Goal: Task Accomplishment & Management: Complete application form

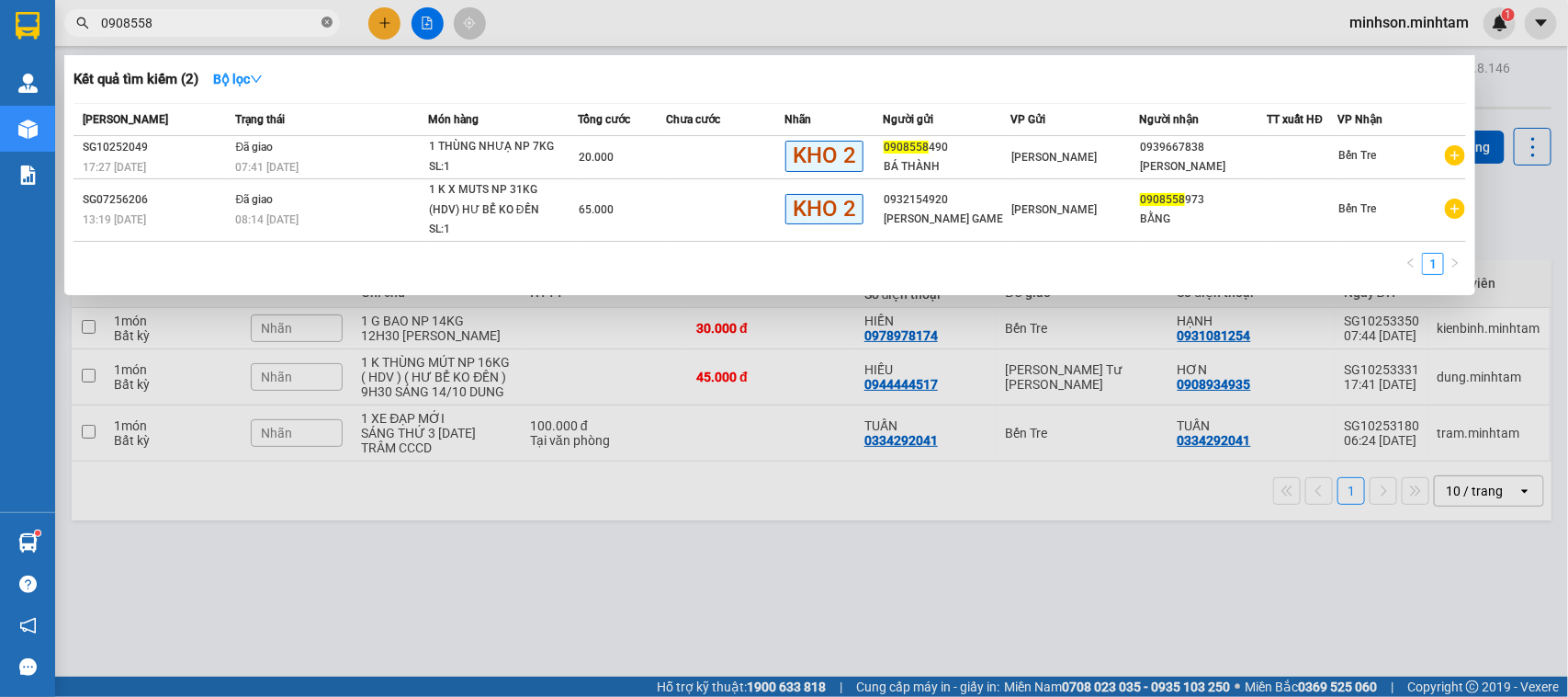
click at [327, 24] on icon "close-circle" at bounding box center [327, 22] width 11 height 11
type input "350500"
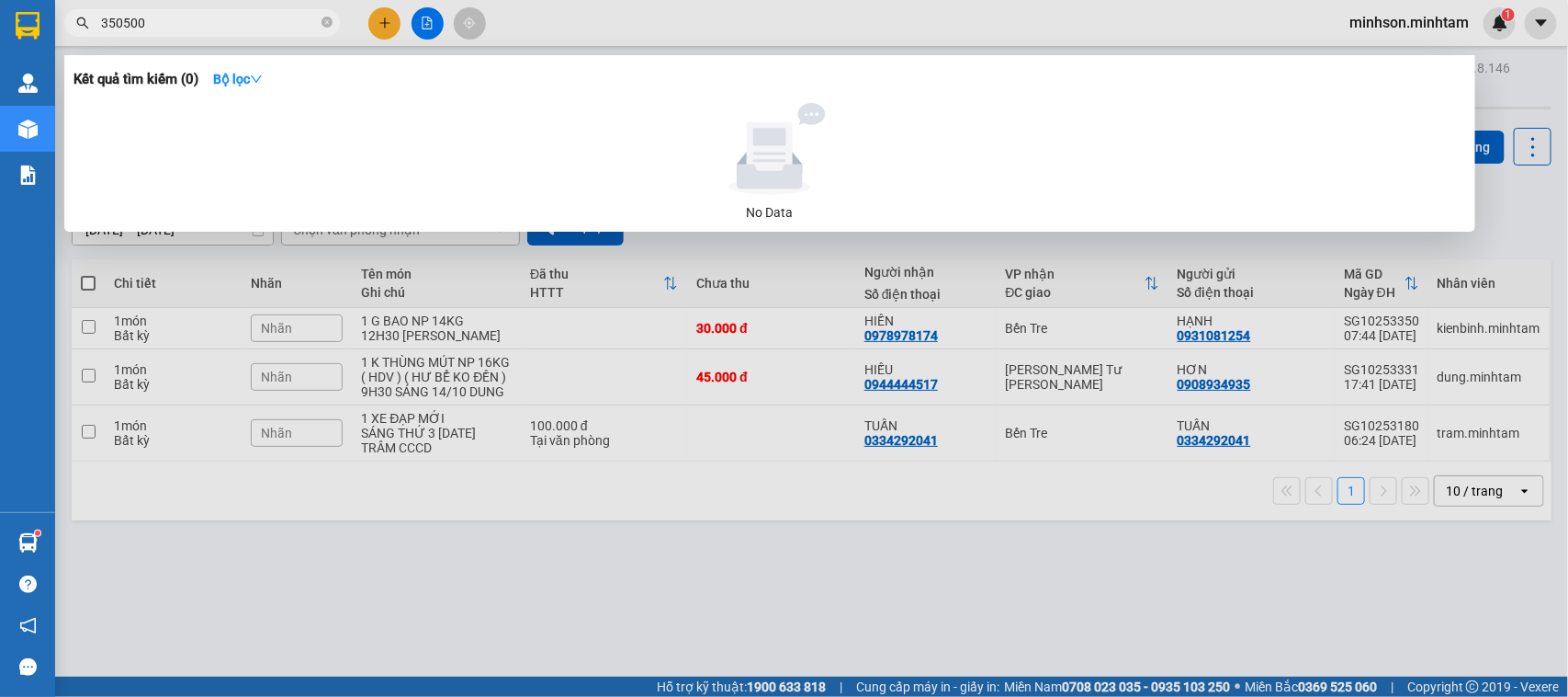
click at [324, 25] on icon "close-circle" at bounding box center [327, 22] width 11 height 11
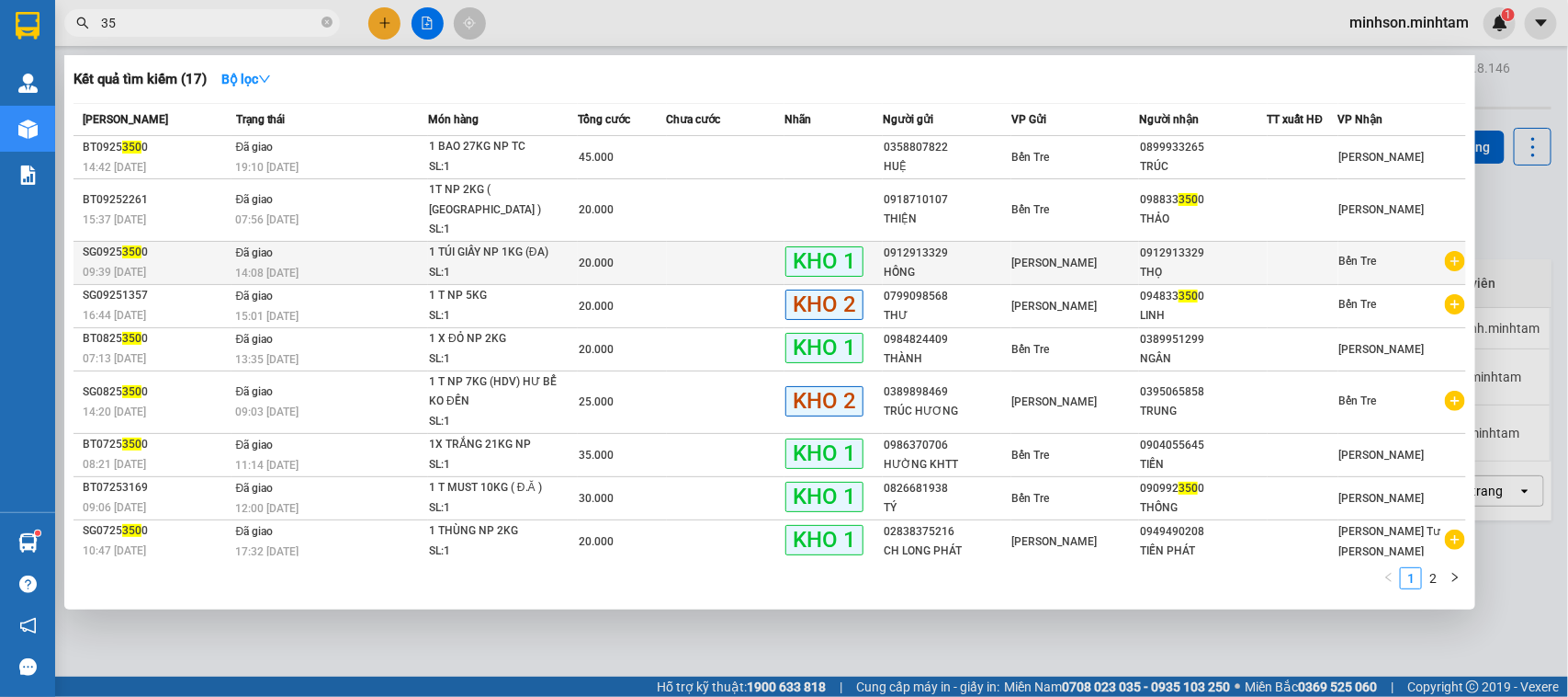
type input "3"
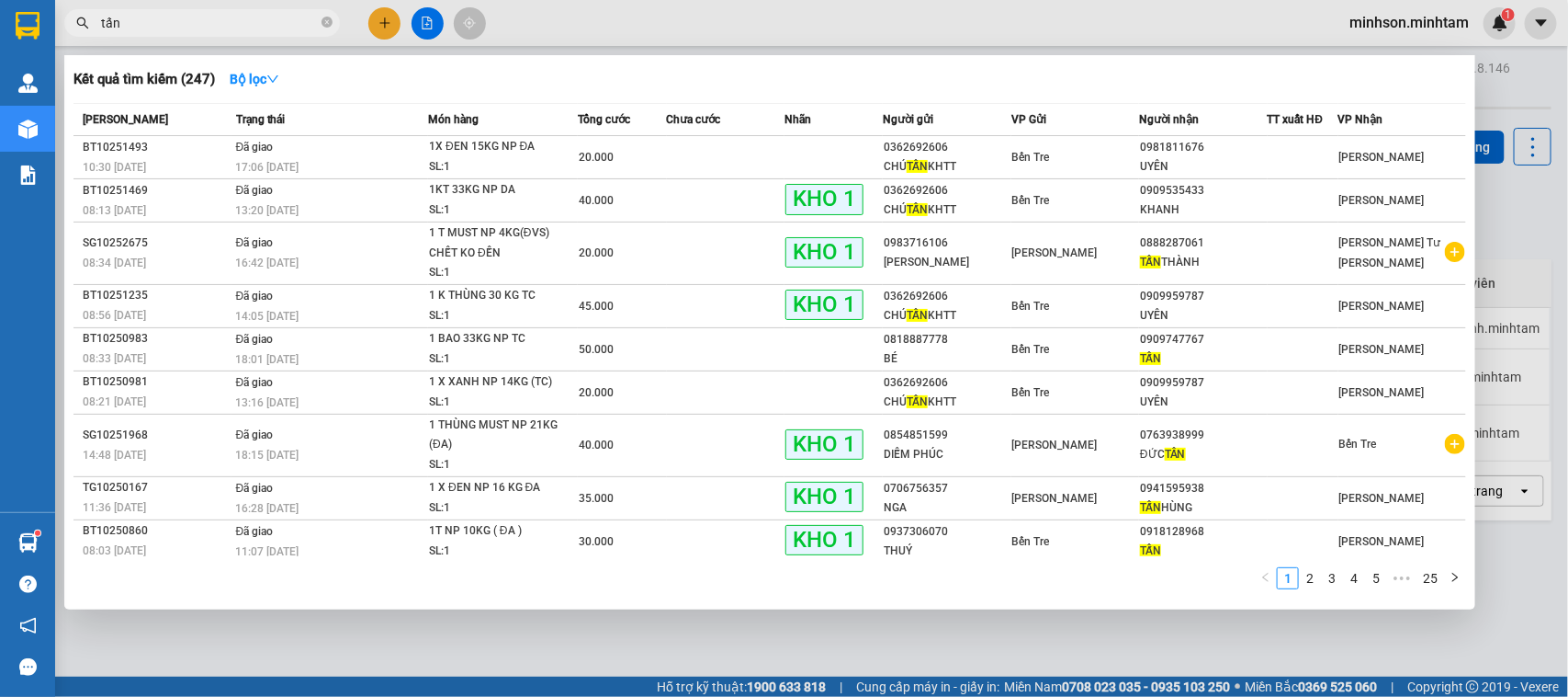
scroll to position [71, 0]
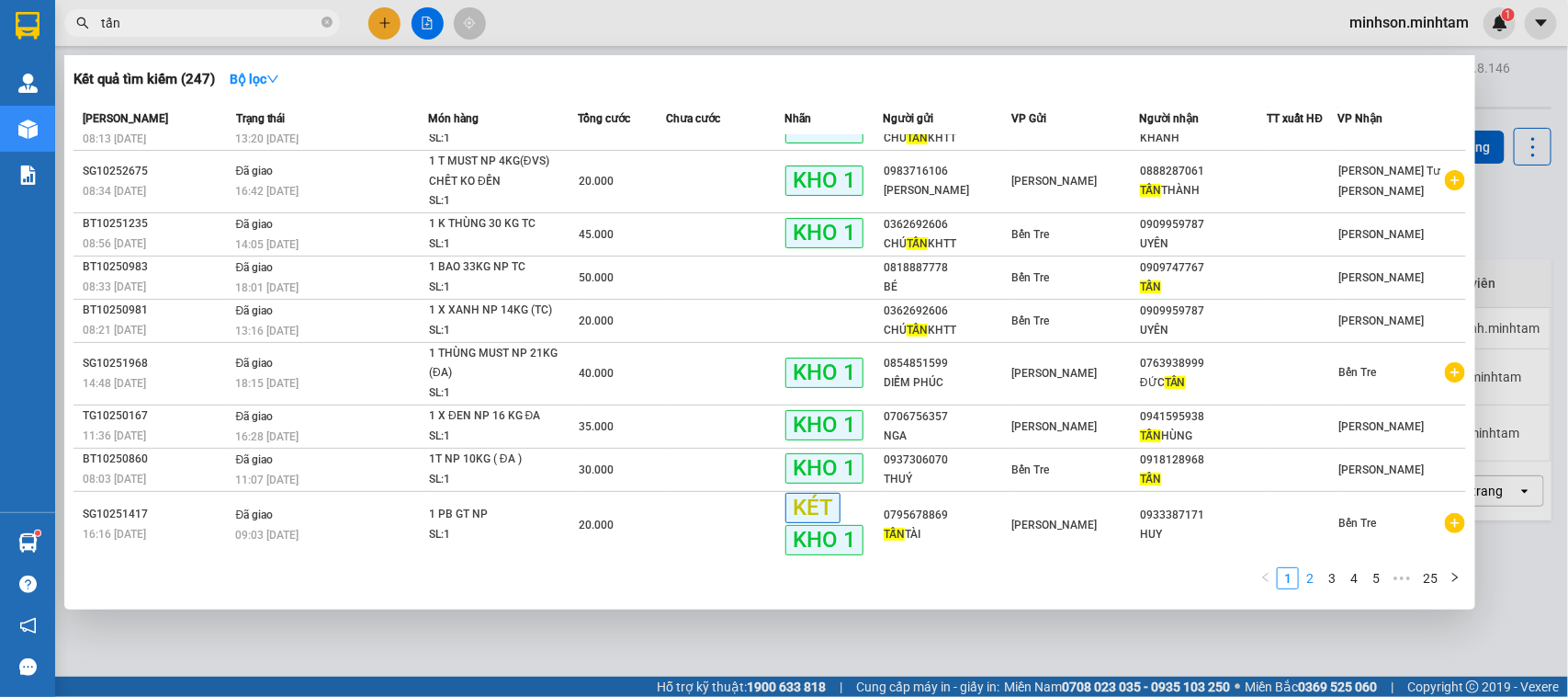
type input "tấn"
click at [1312, 576] on link "2" at bounding box center [1310, 578] width 20 height 20
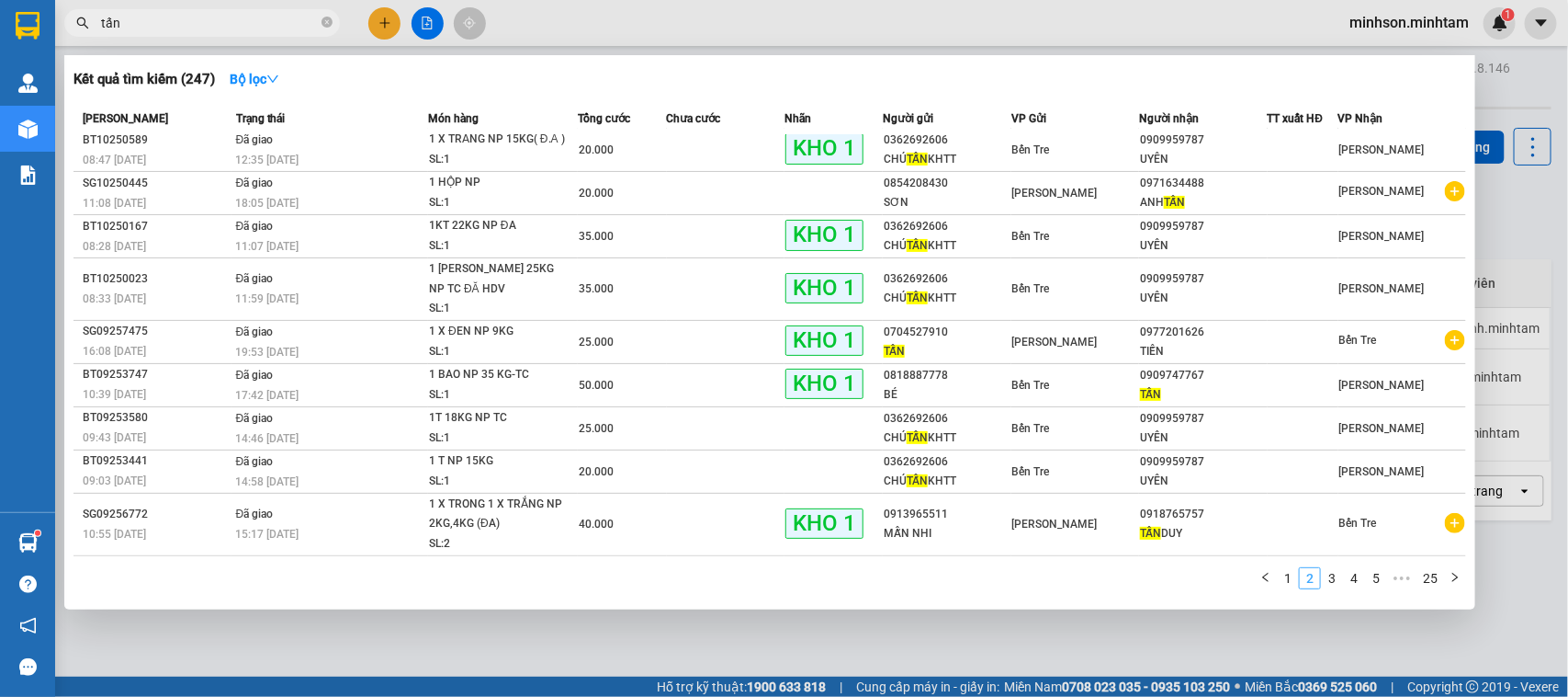
scroll to position [46, 0]
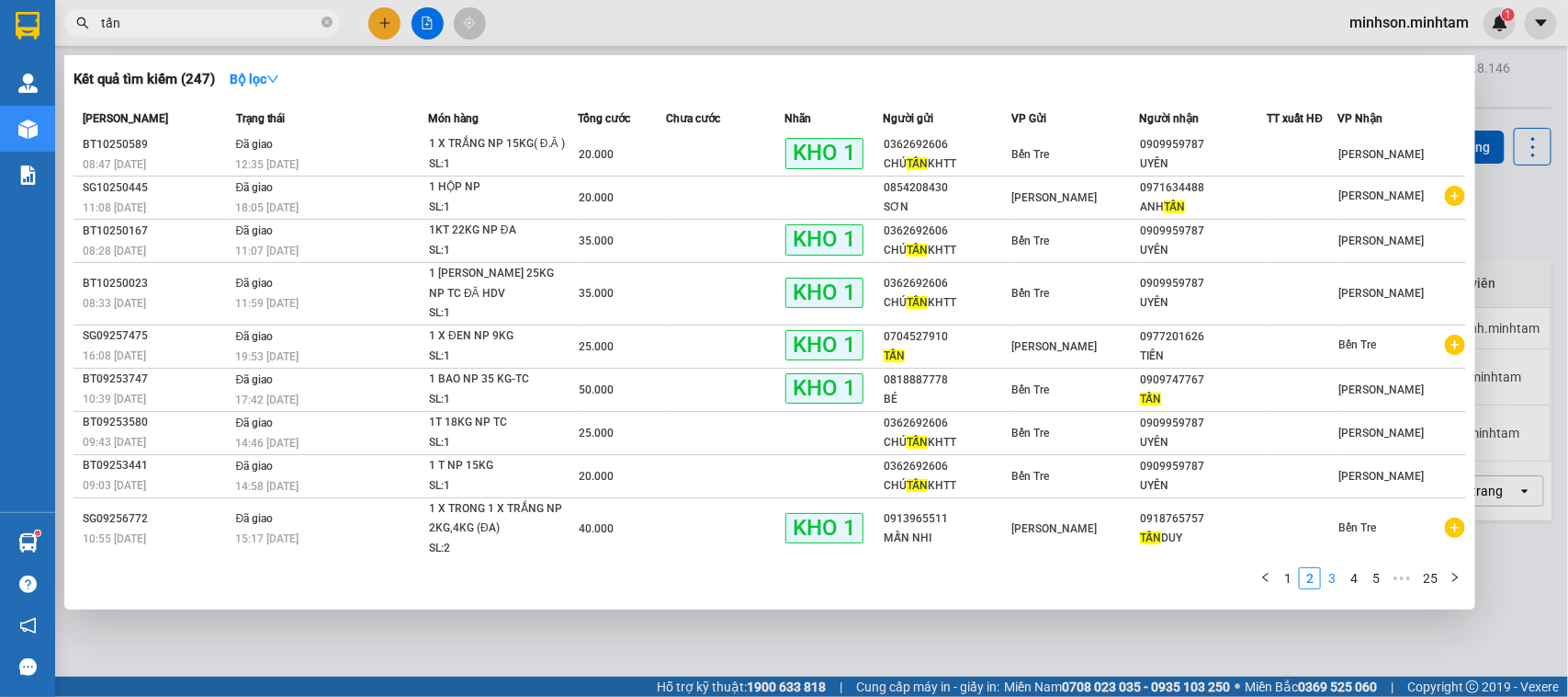
click at [1337, 575] on link "3" at bounding box center [1332, 578] width 20 height 20
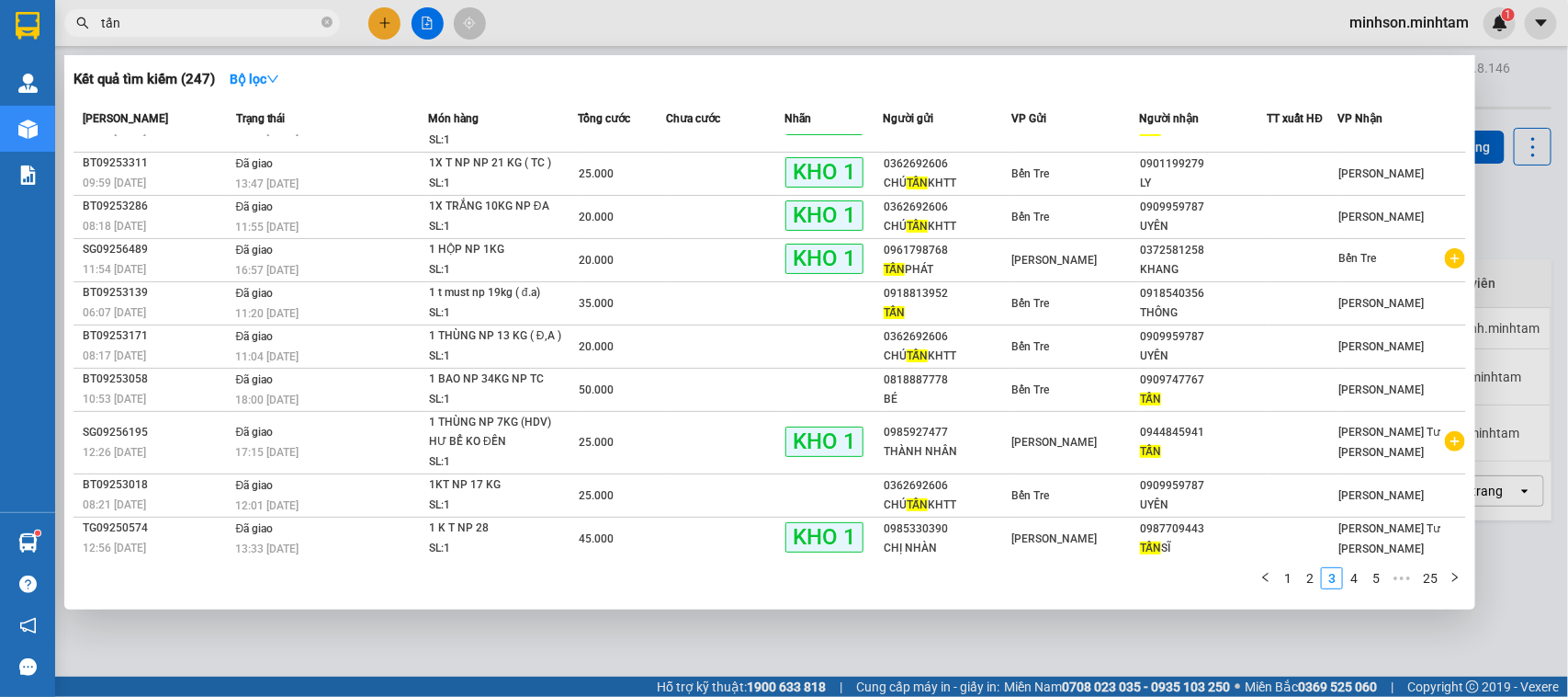
drag, startPoint x: 1347, startPoint y: 575, endPoint x: 1338, endPoint y: 568, distance: 11.4
click at [1346, 574] on link "4" at bounding box center [1354, 578] width 20 height 20
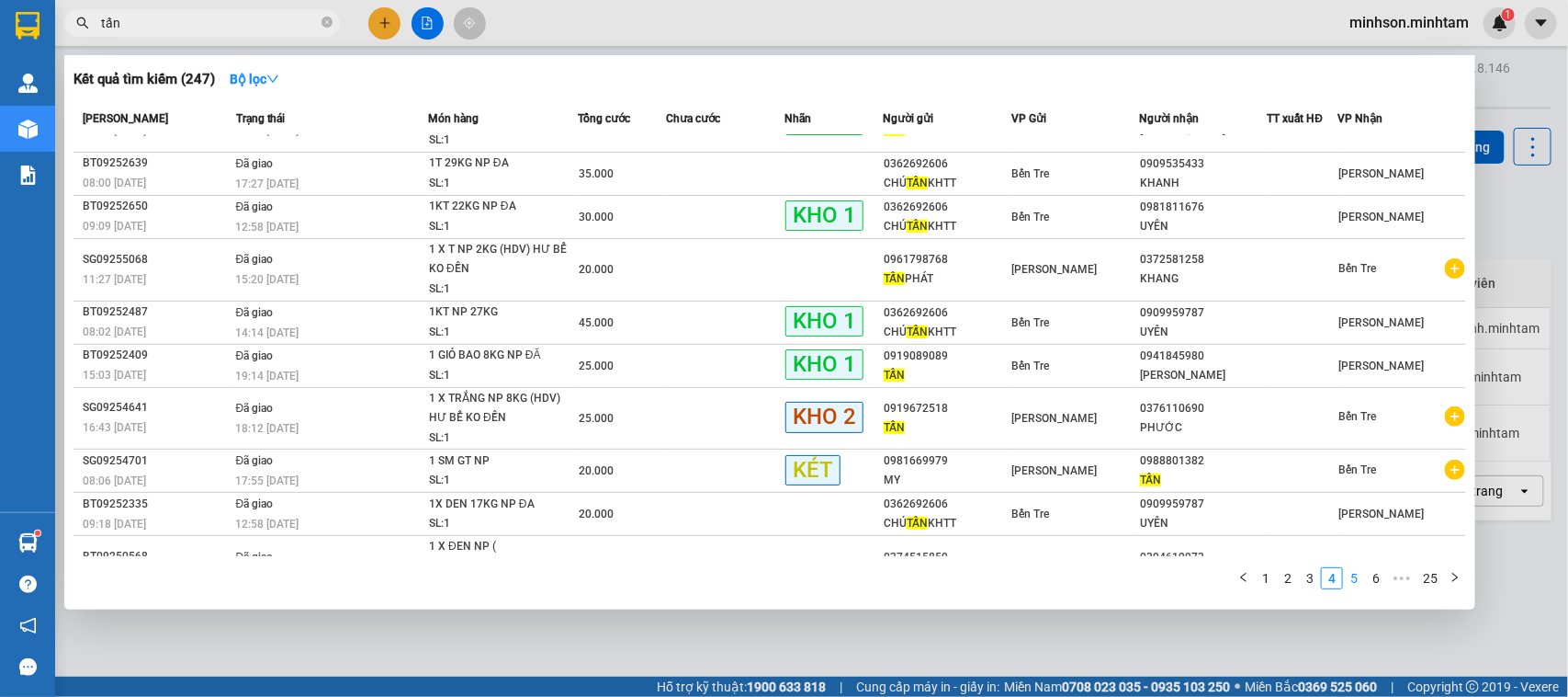
click at [1352, 579] on link "5" at bounding box center [1354, 578] width 20 height 20
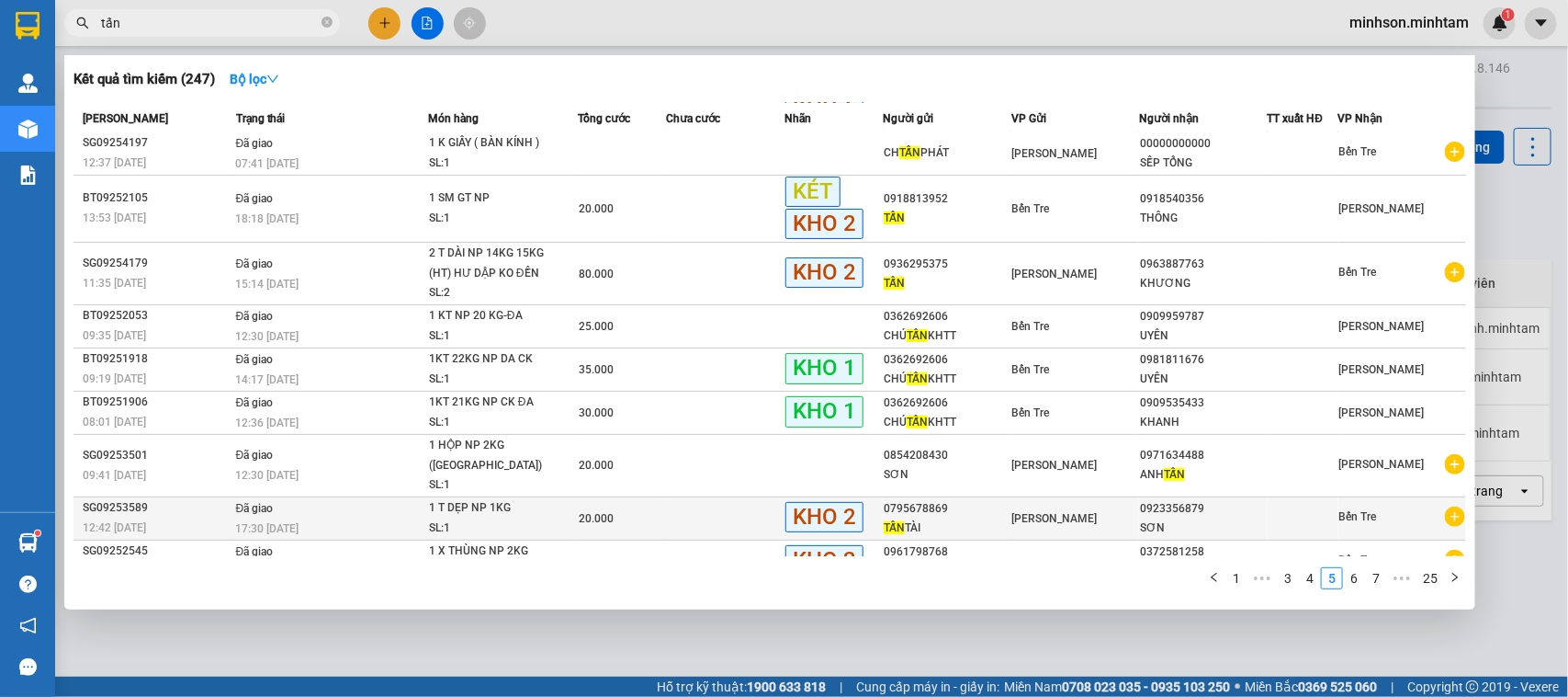
scroll to position [71, 0]
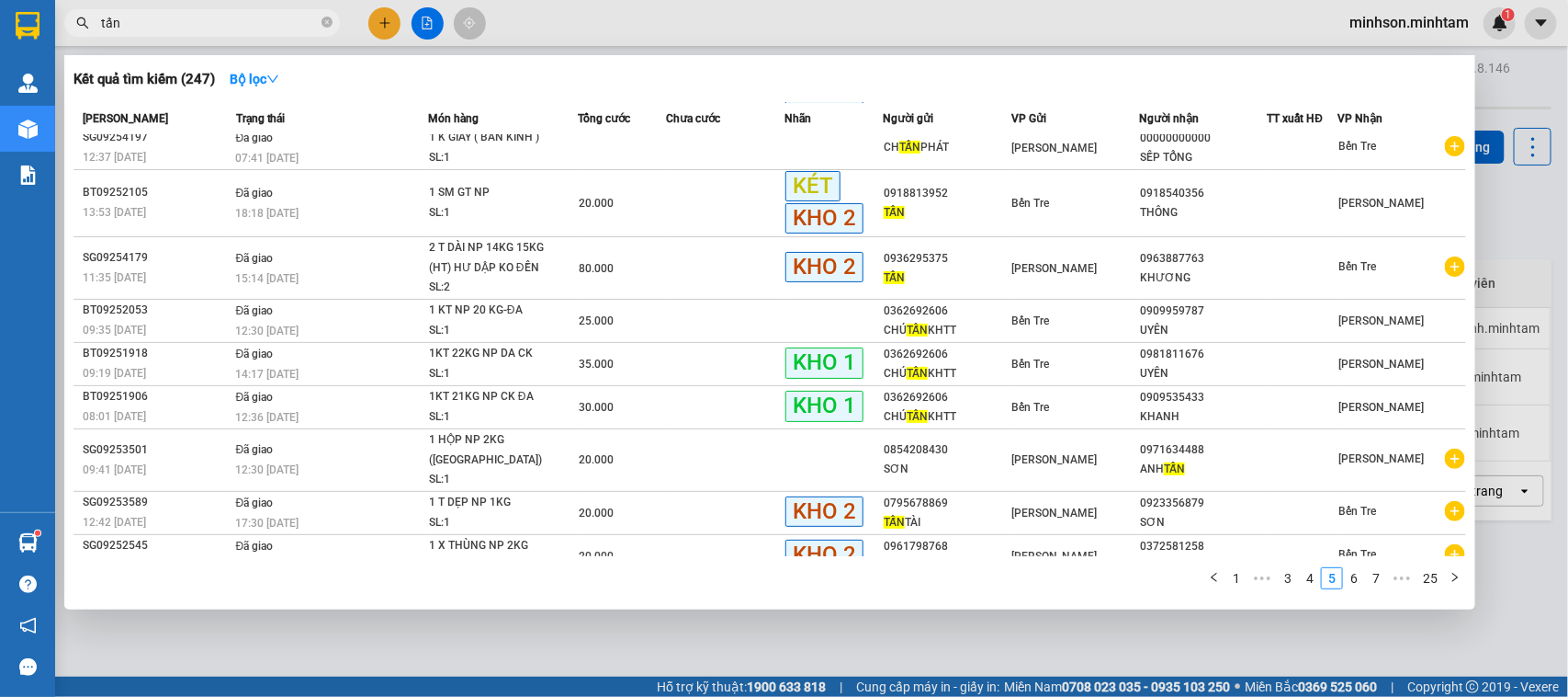
click at [1361, 586] on link "6" at bounding box center [1354, 578] width 20 height 20
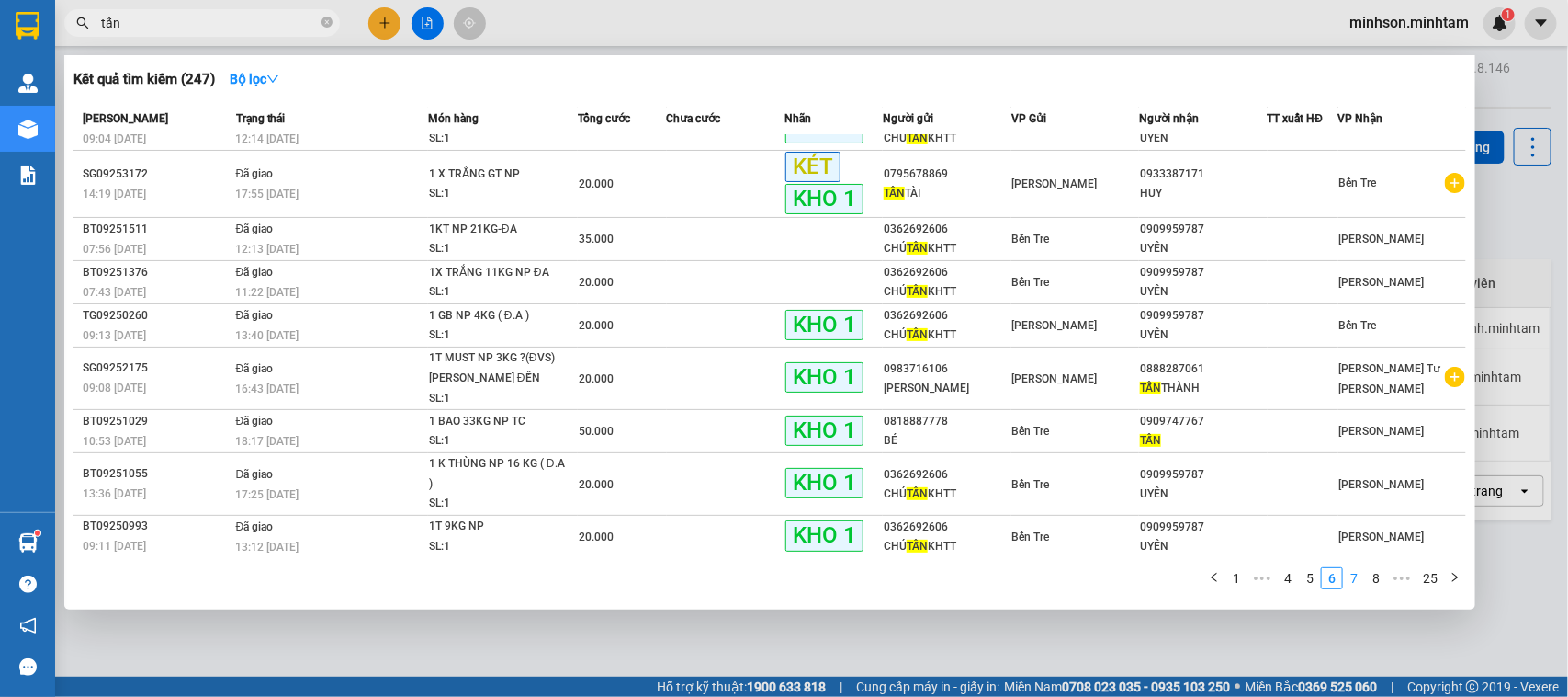
click at [1362, 582] on link "7" at bounding box center [1354, 578] width 20 height 20
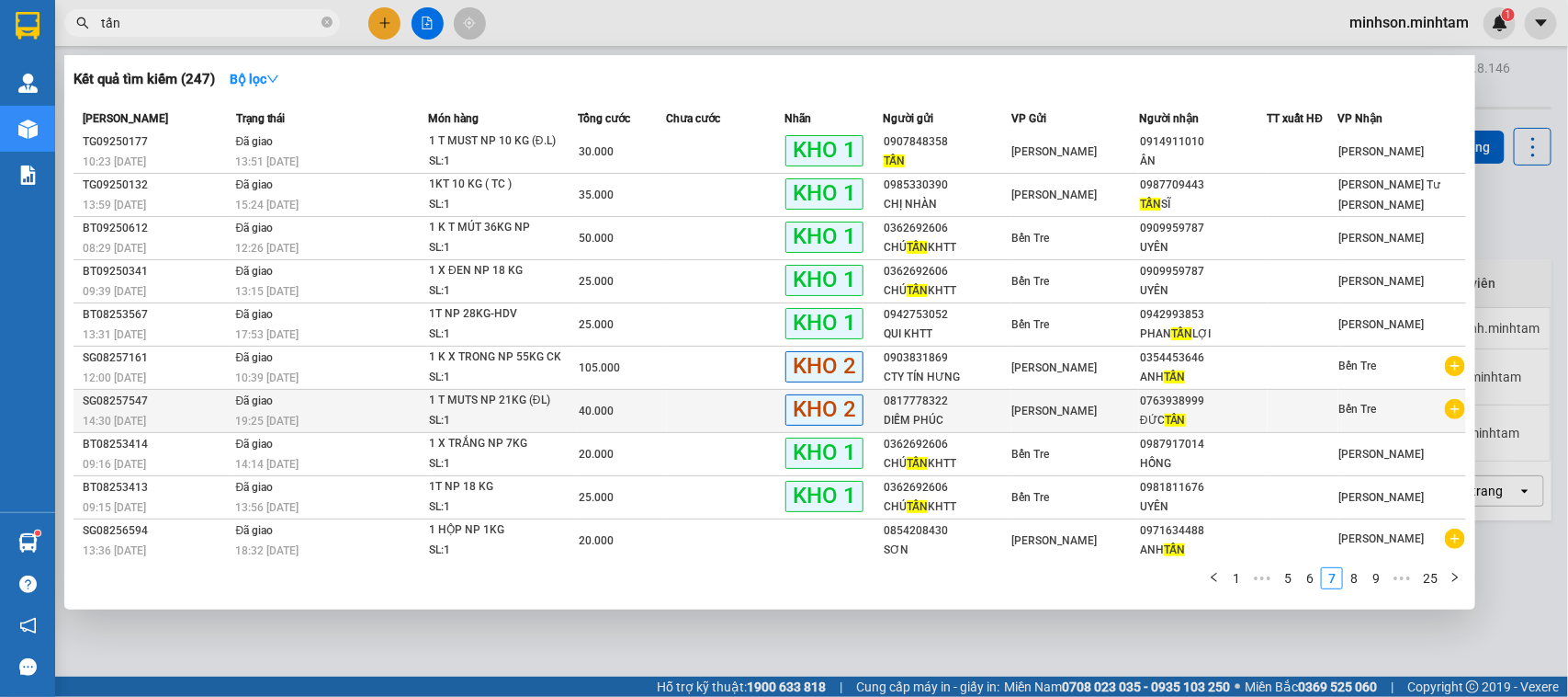
scroll to position [6, 0]
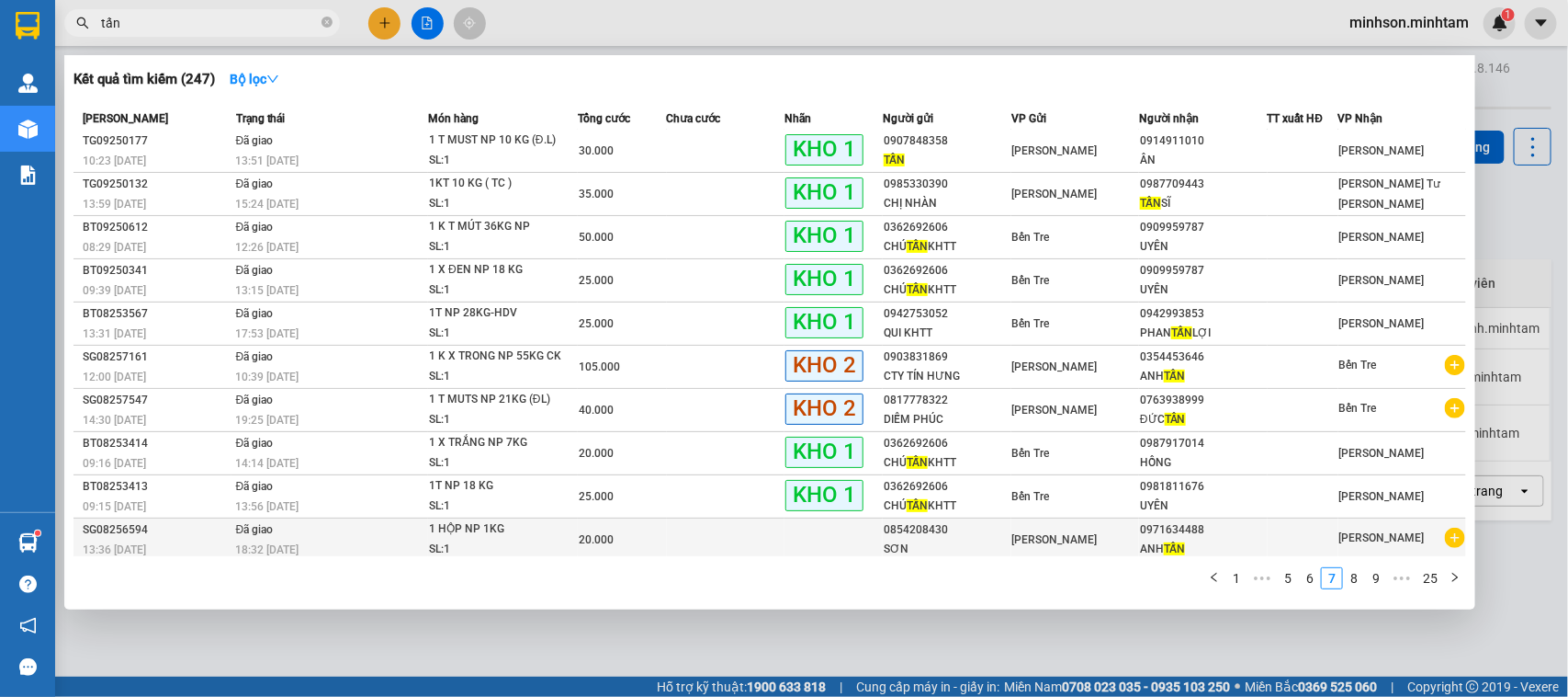
click at [1234, 531] on div "0971634488" at bounding box center [1203, 529] width 126 height 19
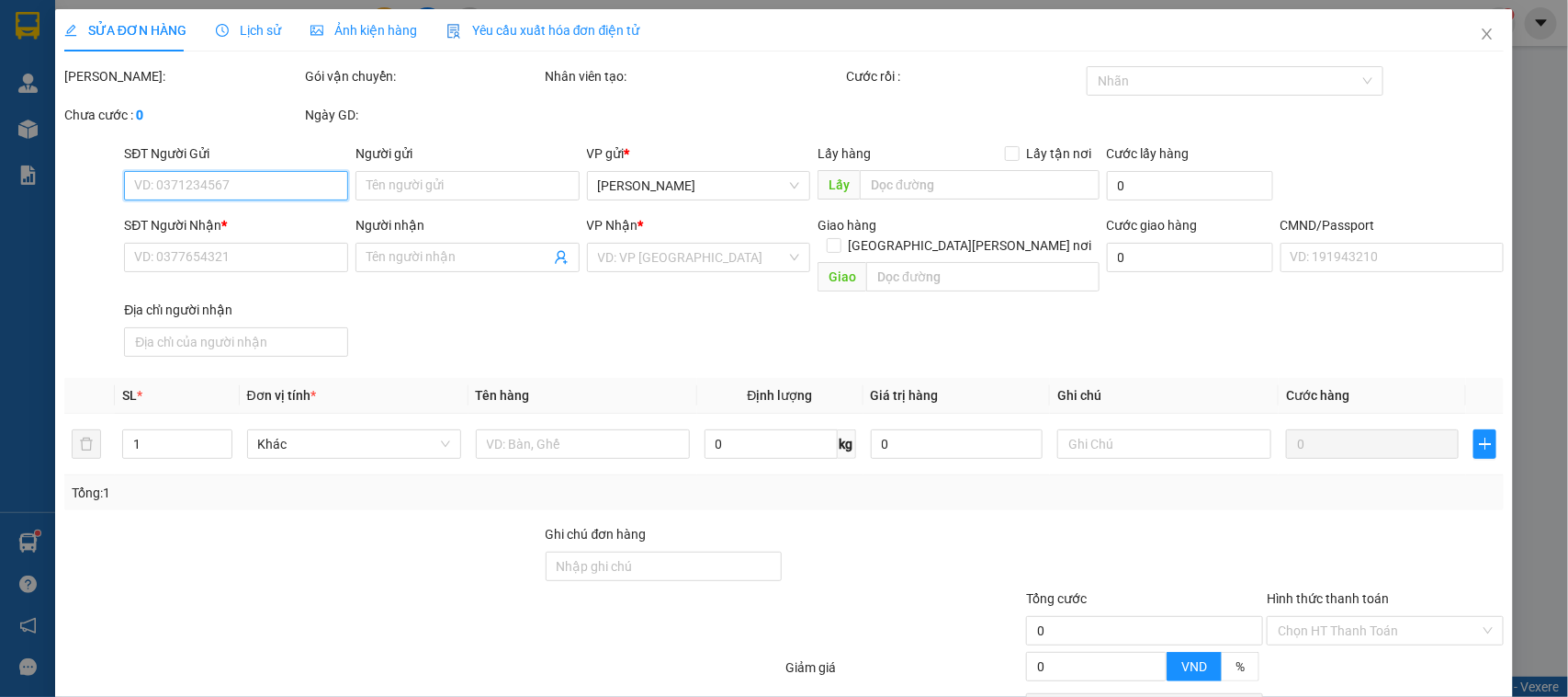
type input "0854208430"
type input "SƠN"
type input "0971634488"
type input "[PERSON_NAME]"
type input "20.000"
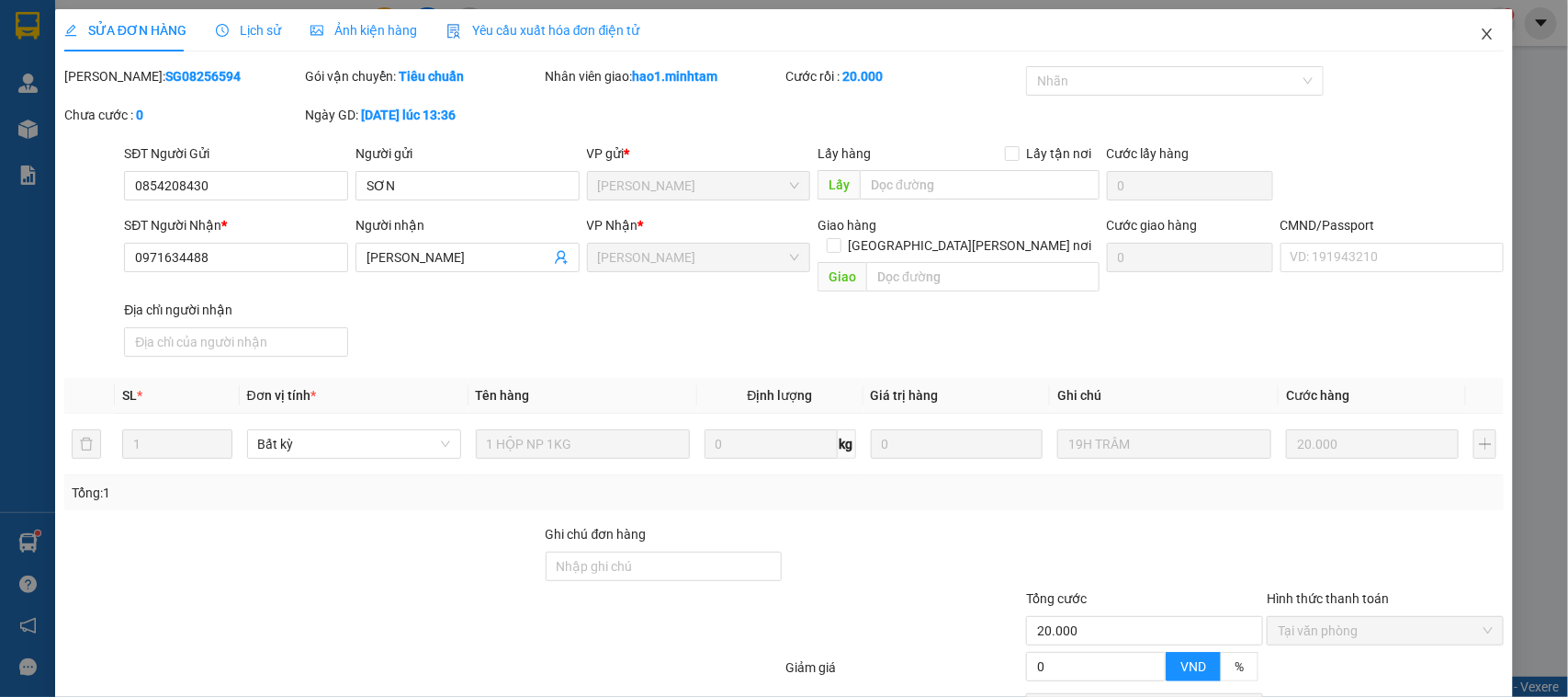
click at [1480, 33] on icon "close" at bounding box center [1487, 34] width 15 height 15
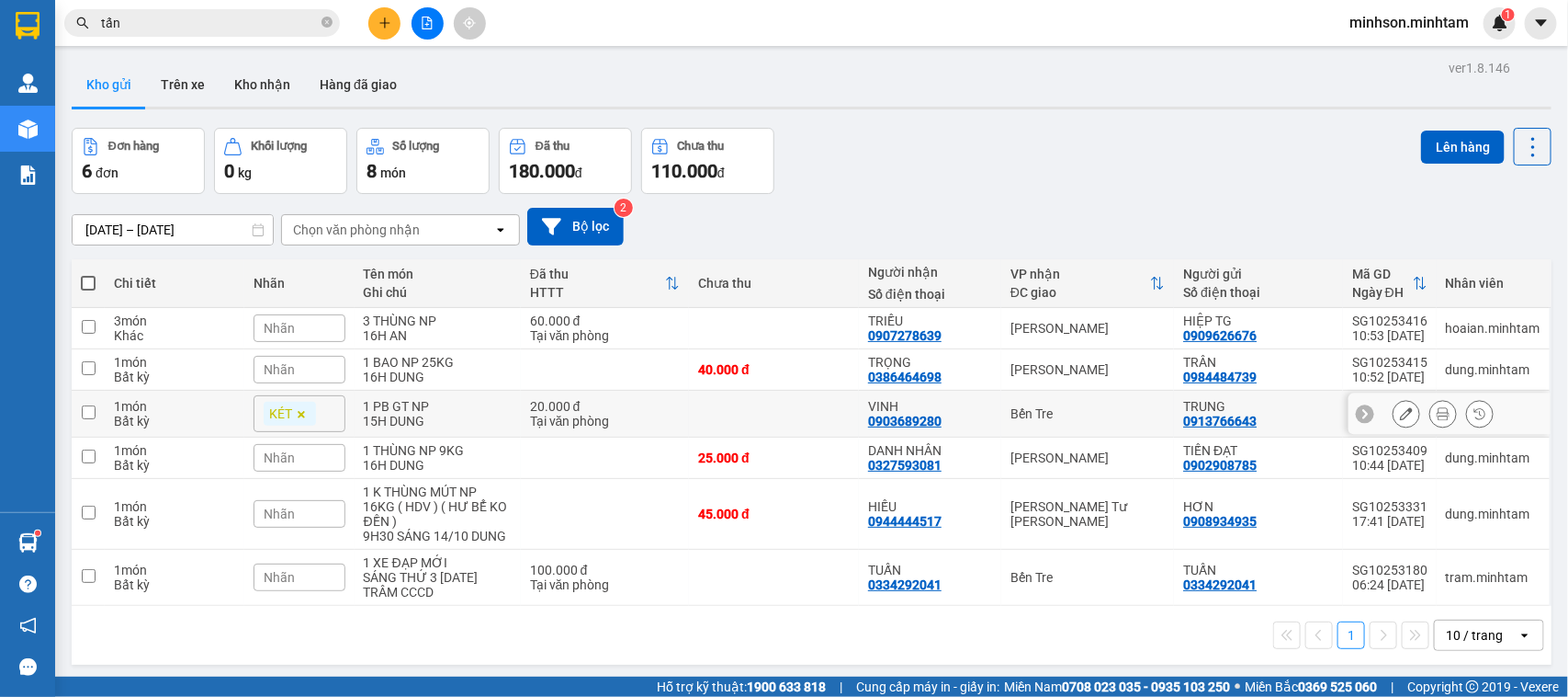
scroll to position [84, 0]
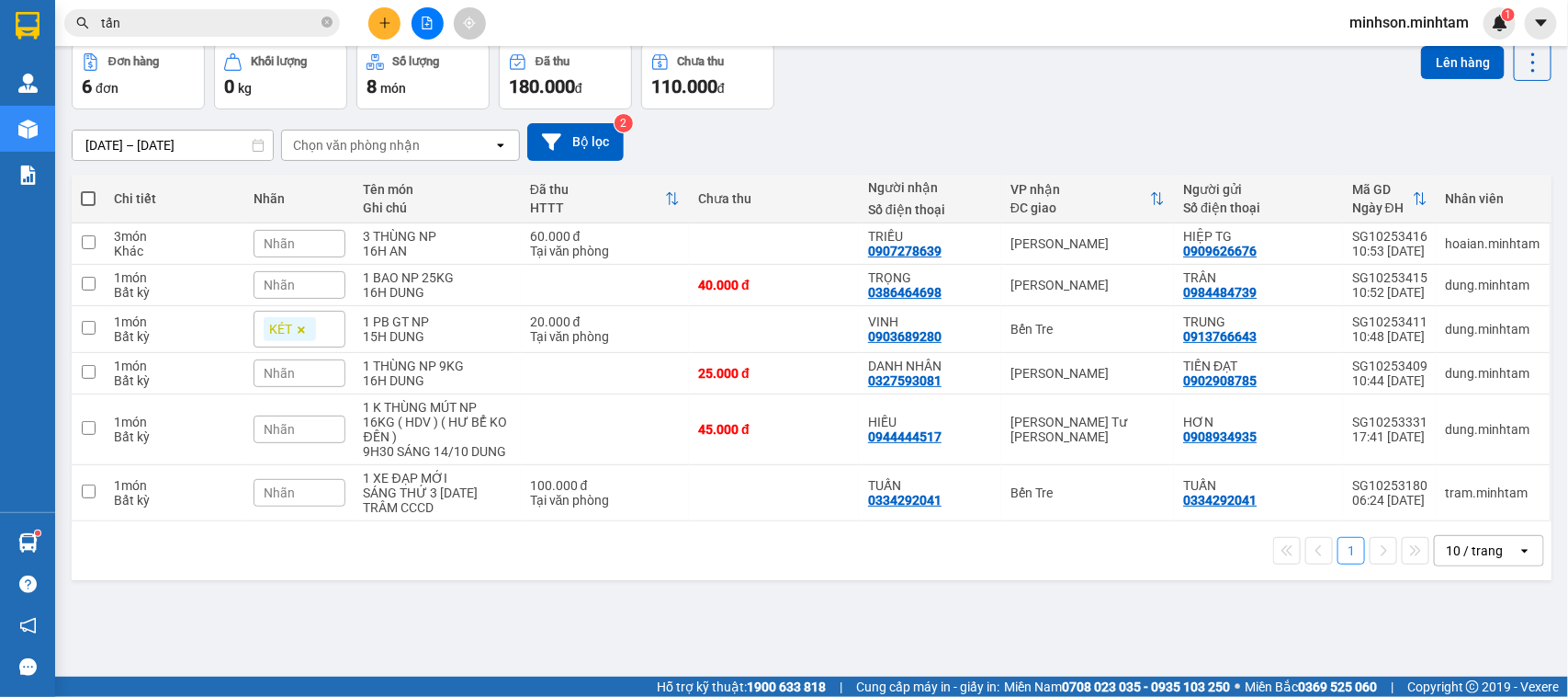
click at [241, 32] on input "tấn" at bounding box center [209, 23] width 216 height 20
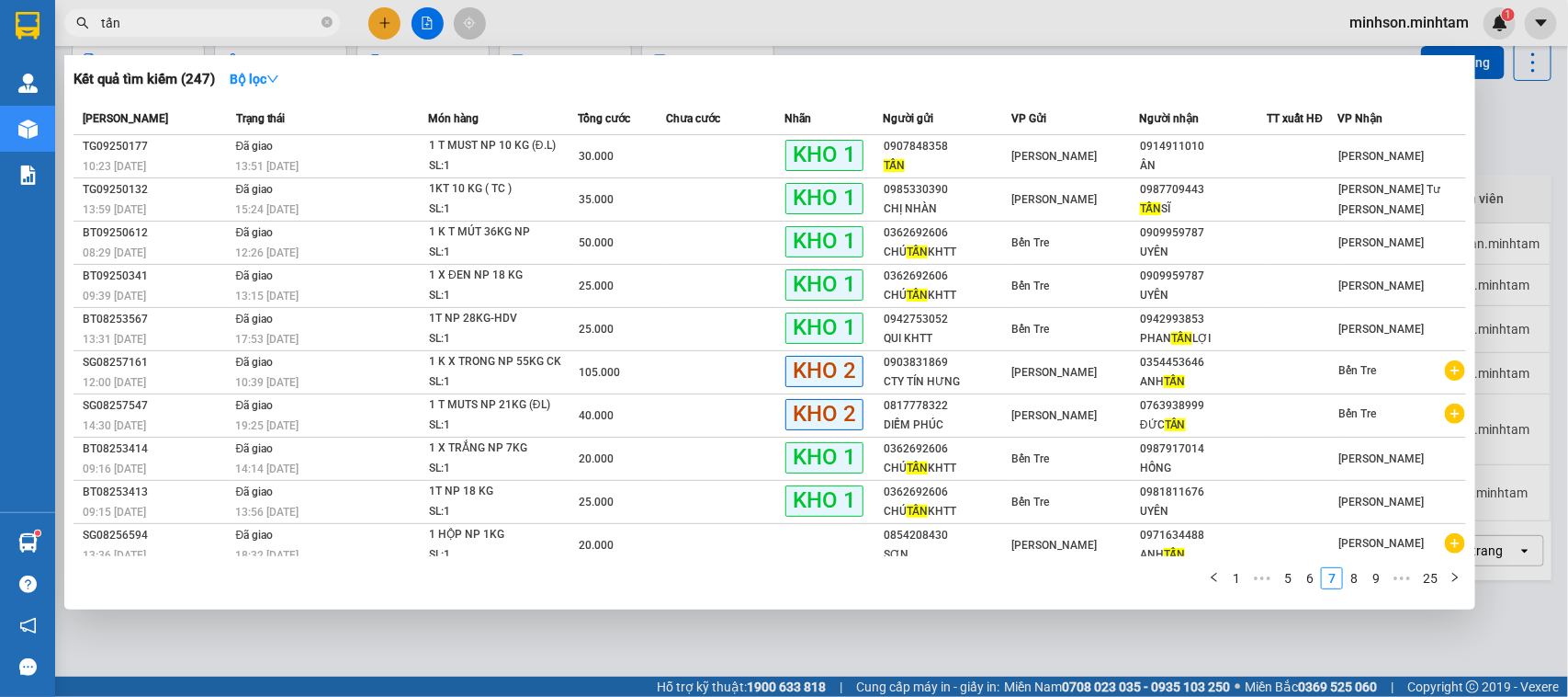
scroll to position [0, 0]
click at [1349, 584] on link "8" at bounding box center [1354, 578] width 20 height 20
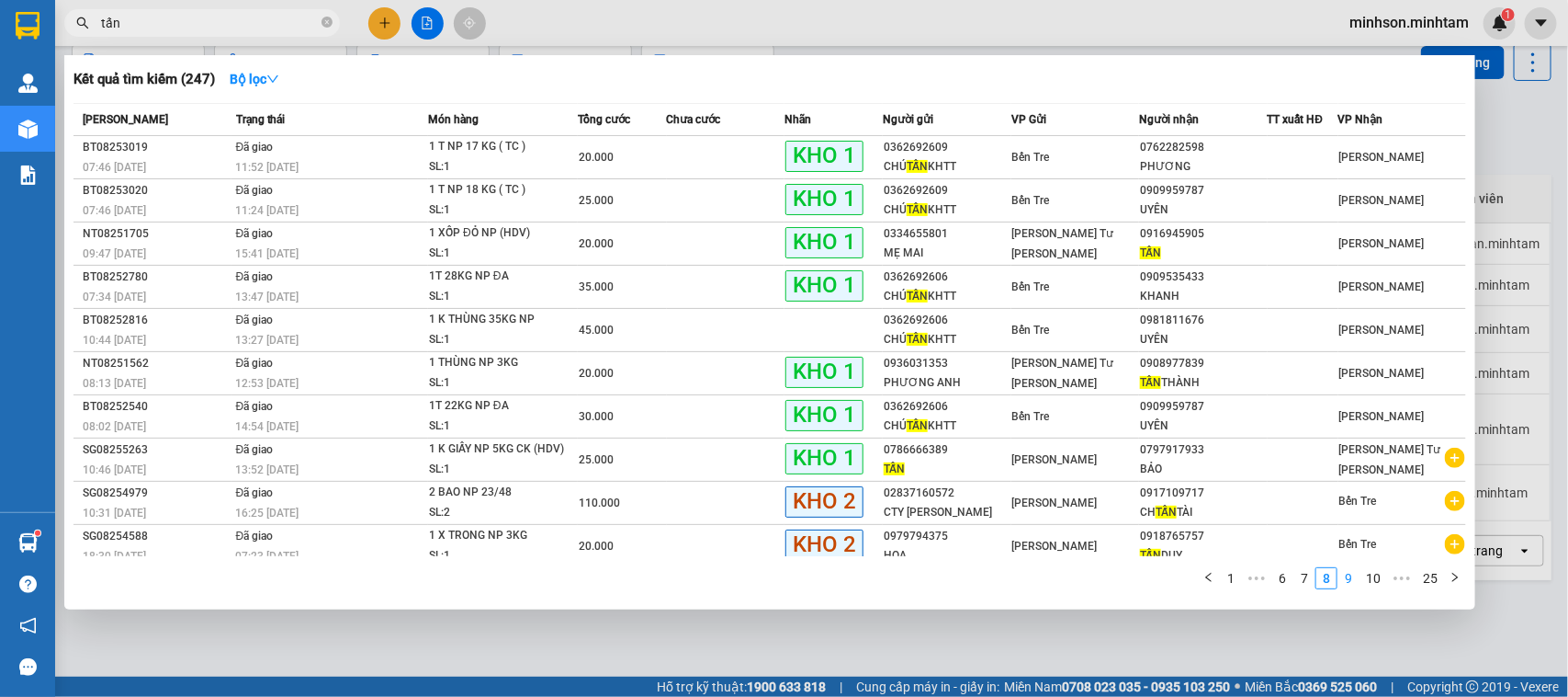
click at [1351, 576] on link "9" at bounding box center [1348, 578] width 20 height 20
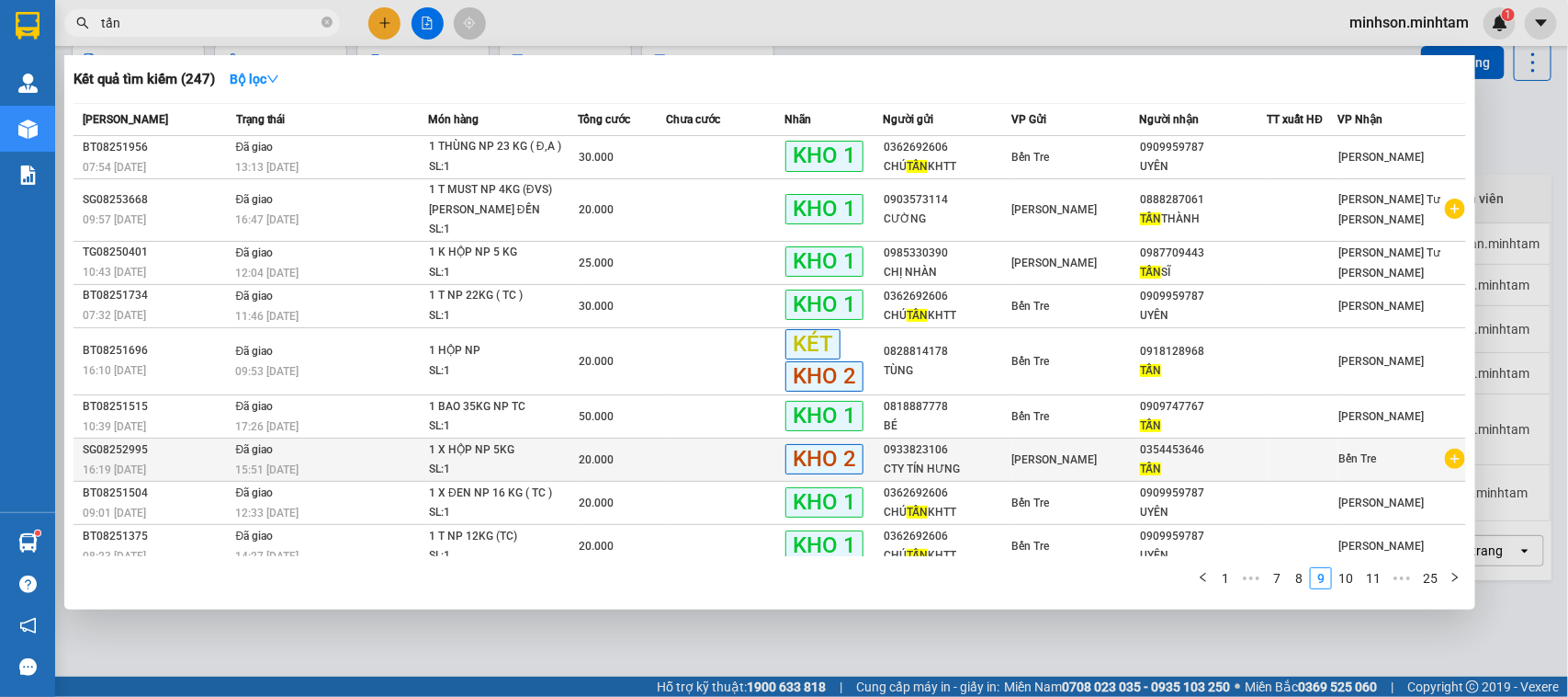
scroll to position [52, 0]
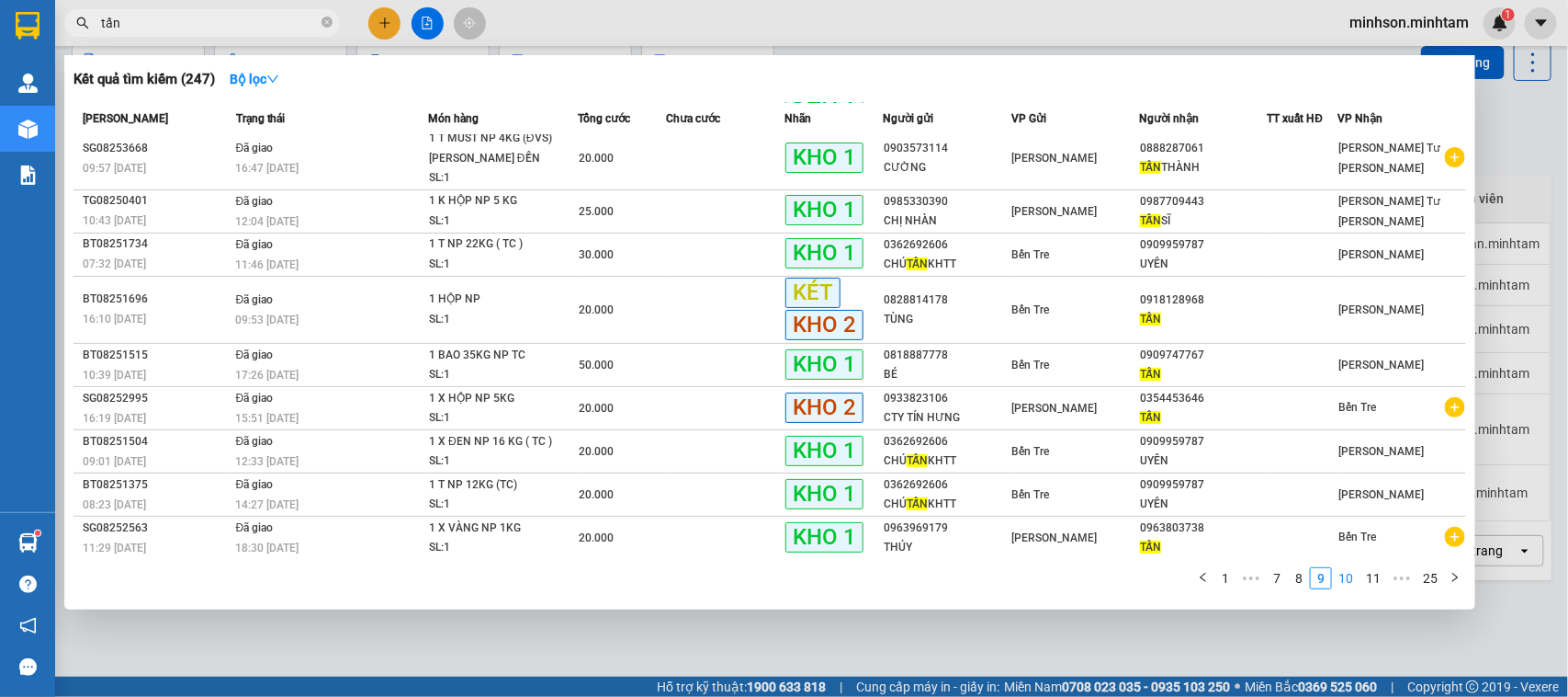
click at [1353, 575] on link "10" at bounding box center [1346, 578] width 26 height 20
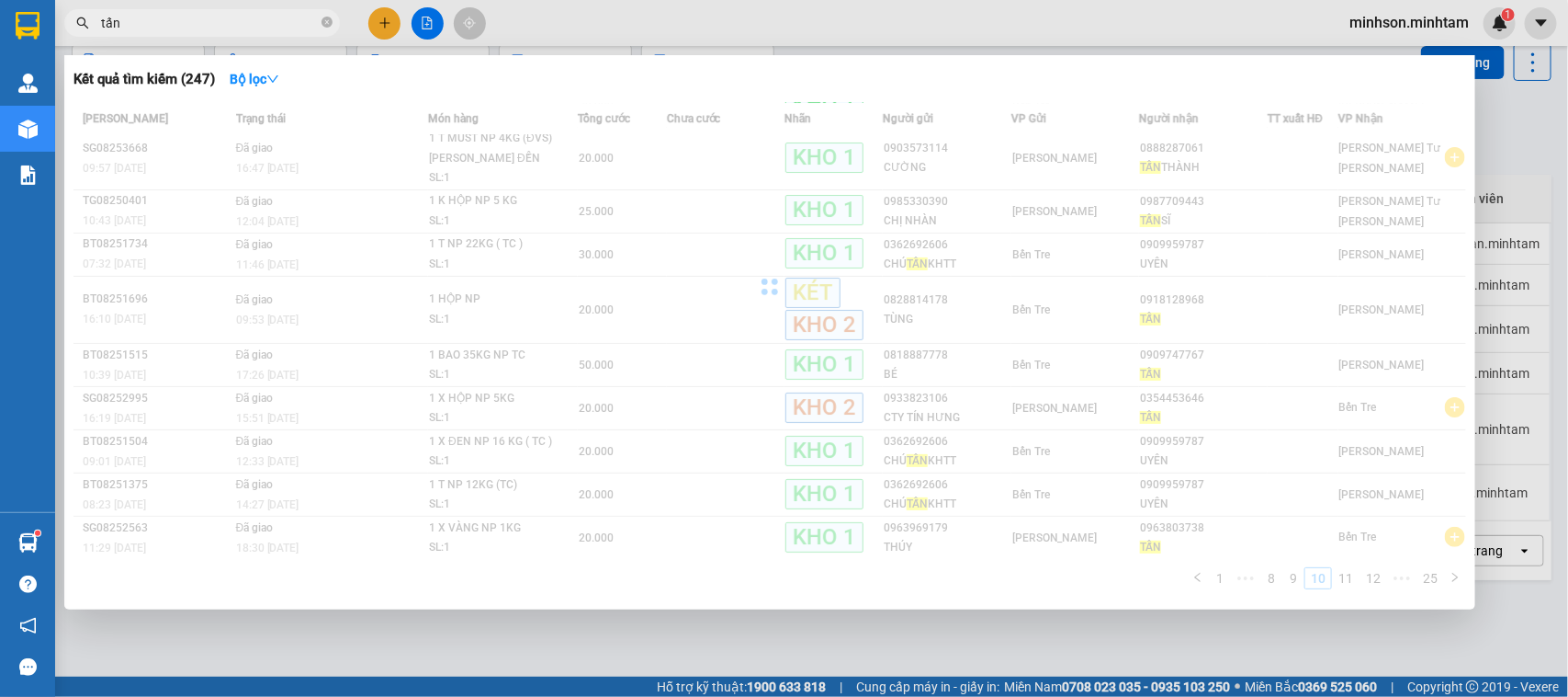
scroll to position [32, 0]
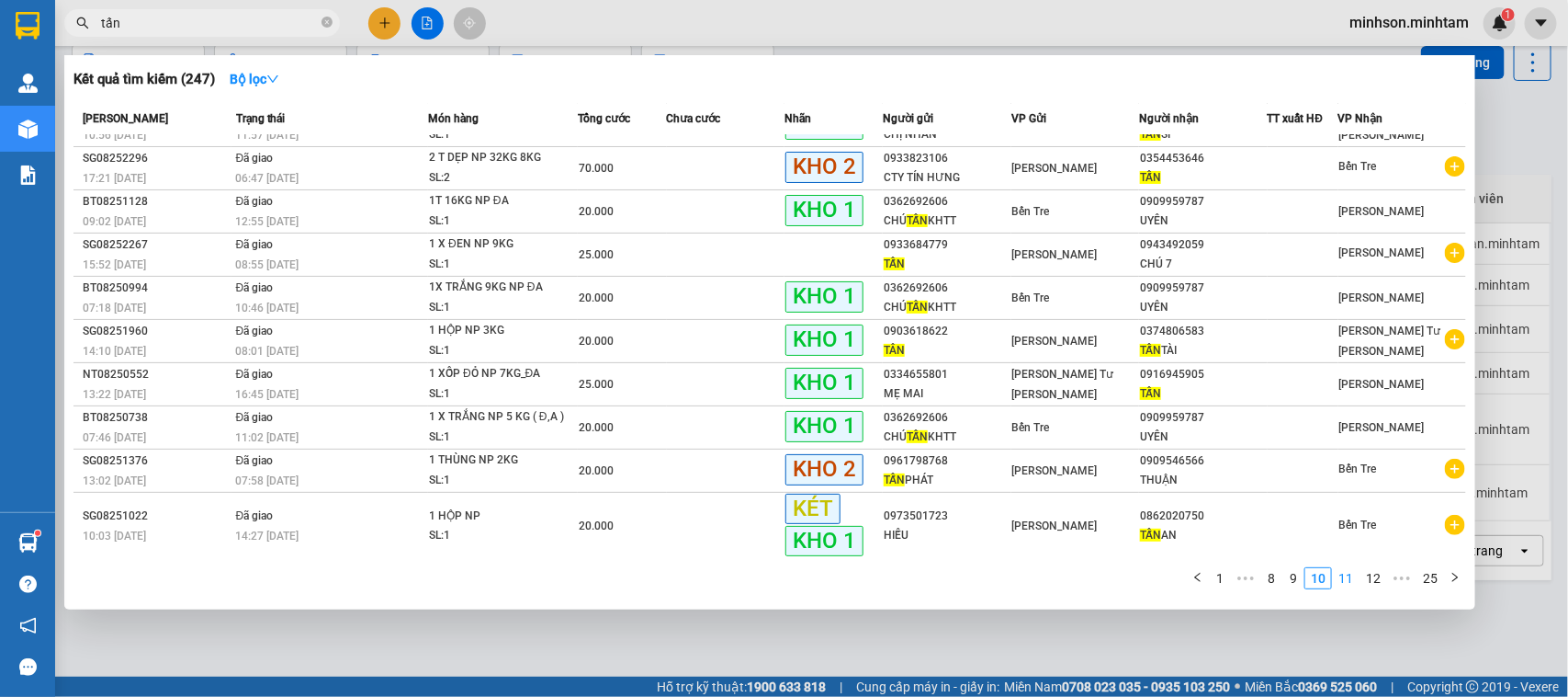
click at [1352, 579] on link "11" at bounding box center [1346, 578] width 26 height 20
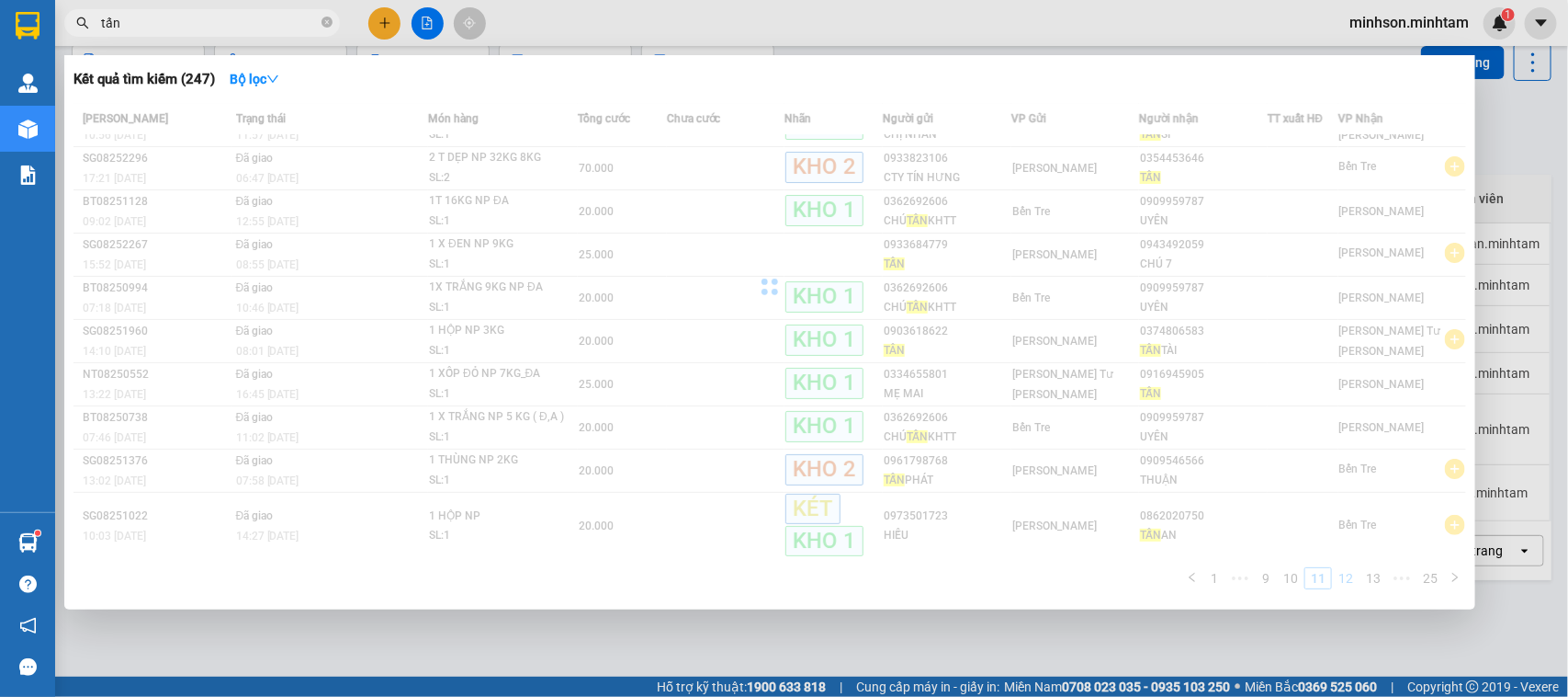
scroll to position [26, 0]
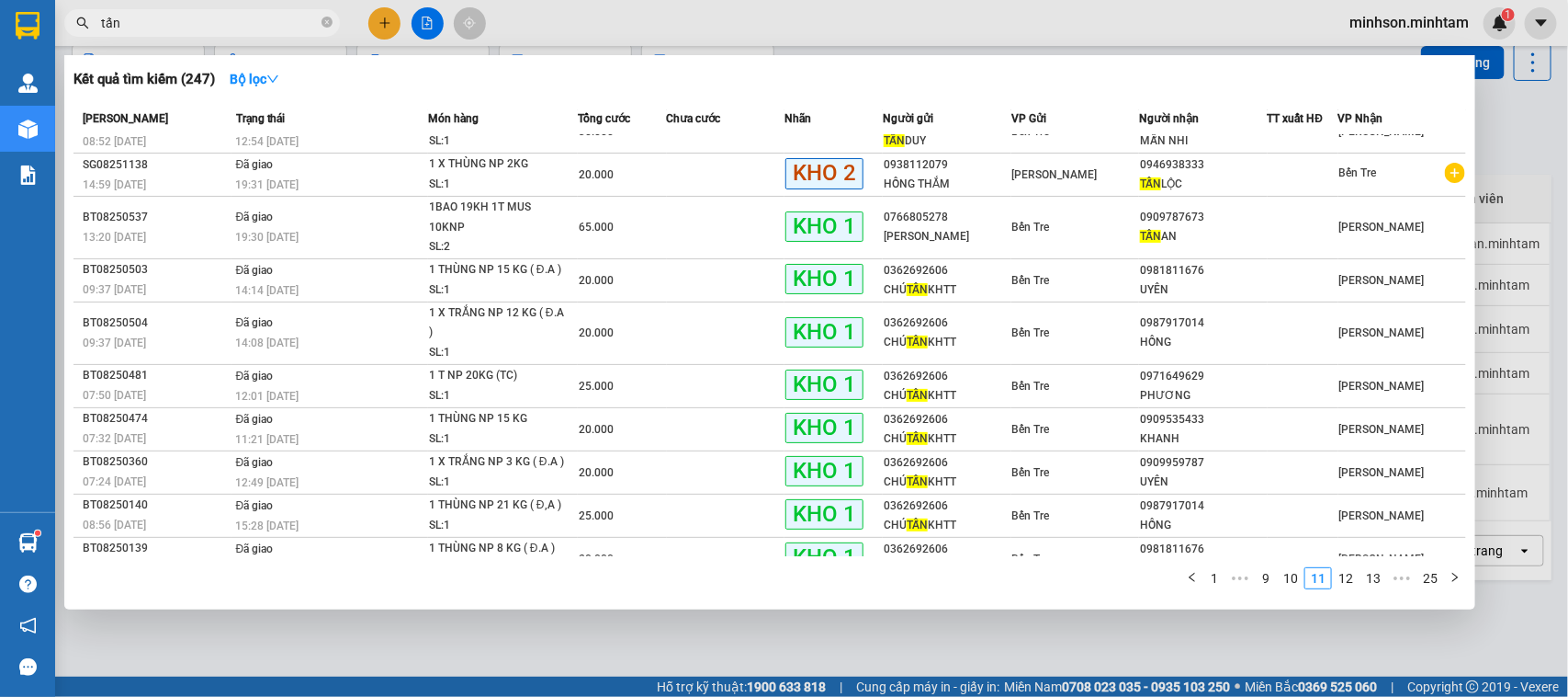
click at [1349, 574] on link "12" at bounding box center [1346, 578] width 26 height 20
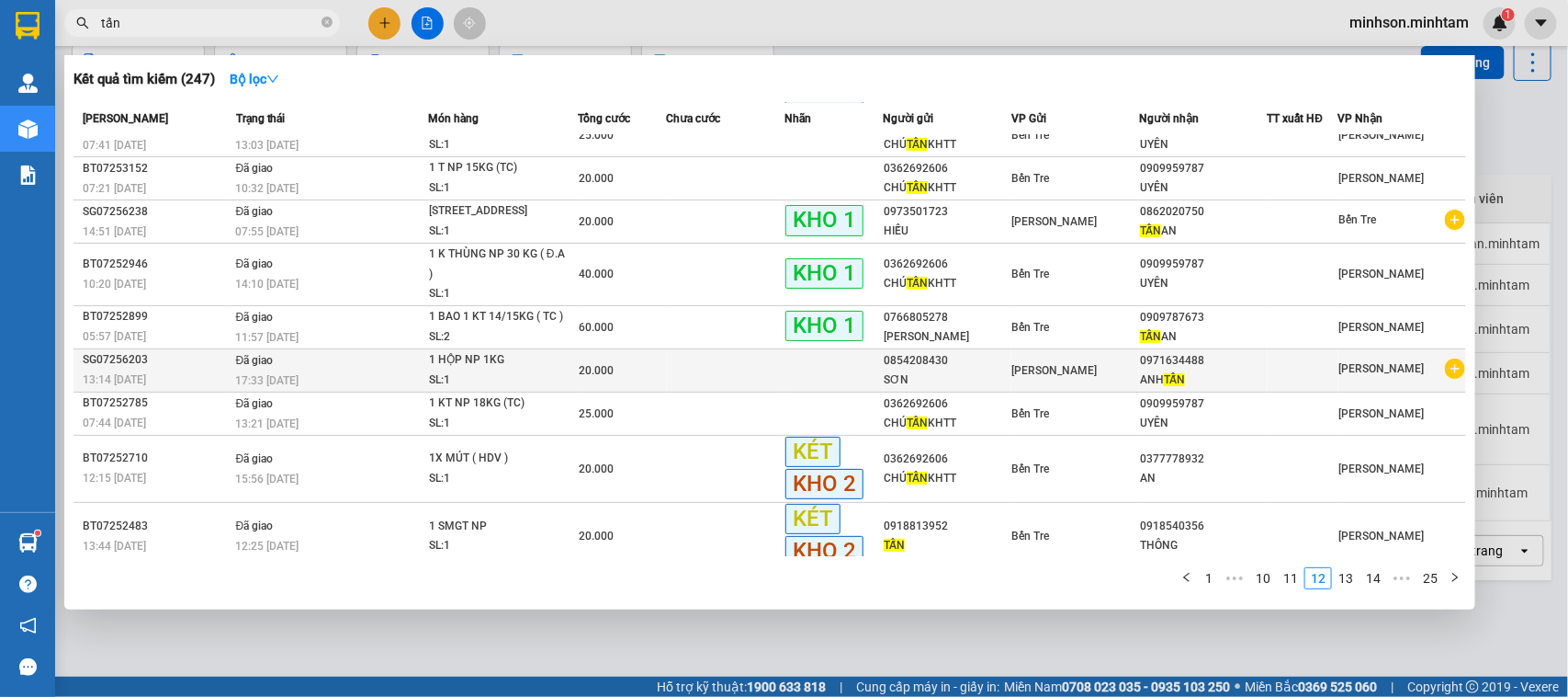
scroll to position [78, 0]
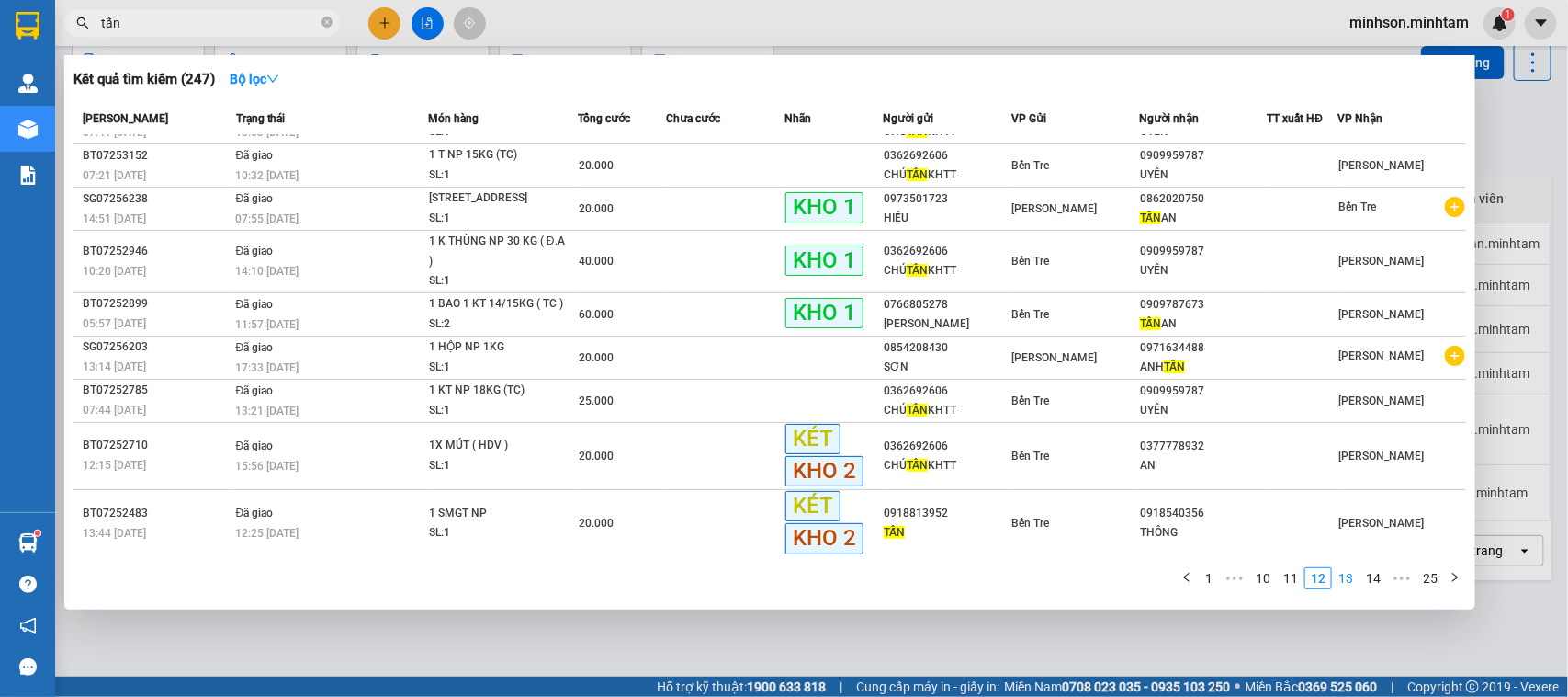
click at [1359, 584] on link "13" at bounding box center [1346, 578] width 26 height 20
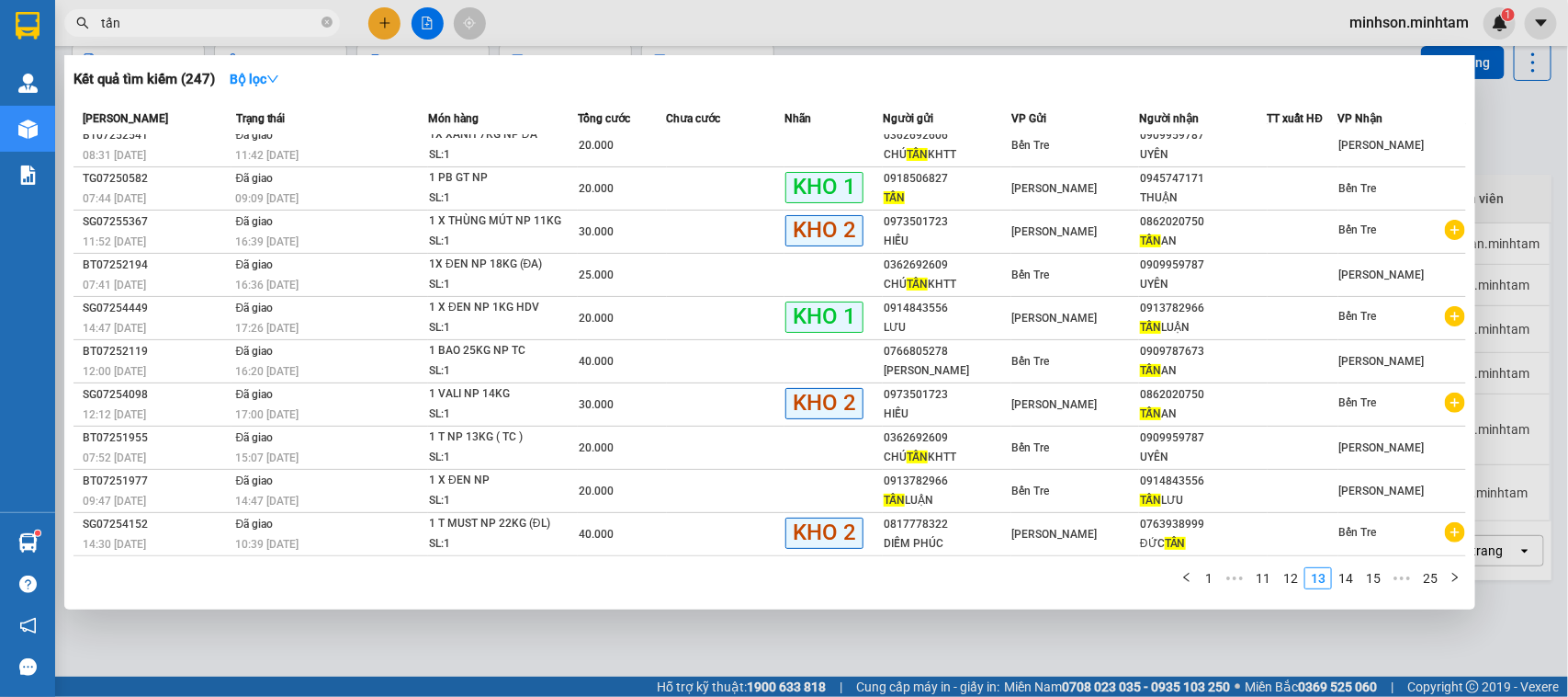
scroll to position [6, 0]
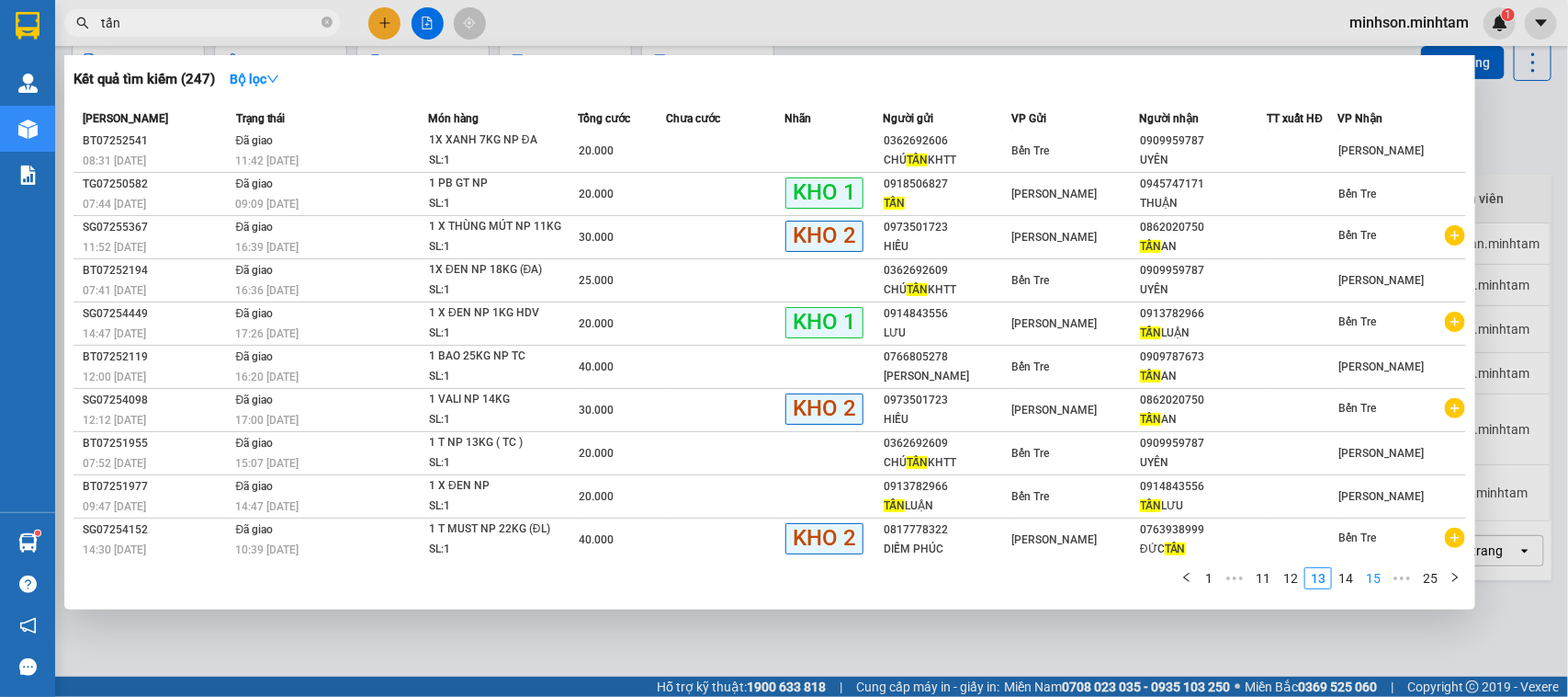
click at [1366, 575] on link "15" at bounding box center [1373, 578] width 26 height 20
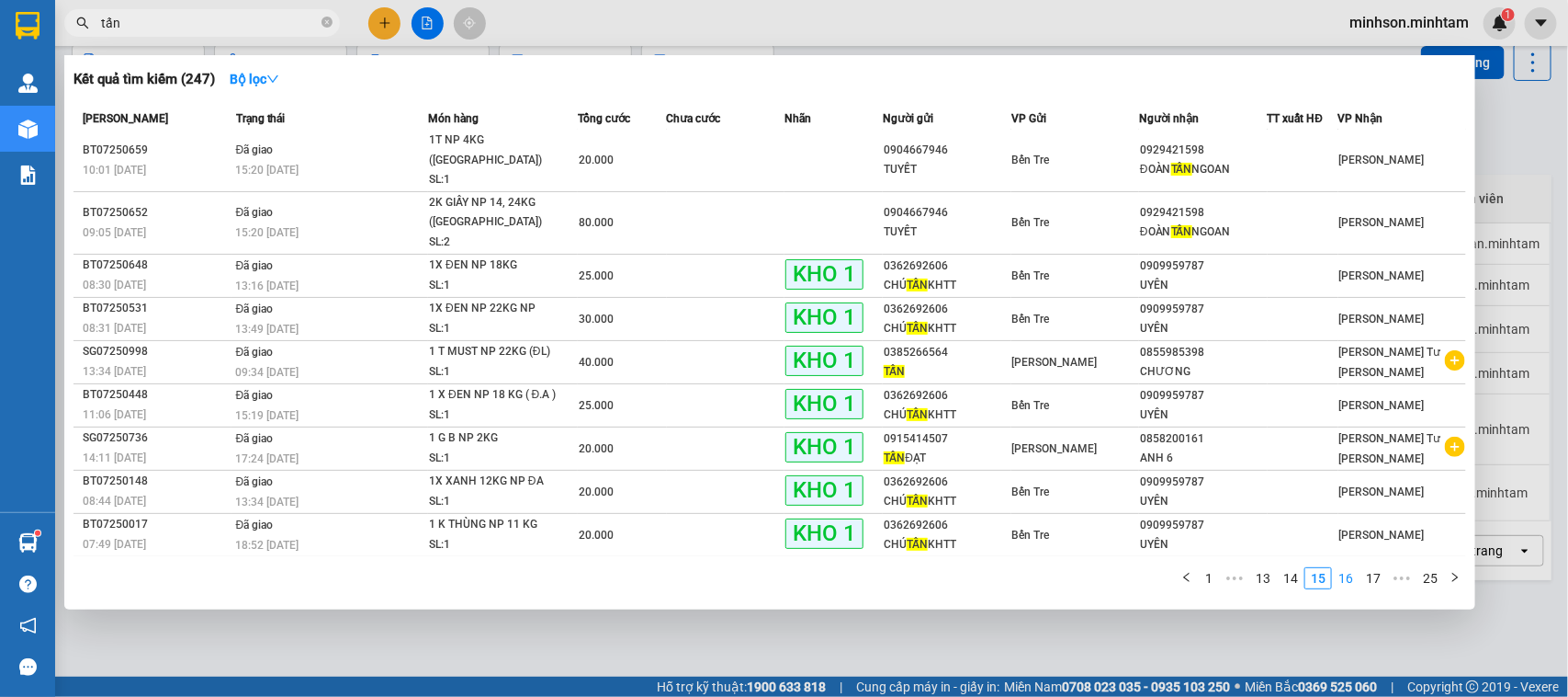
click at [1350, 581] on link "16" at bounding box center [1346, 578] width 26 height 20
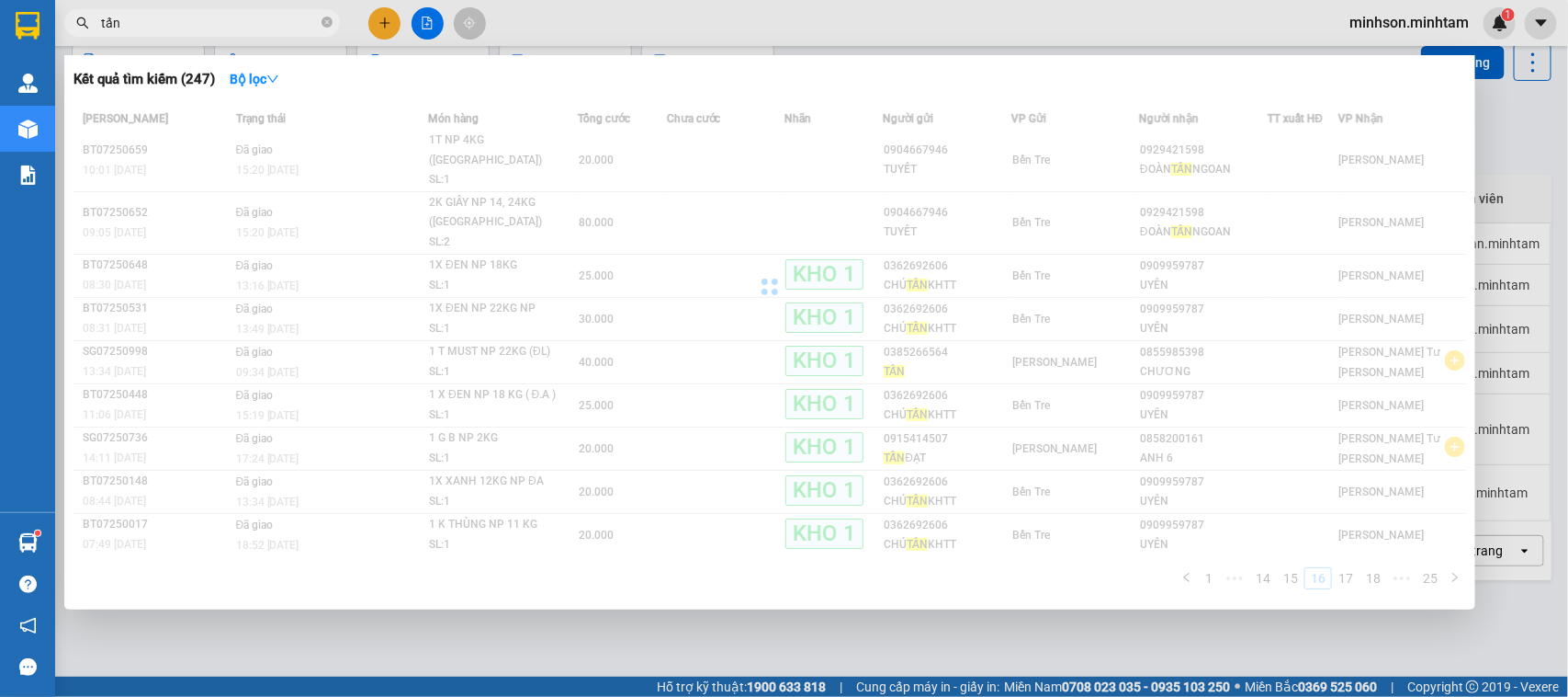
scroll to position [44, 0]
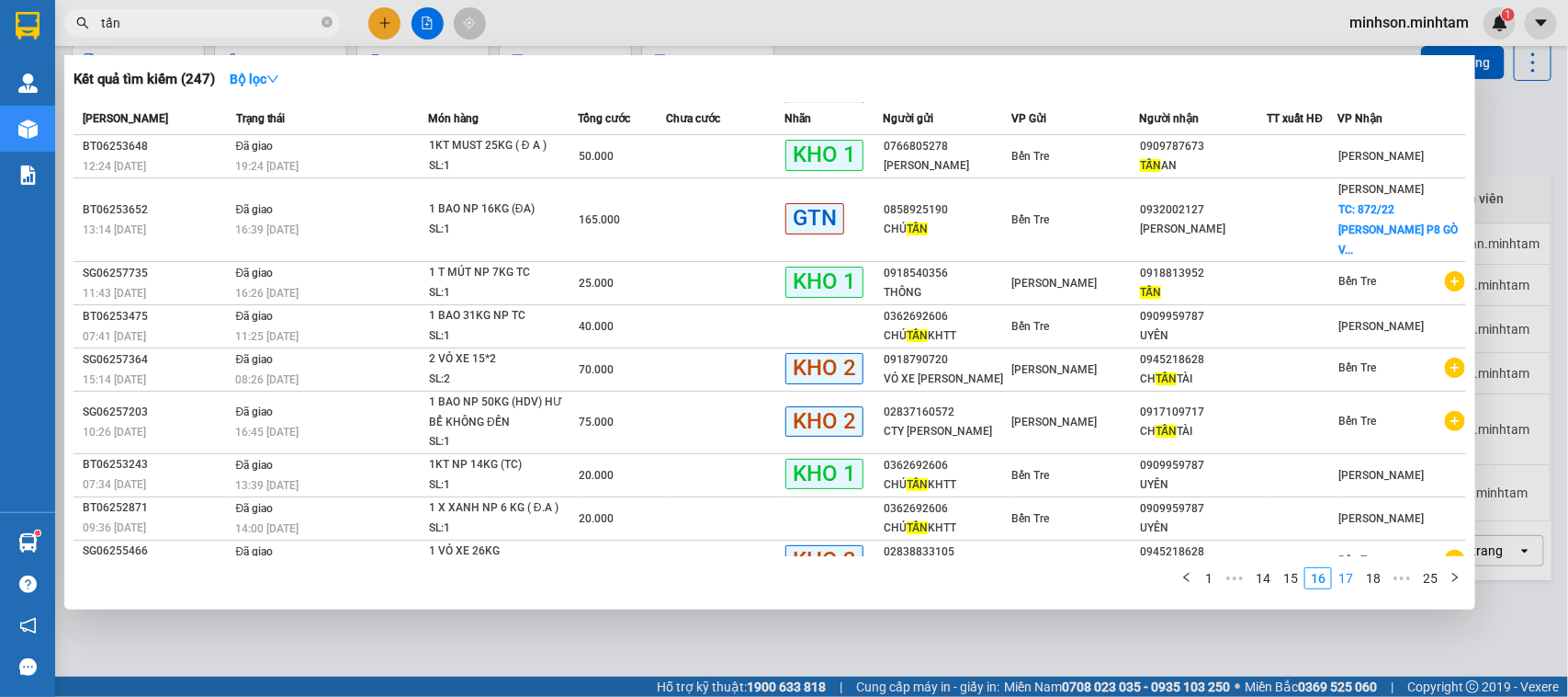
click at [1350, 581] on link "17" at bounding box center [1346, 578] width 26 height 20
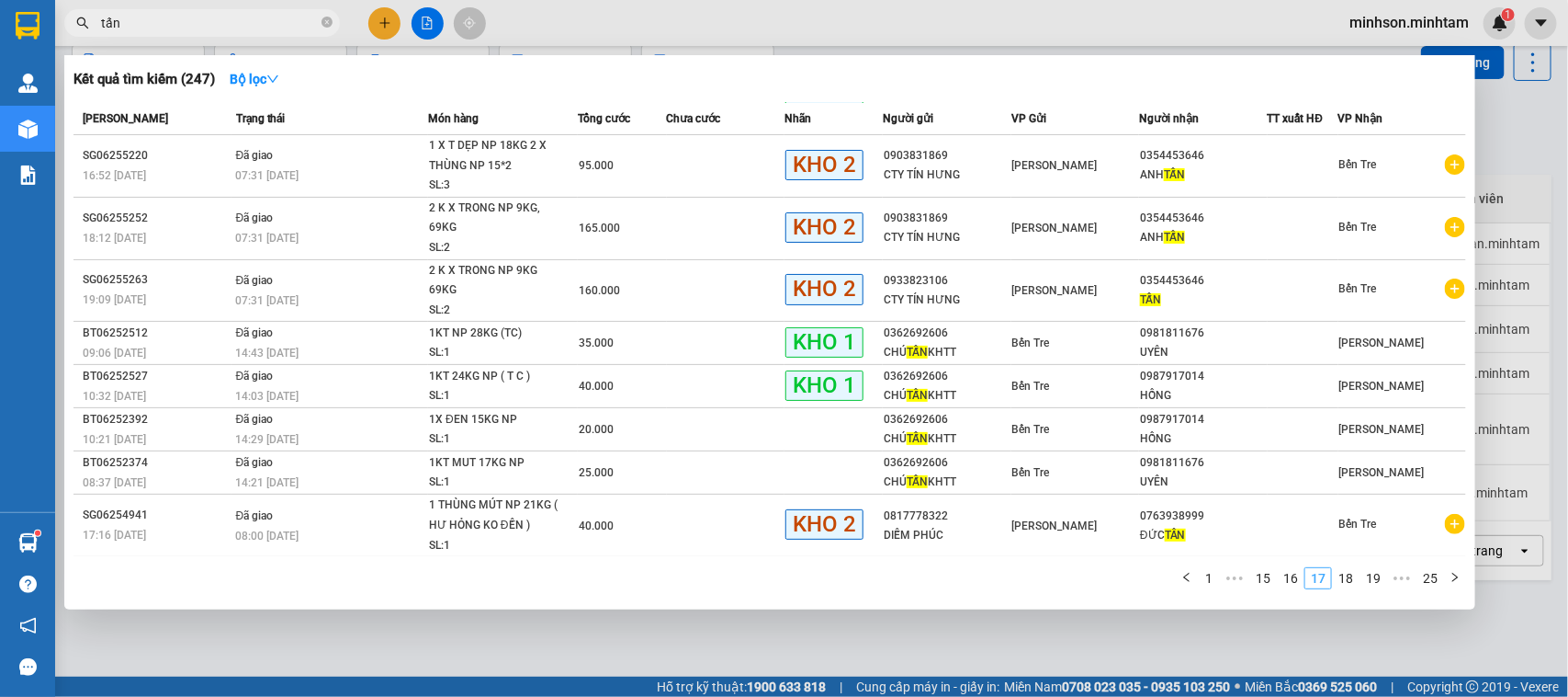
scroll to position [66, 0]
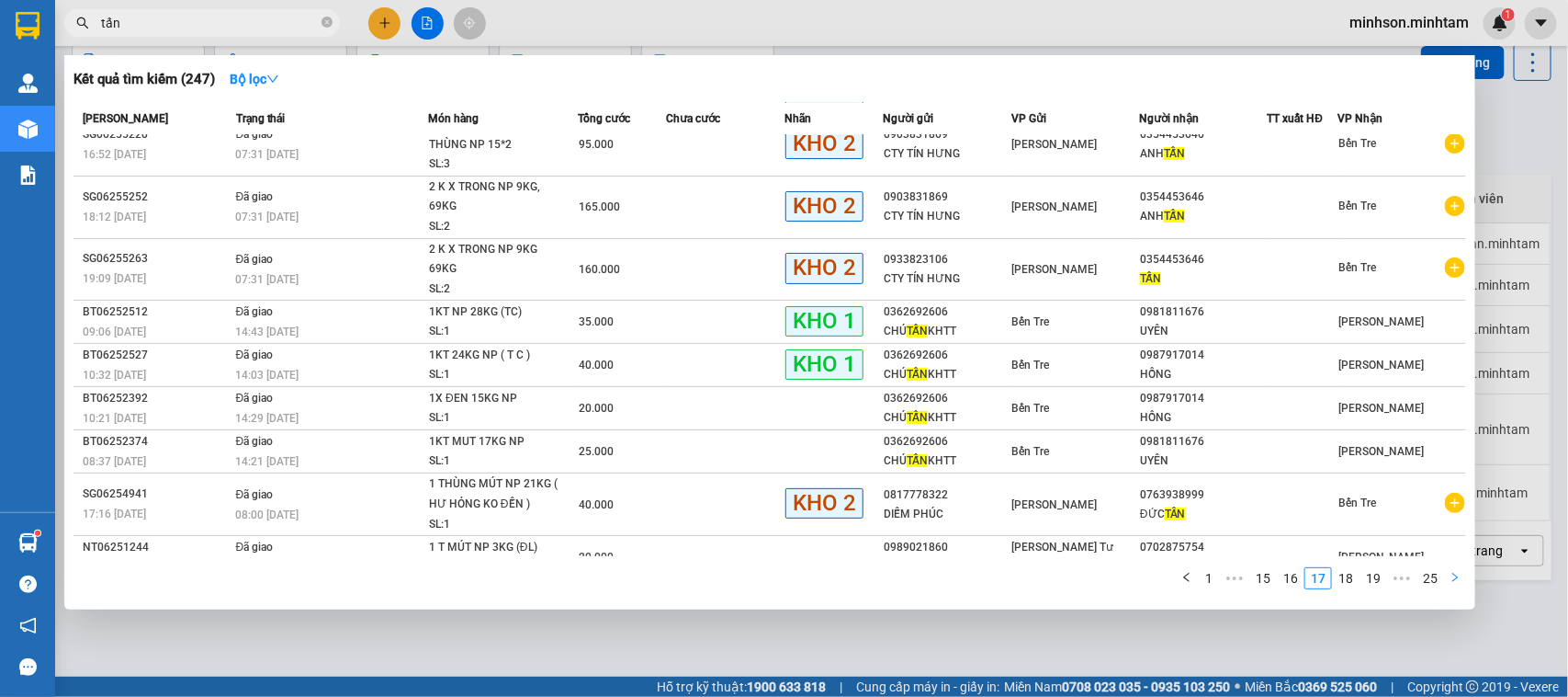
click at [1459, 576] on icon "right" at bounding box center [1454, 577] width 11 height 11
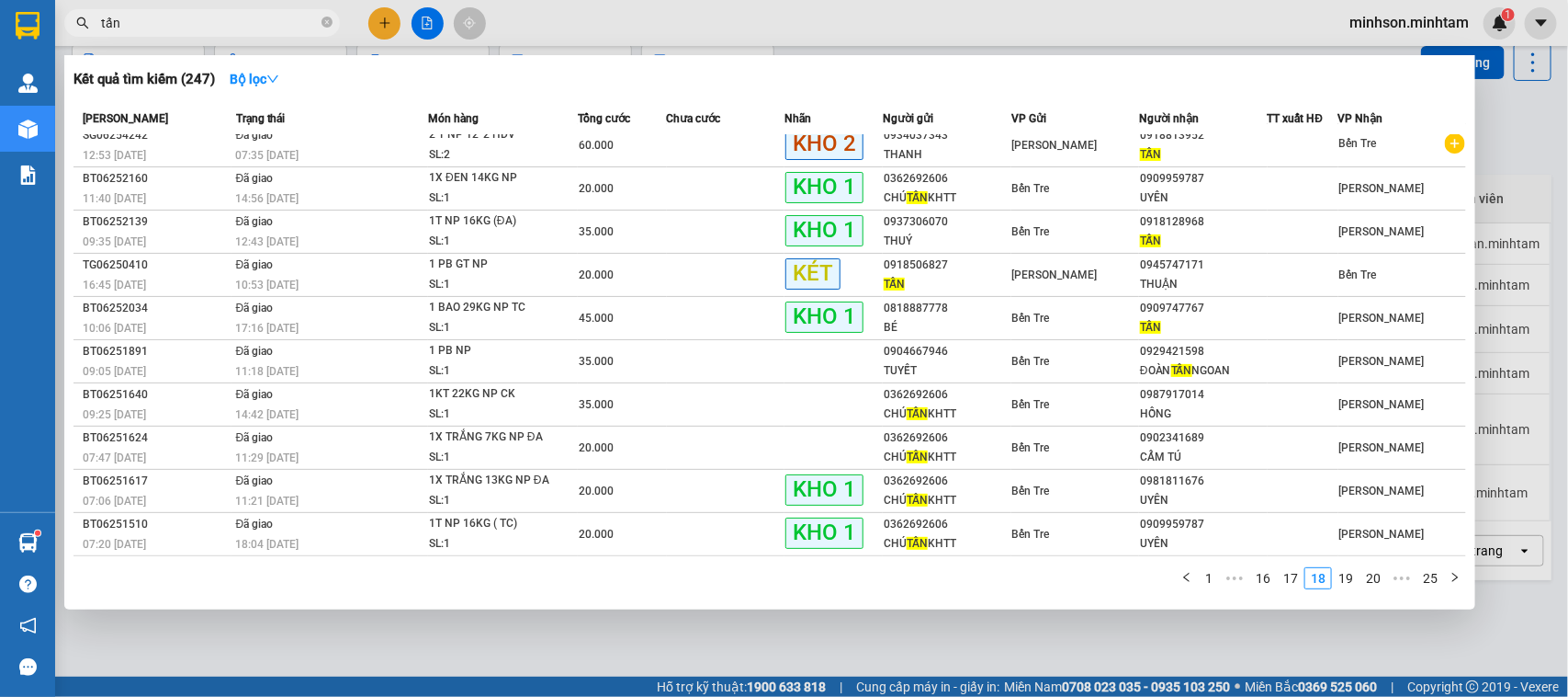
scroll to position [6, 0]
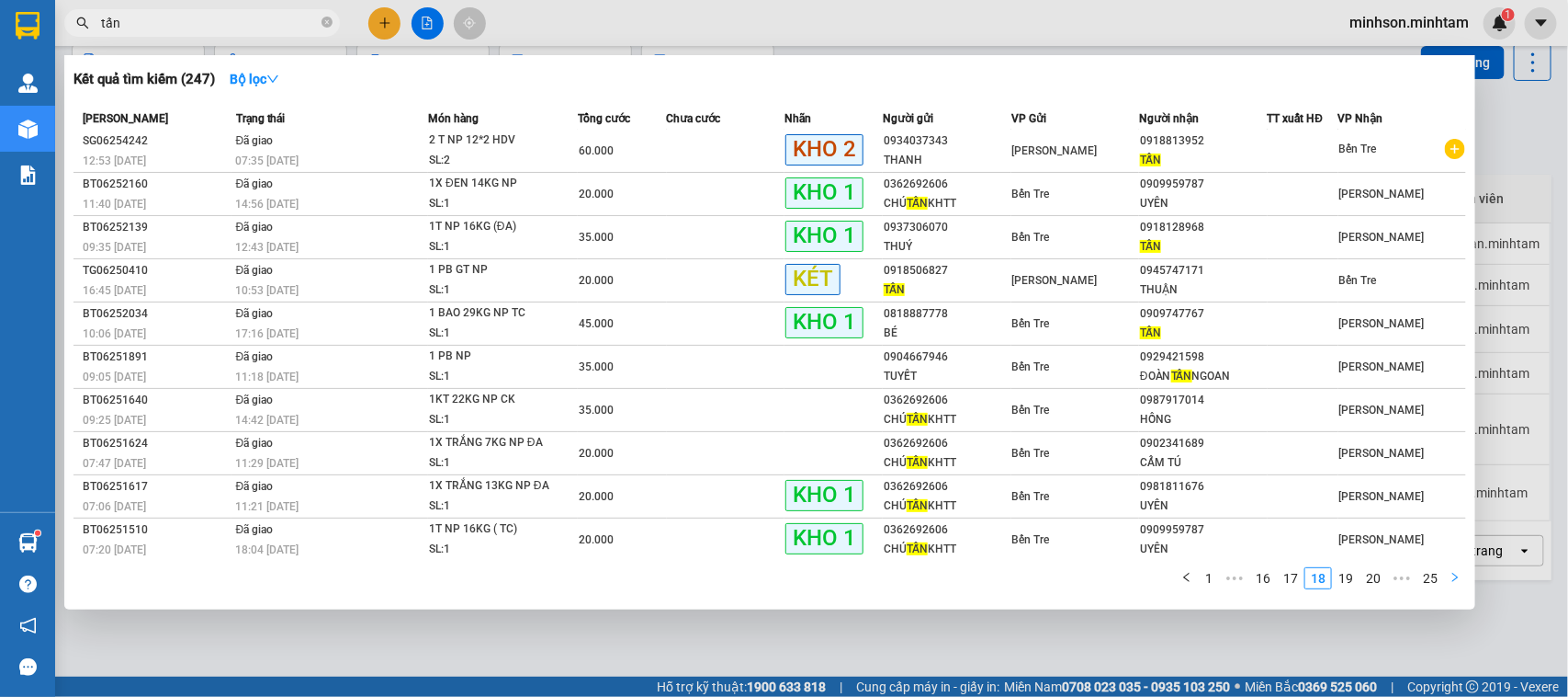
click at [1459, 576] on icon "right" at bounding box center [1454, 577] width 11 height 11
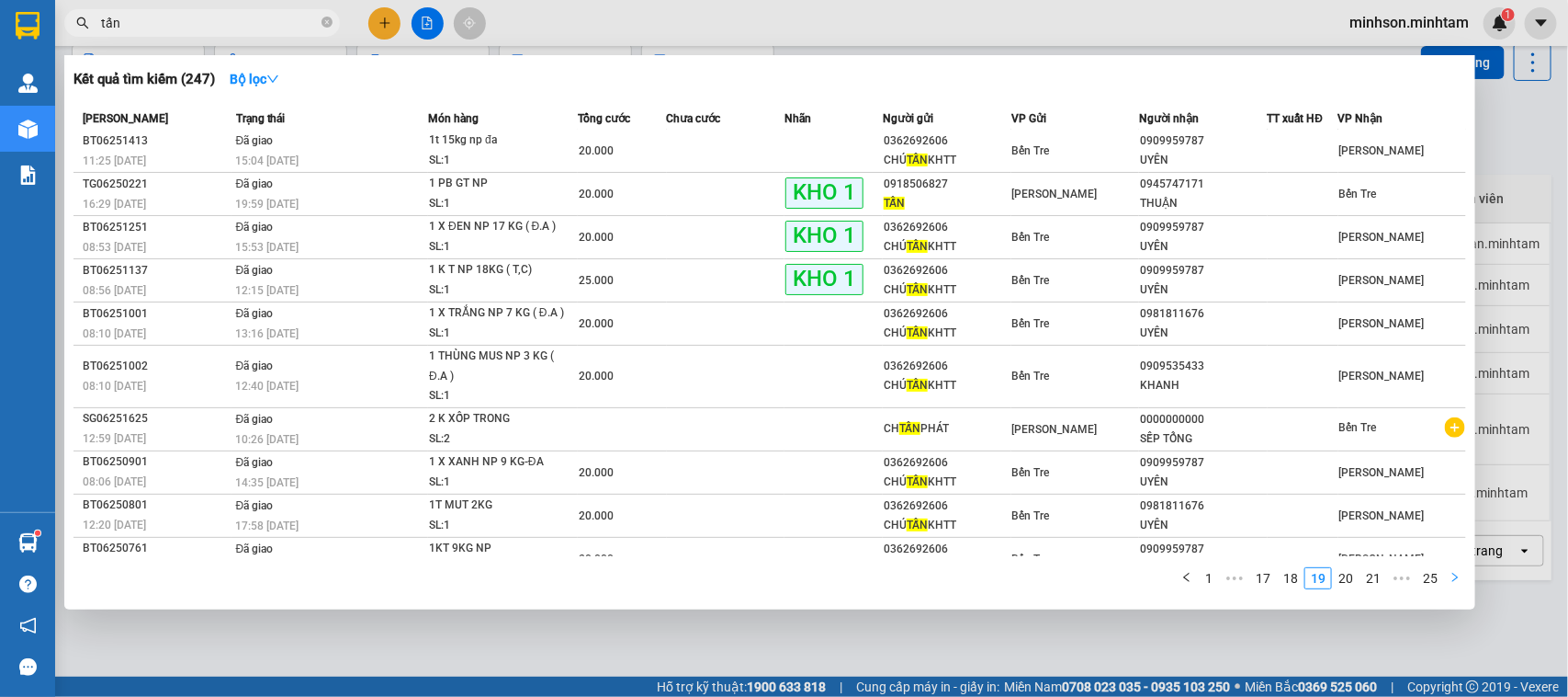
scroll to position [26, 0]
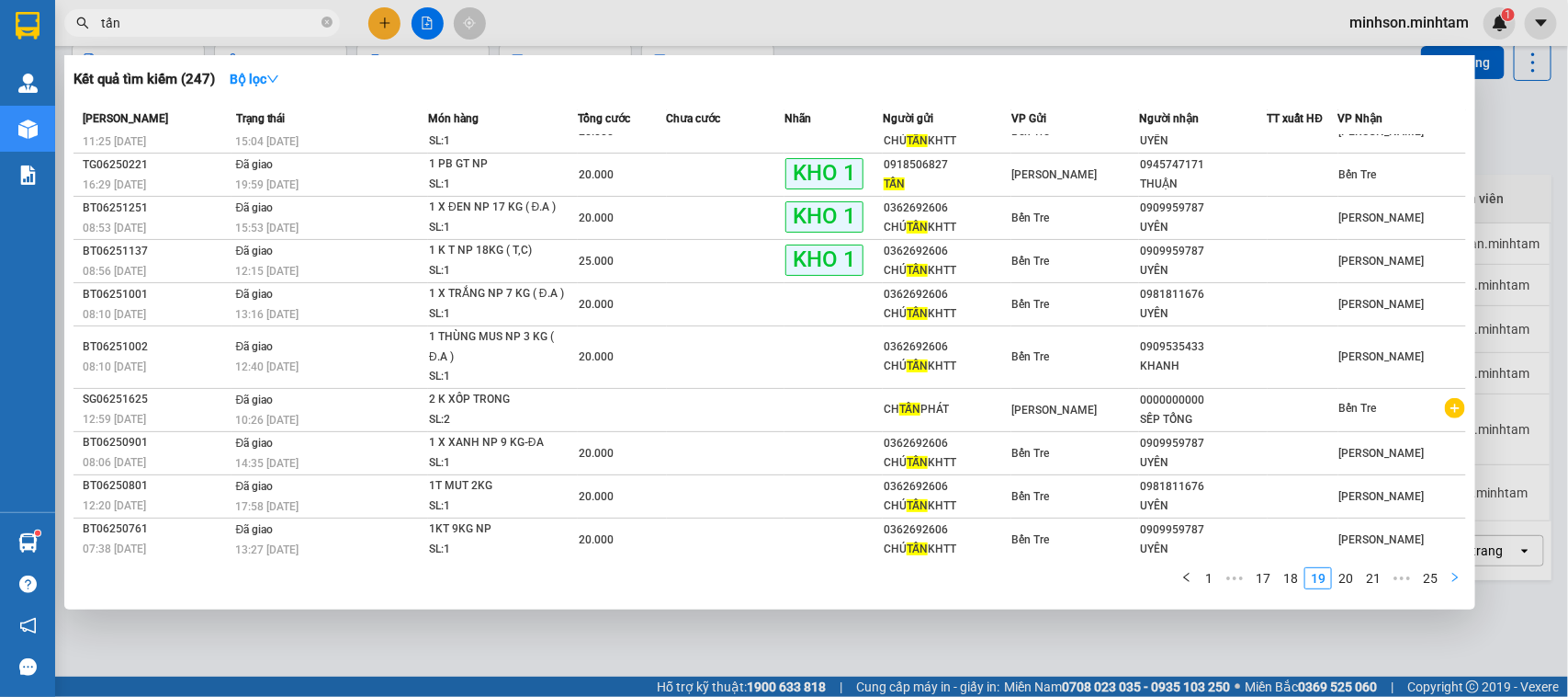
click at [1459, 576] on icon "right" at bounding box center [1454, 577] width 11 height 11
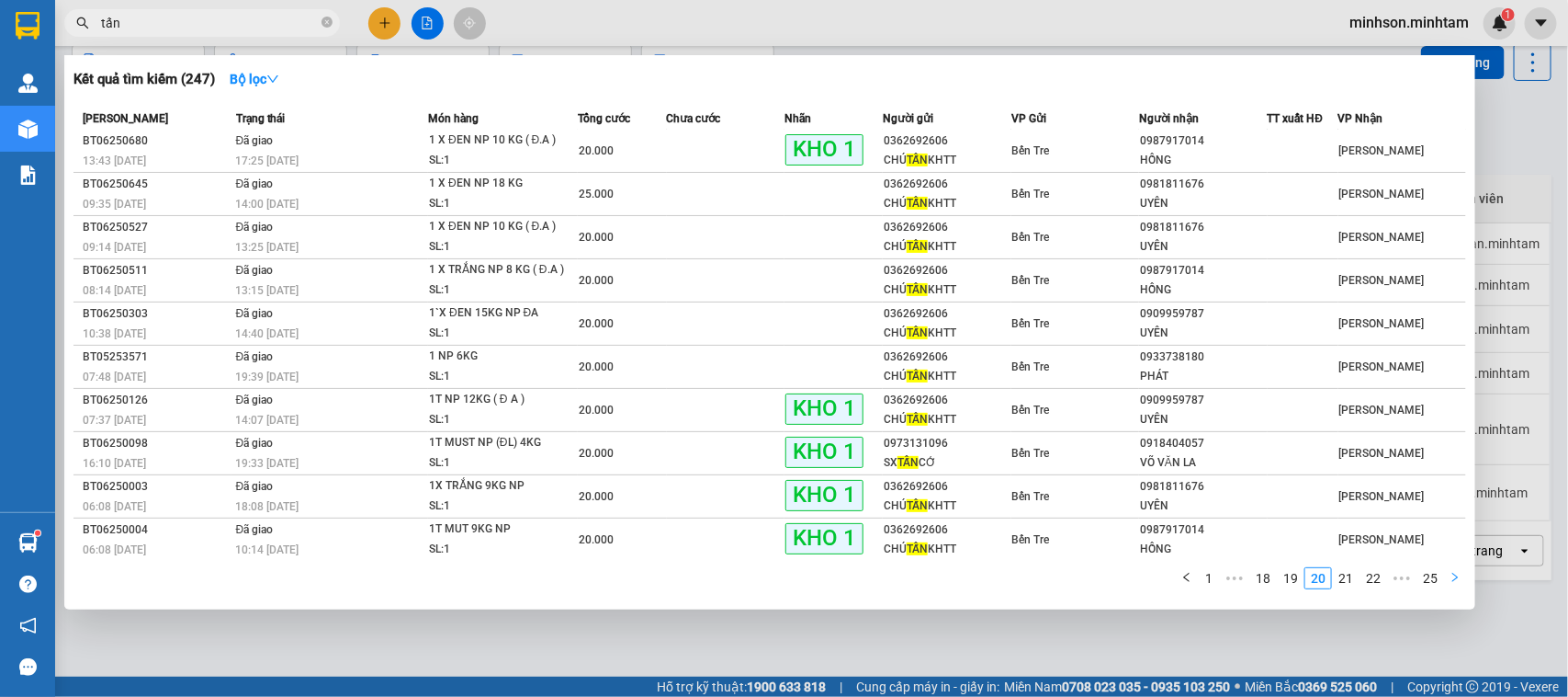
click at [1459, 576] on icon "right" at bounding box center [1454, 577] width 11 height 11
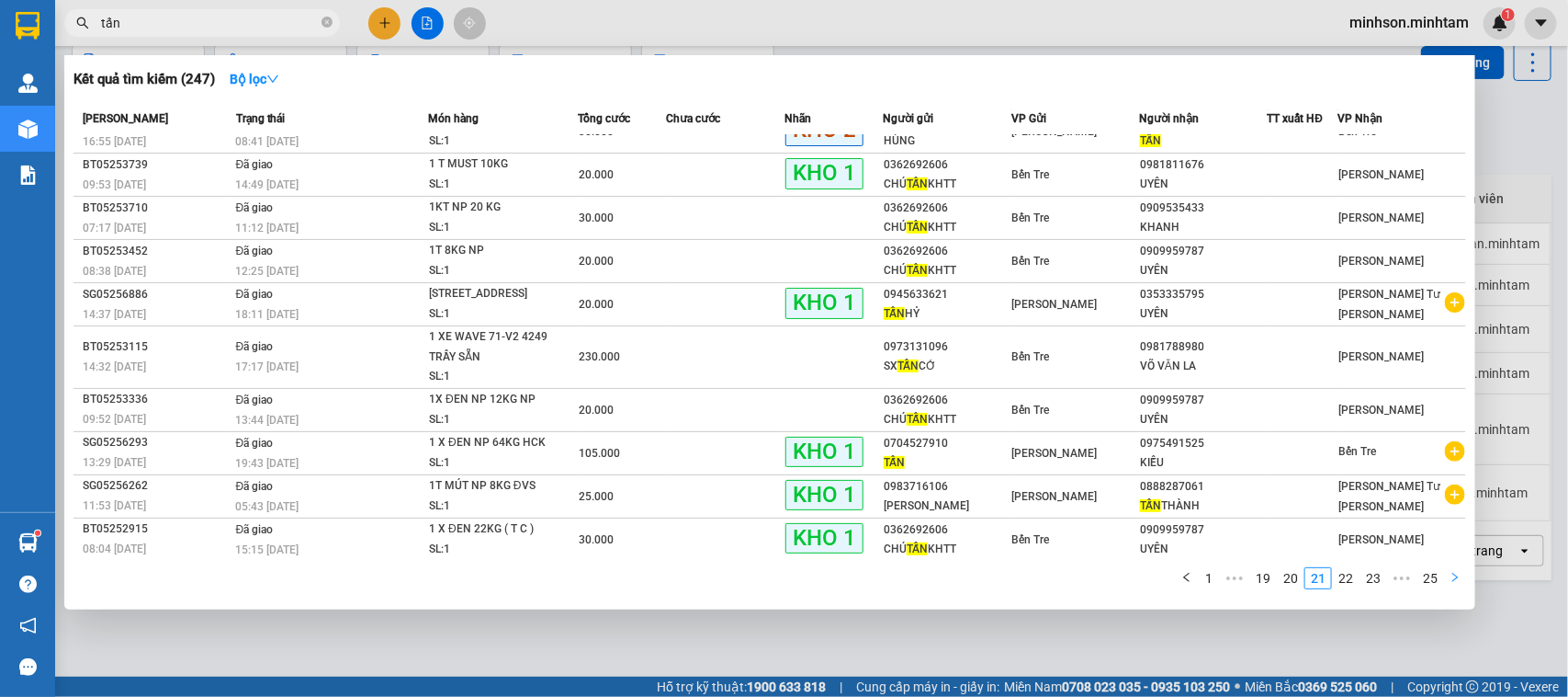
click at [1459, 576] on icon "right" at bounding box center [1454, 577] width 11 height 11
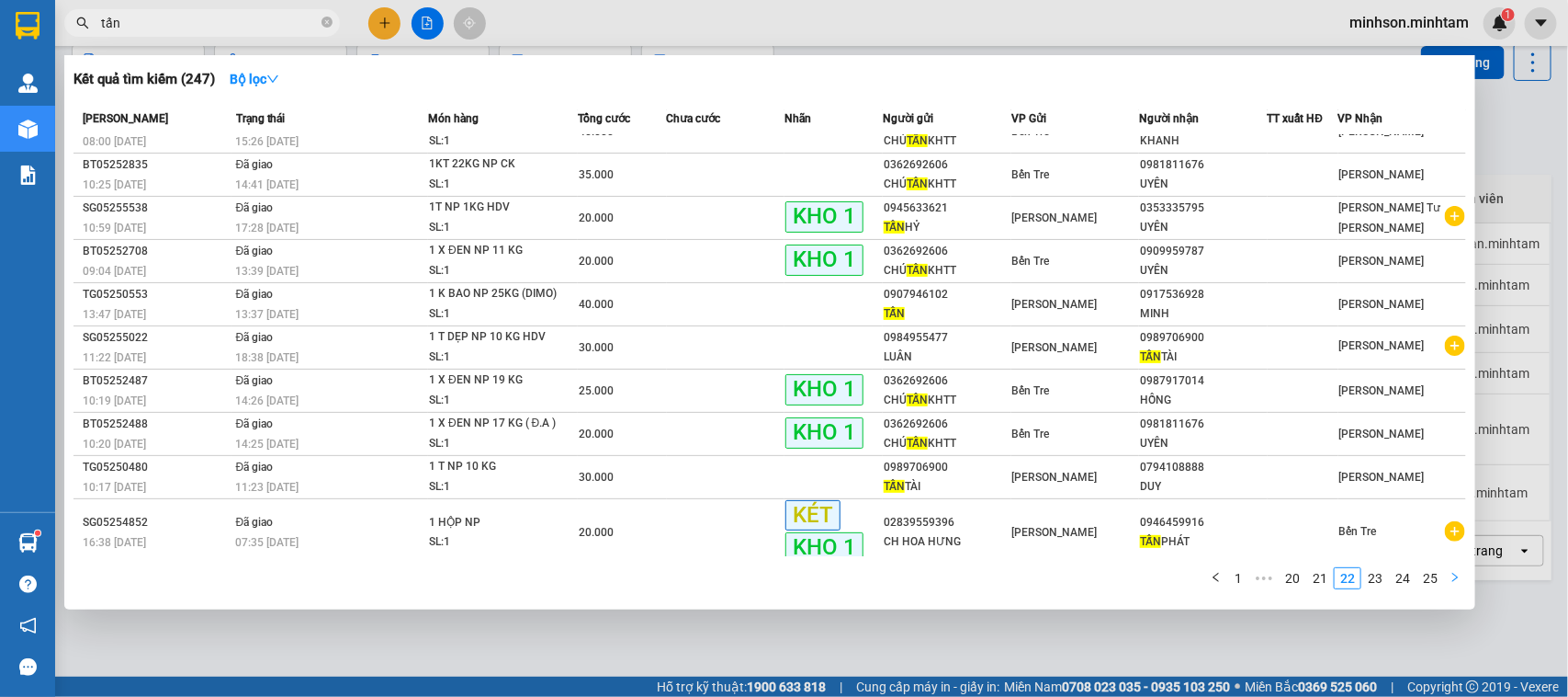
scroll to position [32, 0]
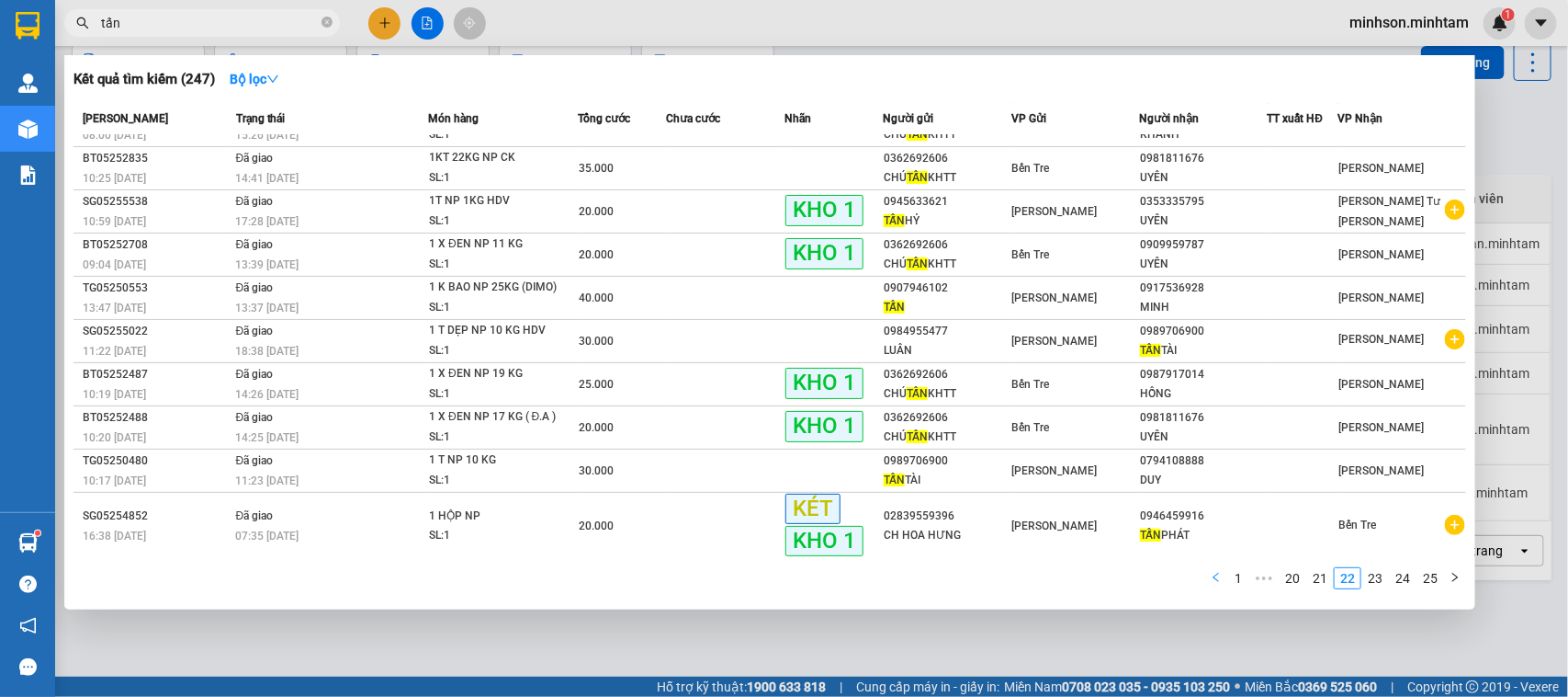
click at [1214, 577] on icon "left" at bounding box center [1216, 577] width 11 height 11
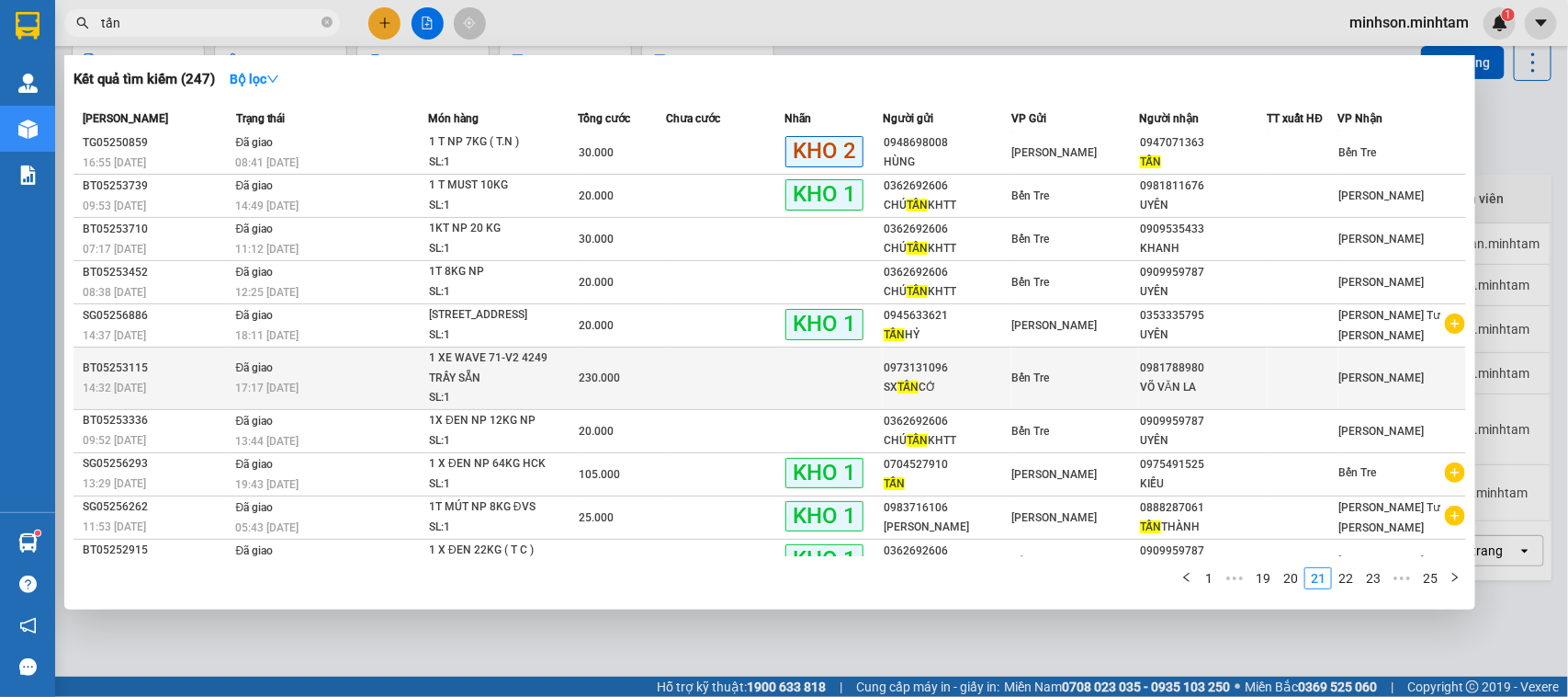
scroll to position [0, 0]
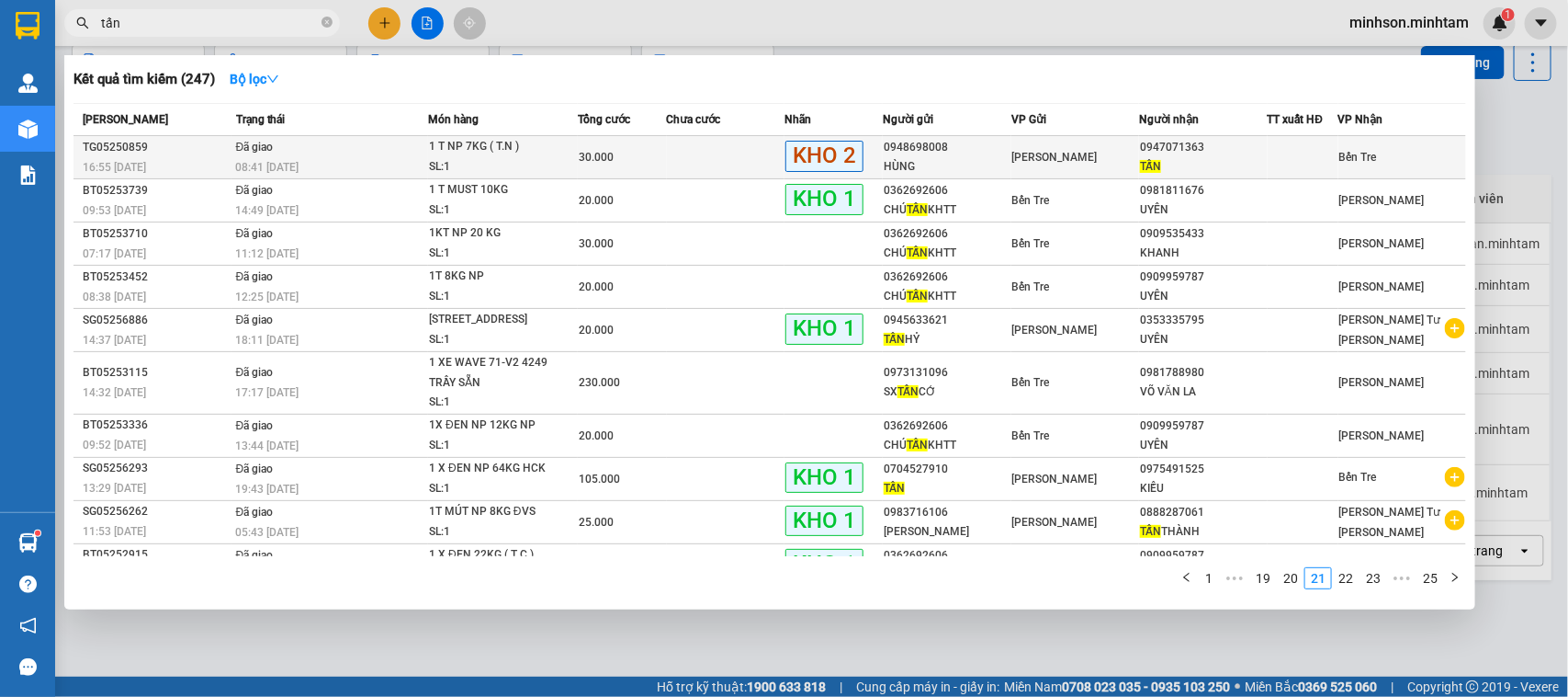
click at [563, 154] on div "1 T NP 7KG ( T.N )" at bounding box center [497, 147] width 138 height 20
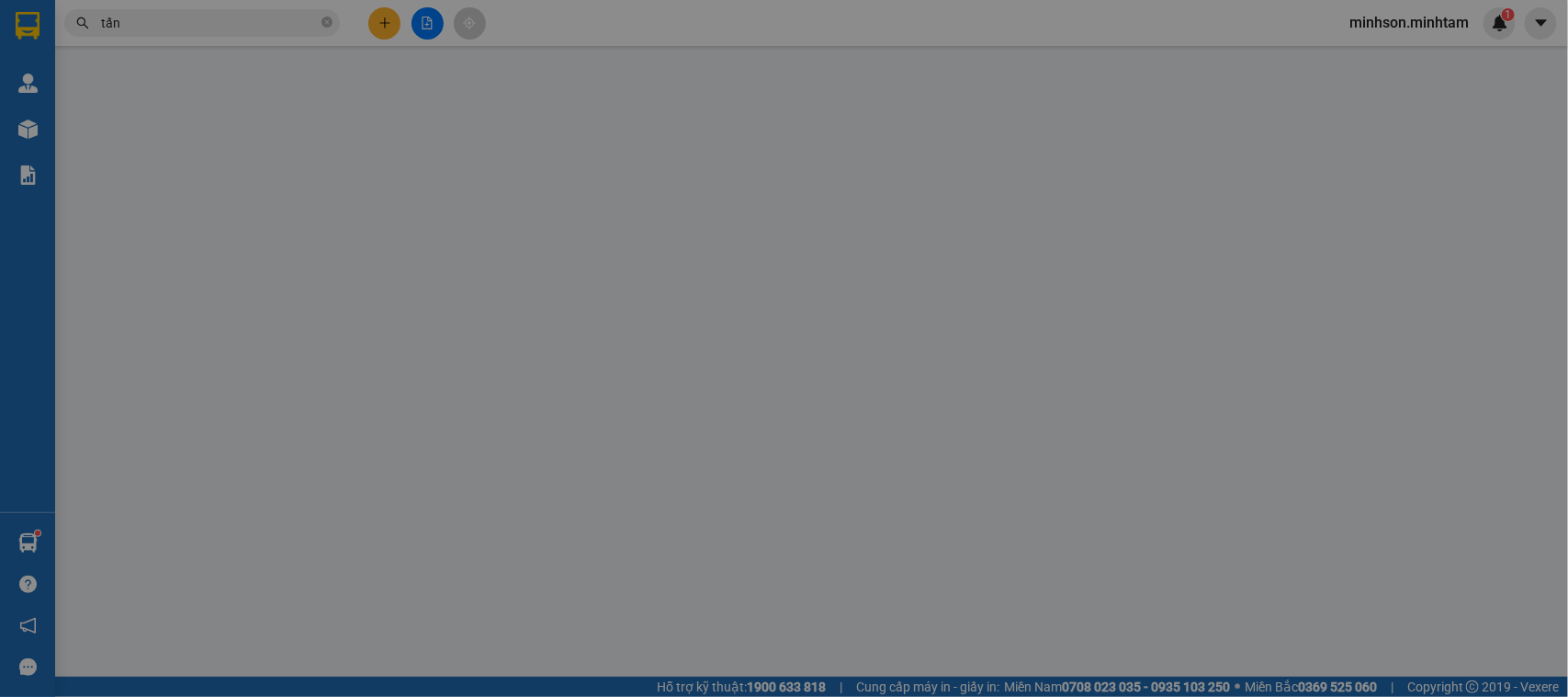
type input "0948698008"
type input "HÙNG"
type input "0947071363"
type input "TẤN"
type input "HCK +5 DG"
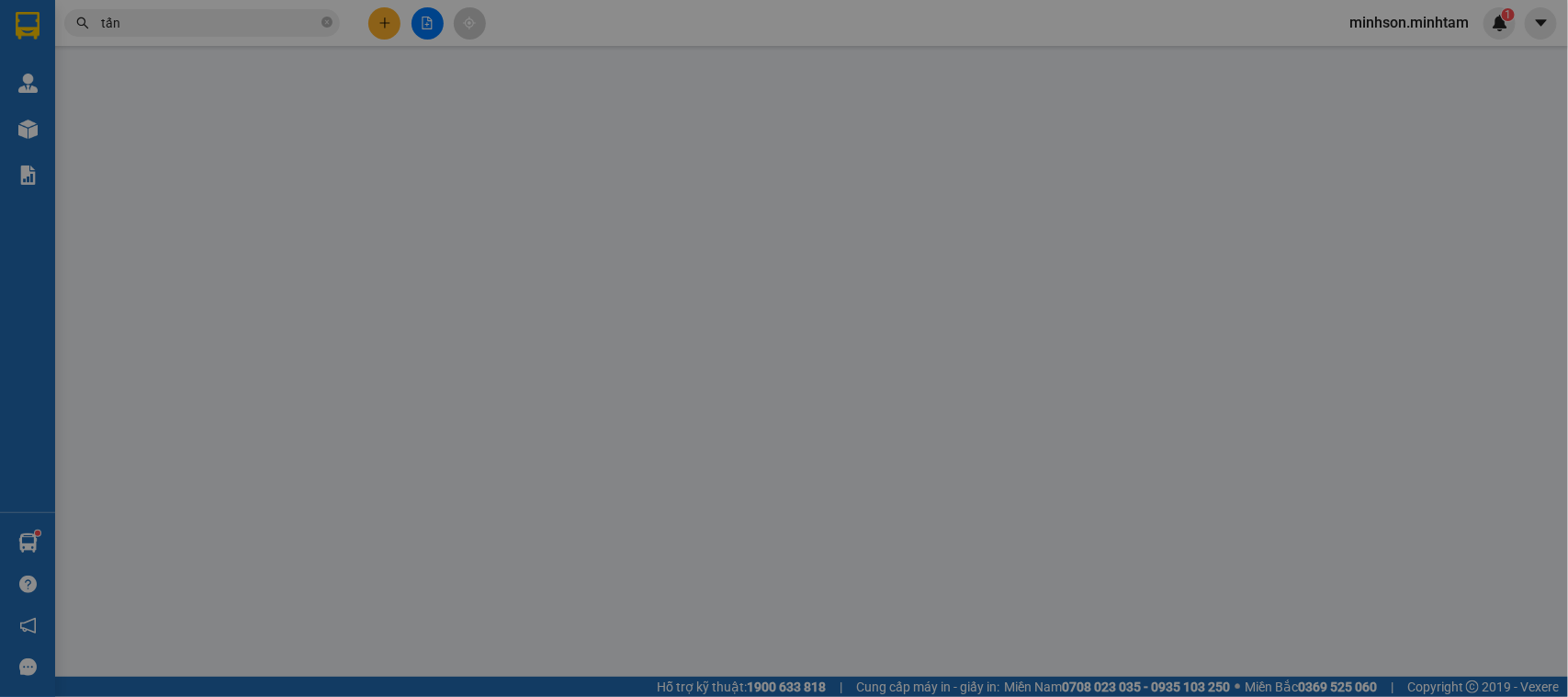
type input "30.000"
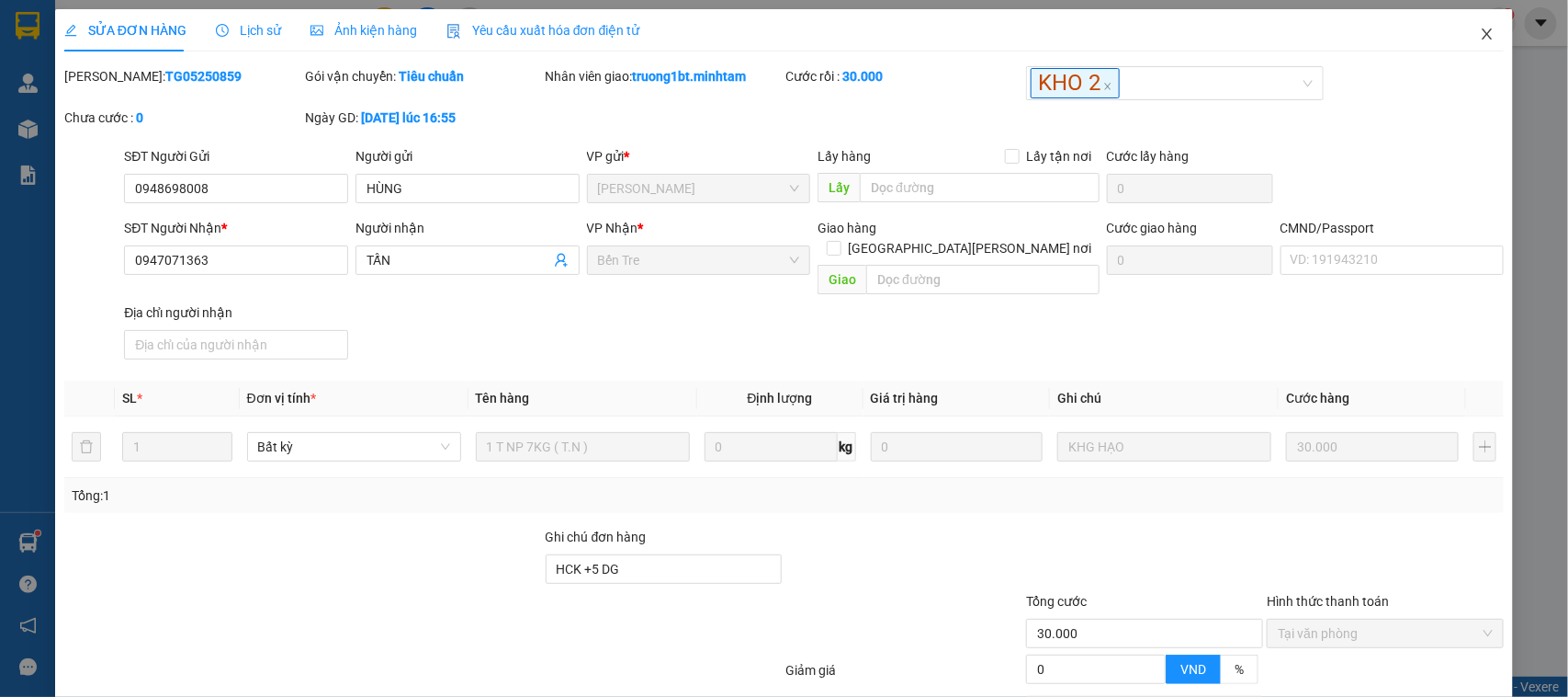
click at [1491, 25] on span "Close" at bounding box center [1487, 35] width 52 height 52
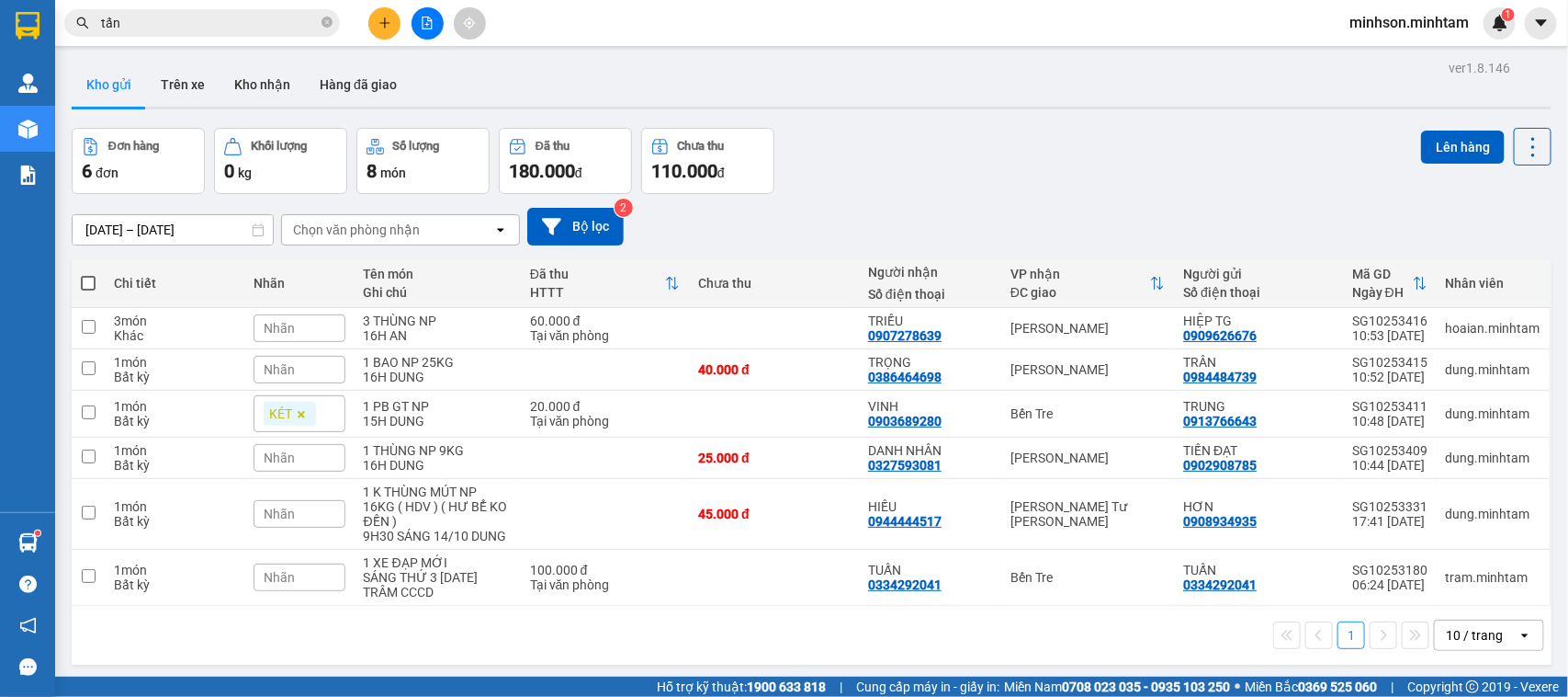
drag, startPoint x: 240, startPoint y: 28, endPoint x: 413, endPoint y: 167, distance: 221.9
click at [249, 31] on input "tấn" at bounding box center [209, 23] width 216 height 20
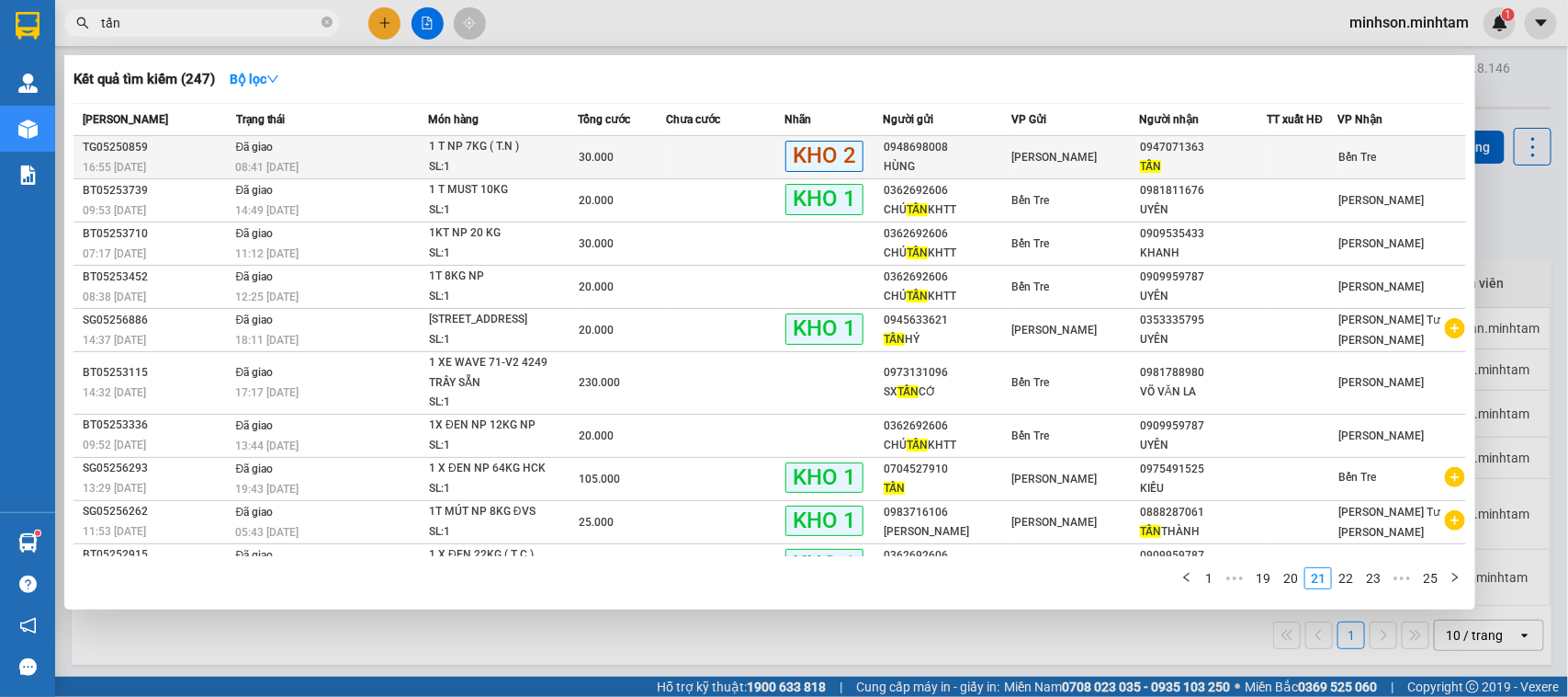
click at [474, 143] on div "1 T NP 7KG ( T.N )" at bounding box center [497, 147] width 138 height 20
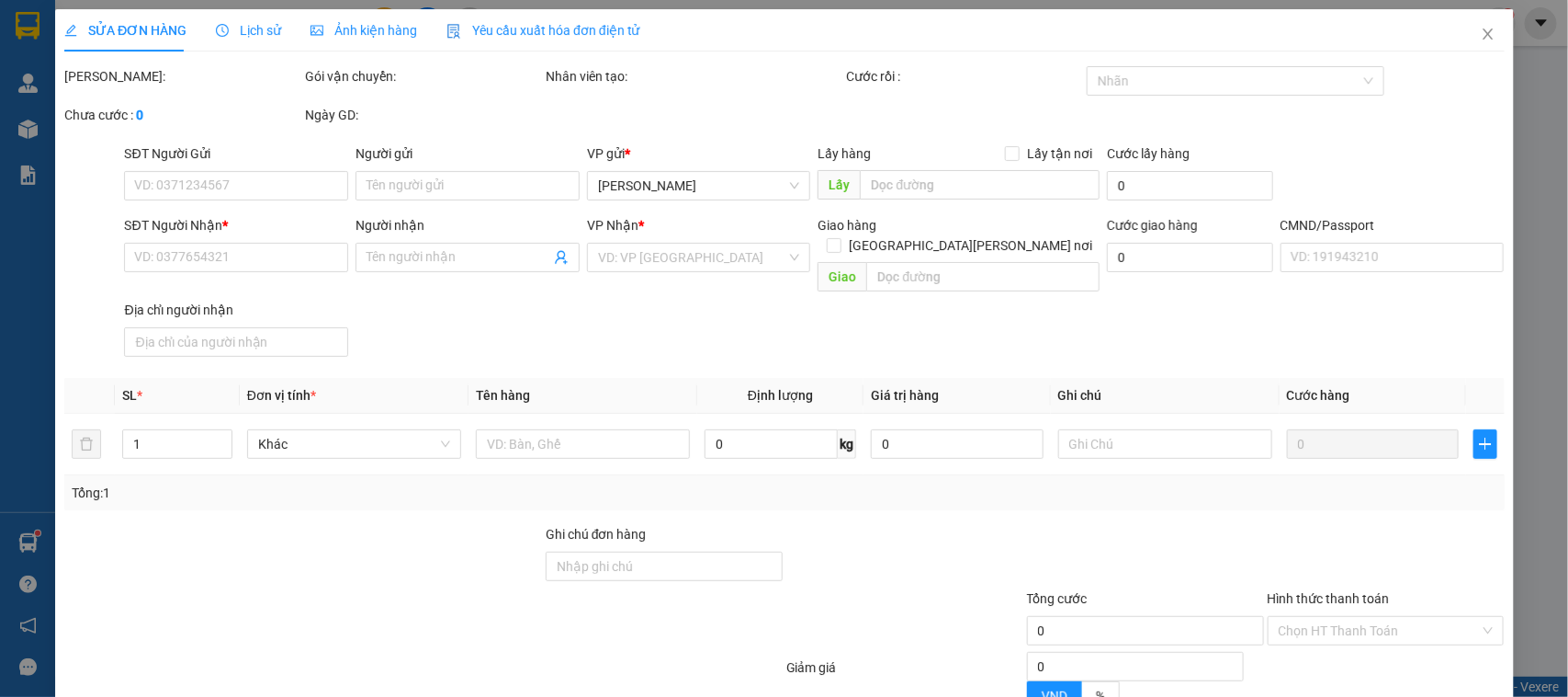
type input "0948698008"
type input "HÙNG"
type input "0947071363"
type input "TẤN"
type input "HCK +5 DG"
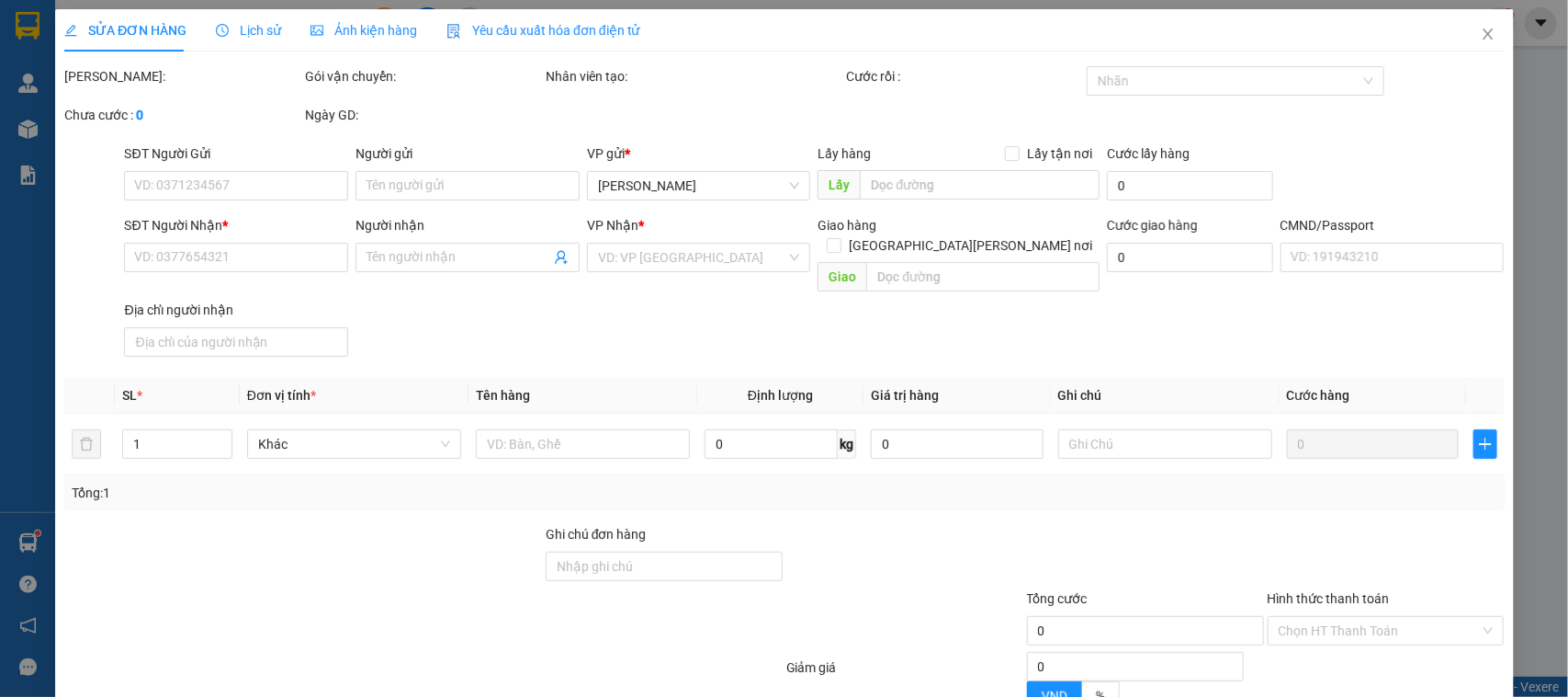
type input "30.000"
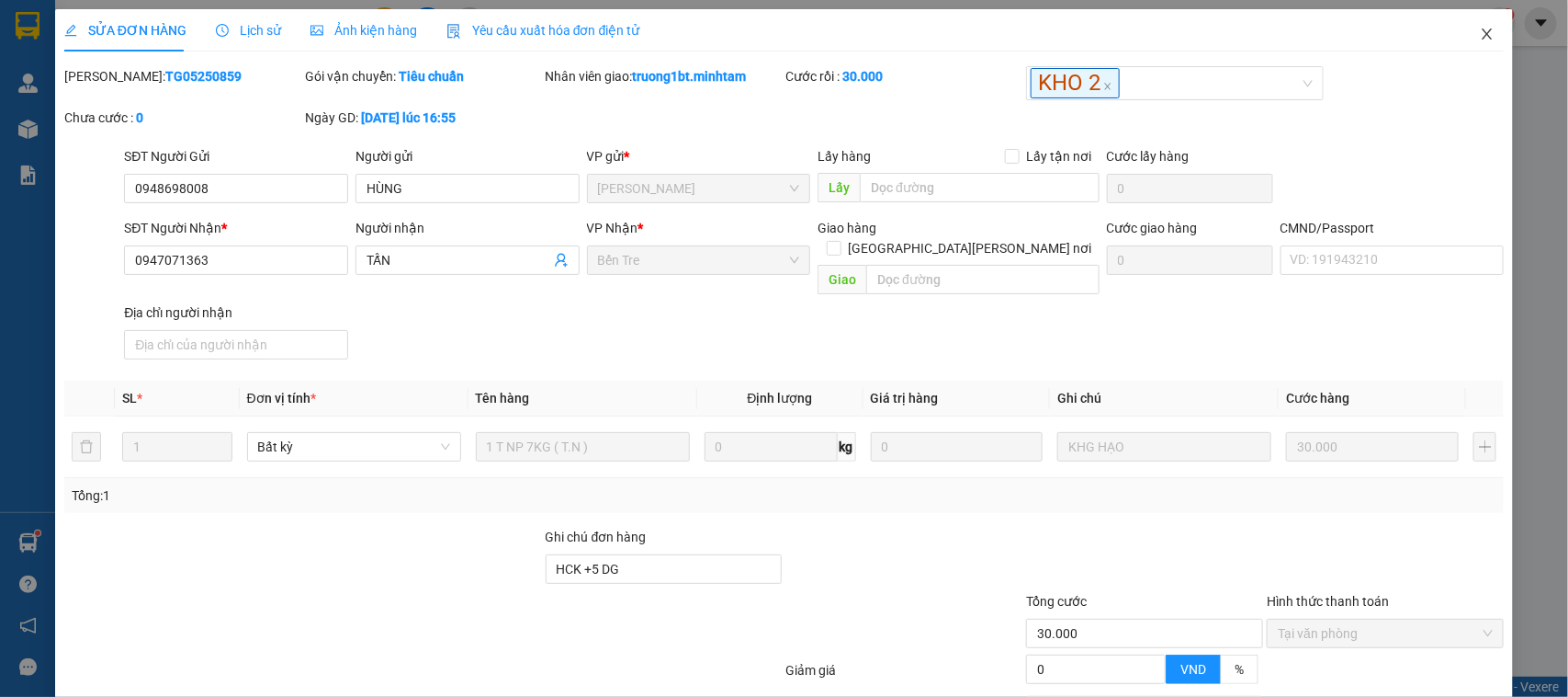
click at [1480, 38] on icon "close" at bounding box center [1487, 34] width 15 height 15
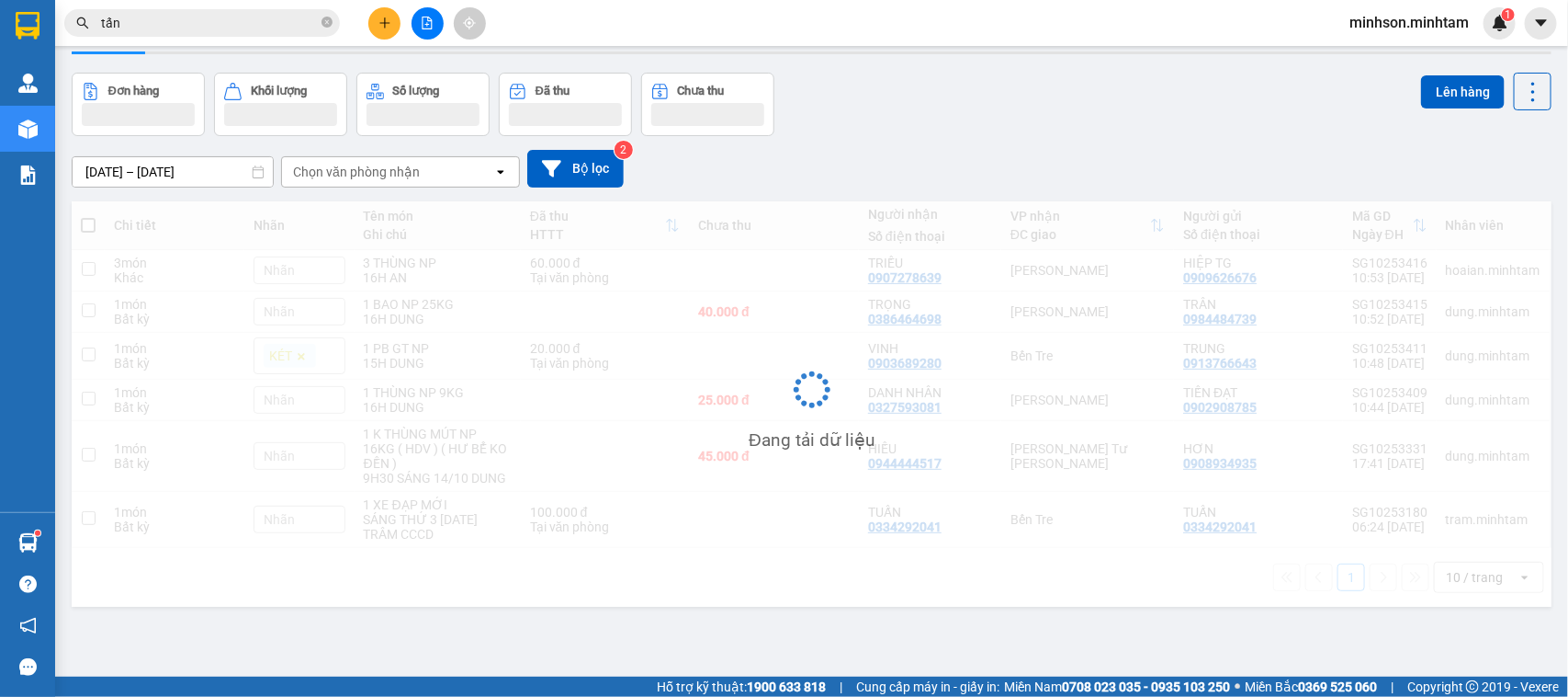
scroll to position [84, 0]
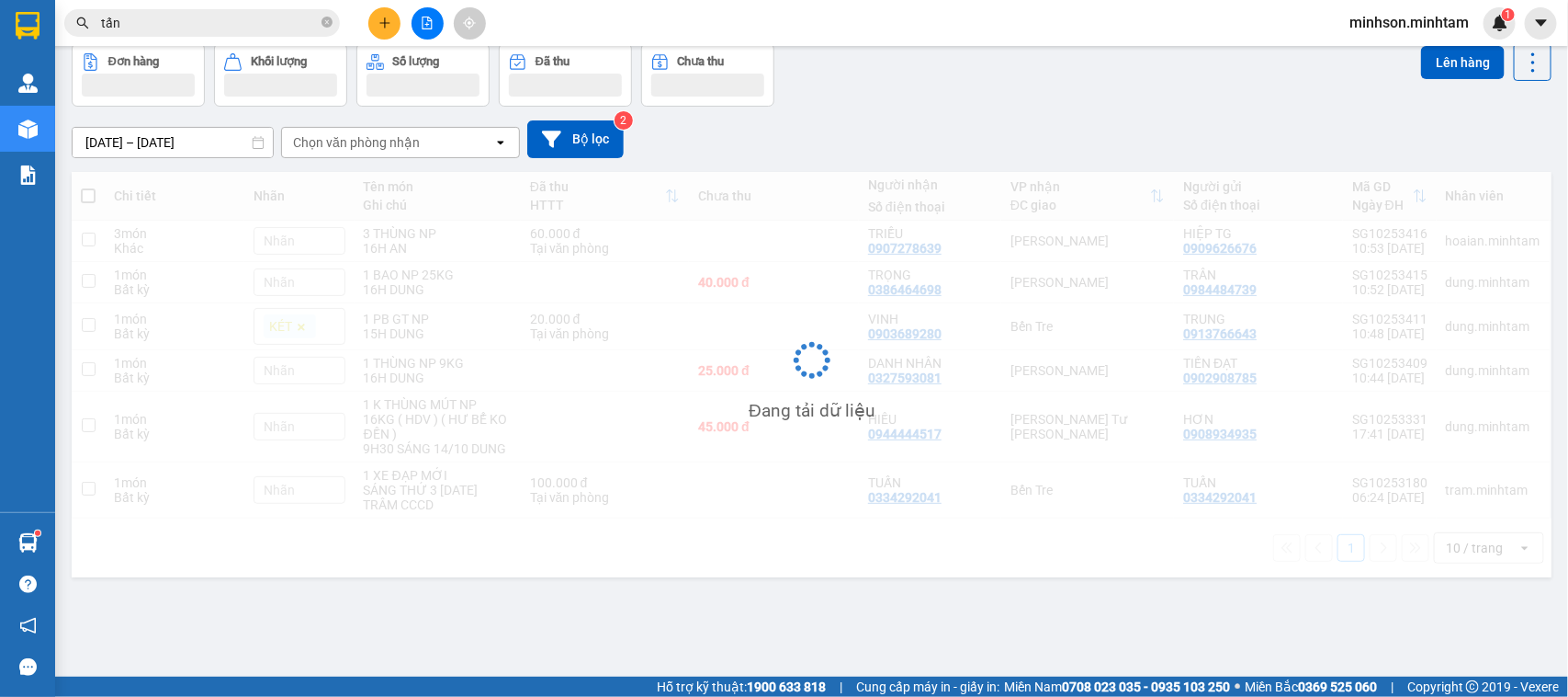
click at [186, 16] on input "tấn" at bounding box center [209, 23] width 216 height 20
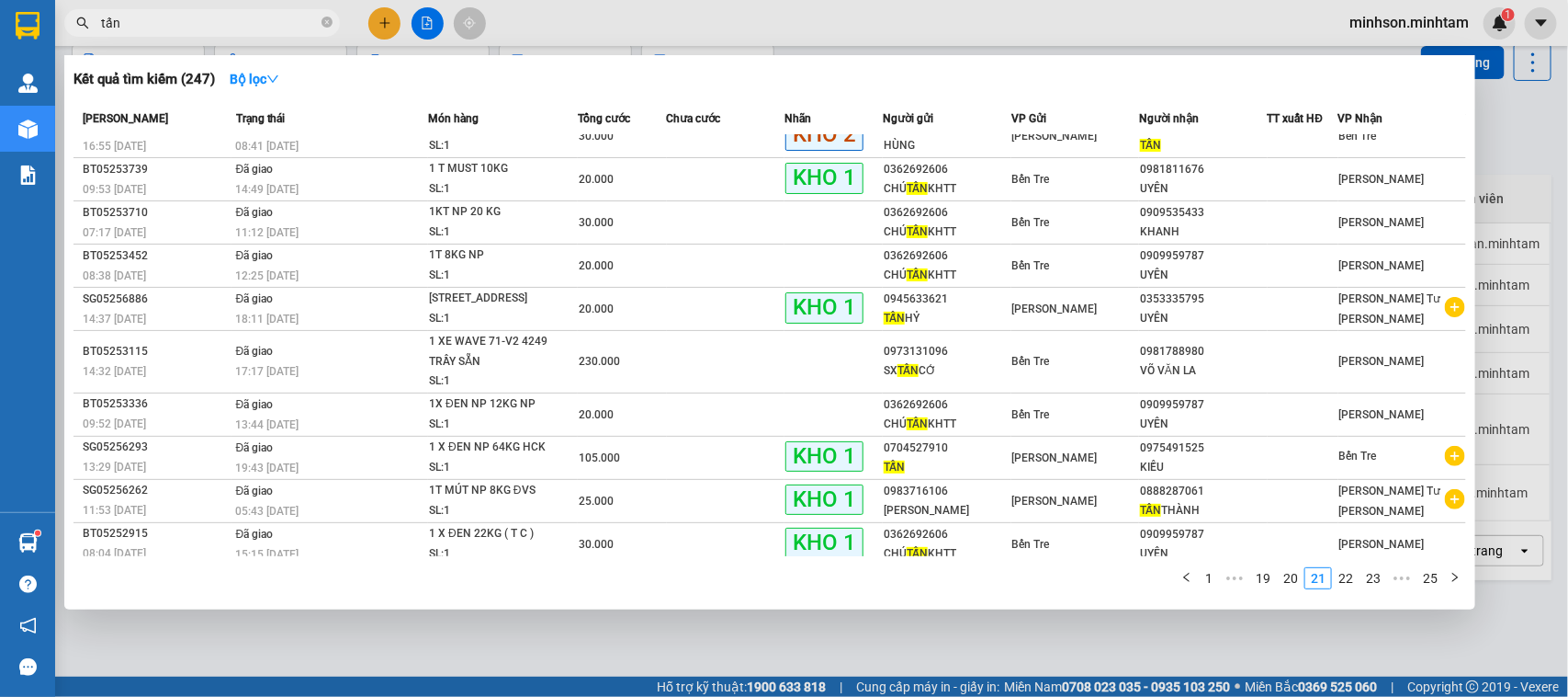
scroll to position [26, 0]
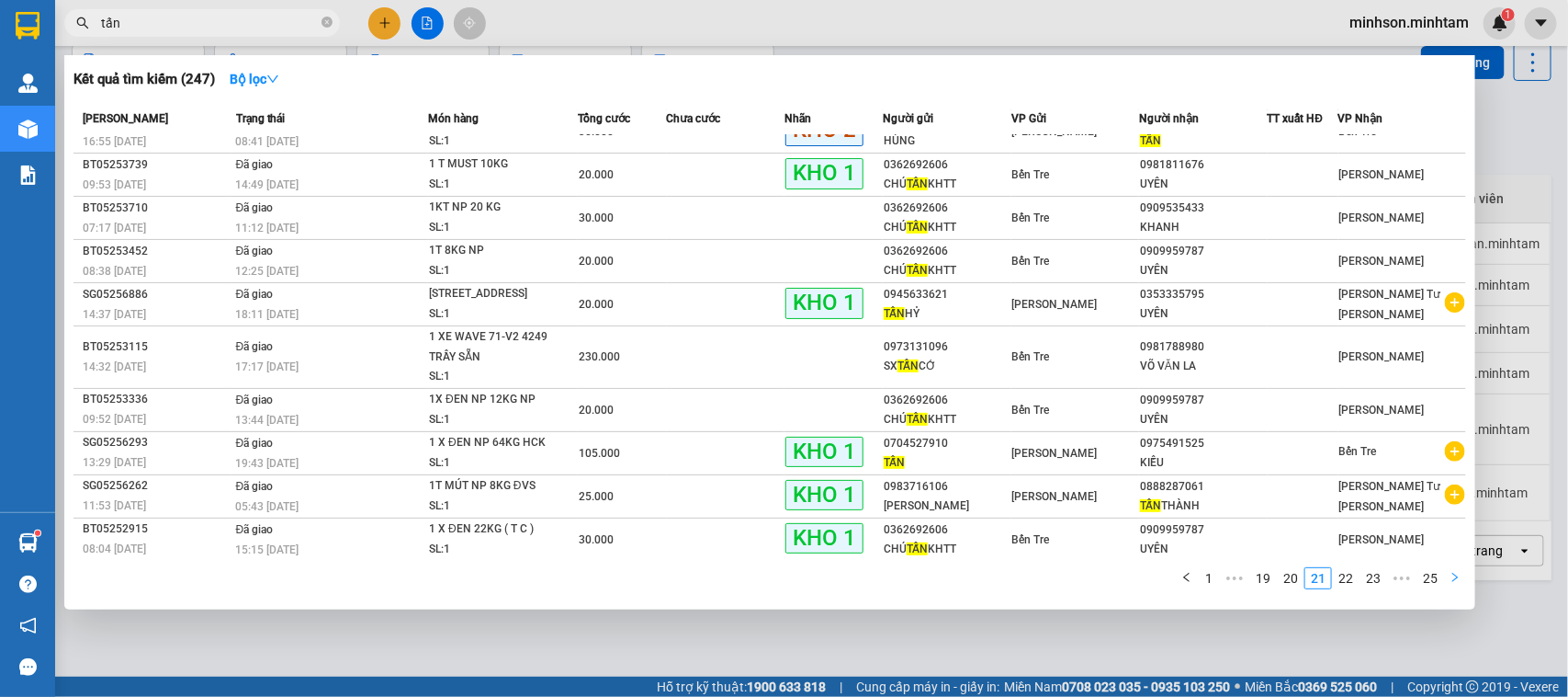
click at [1448, 579] on button "button" at bounding box center [1455, 578] width 22 height 22
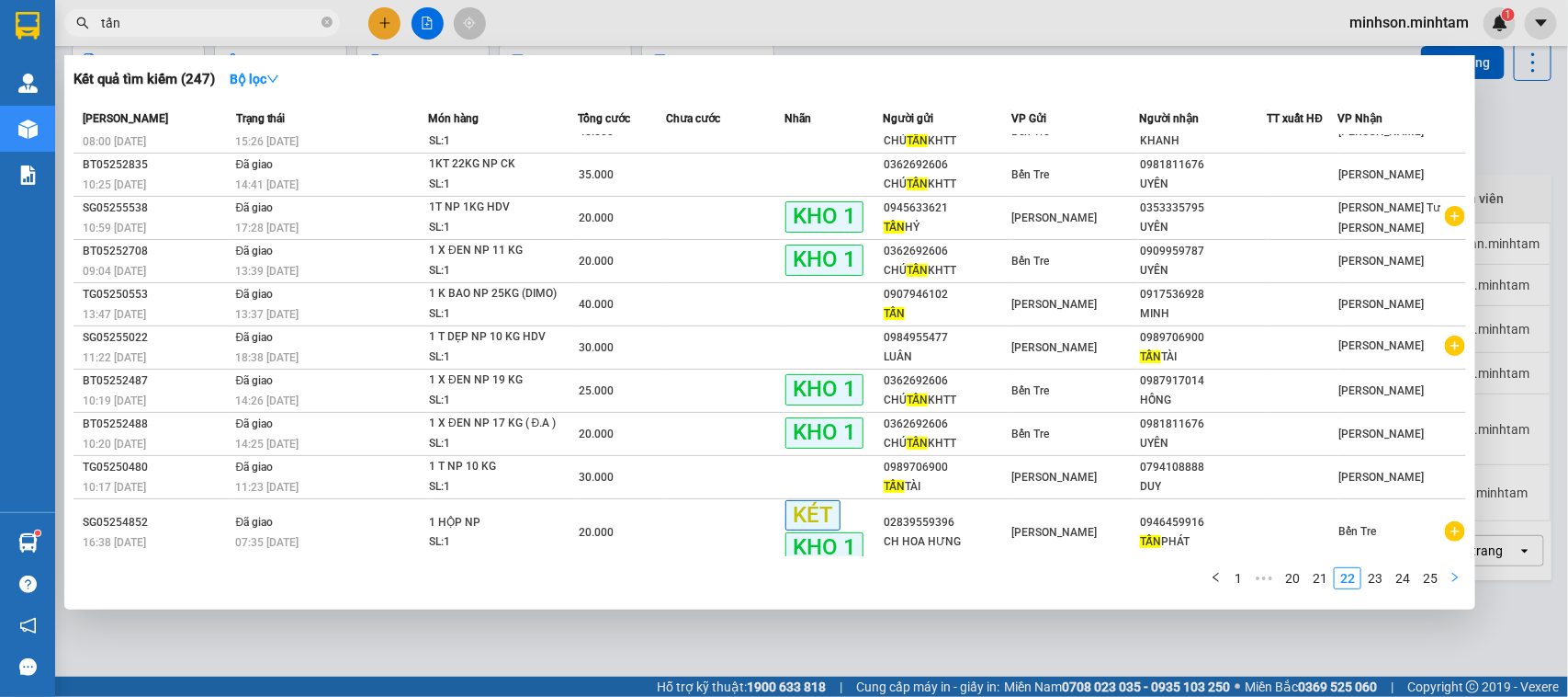
click at [1448, 579] on button "button" at bounding box center [1455, 578] width 22 height 22
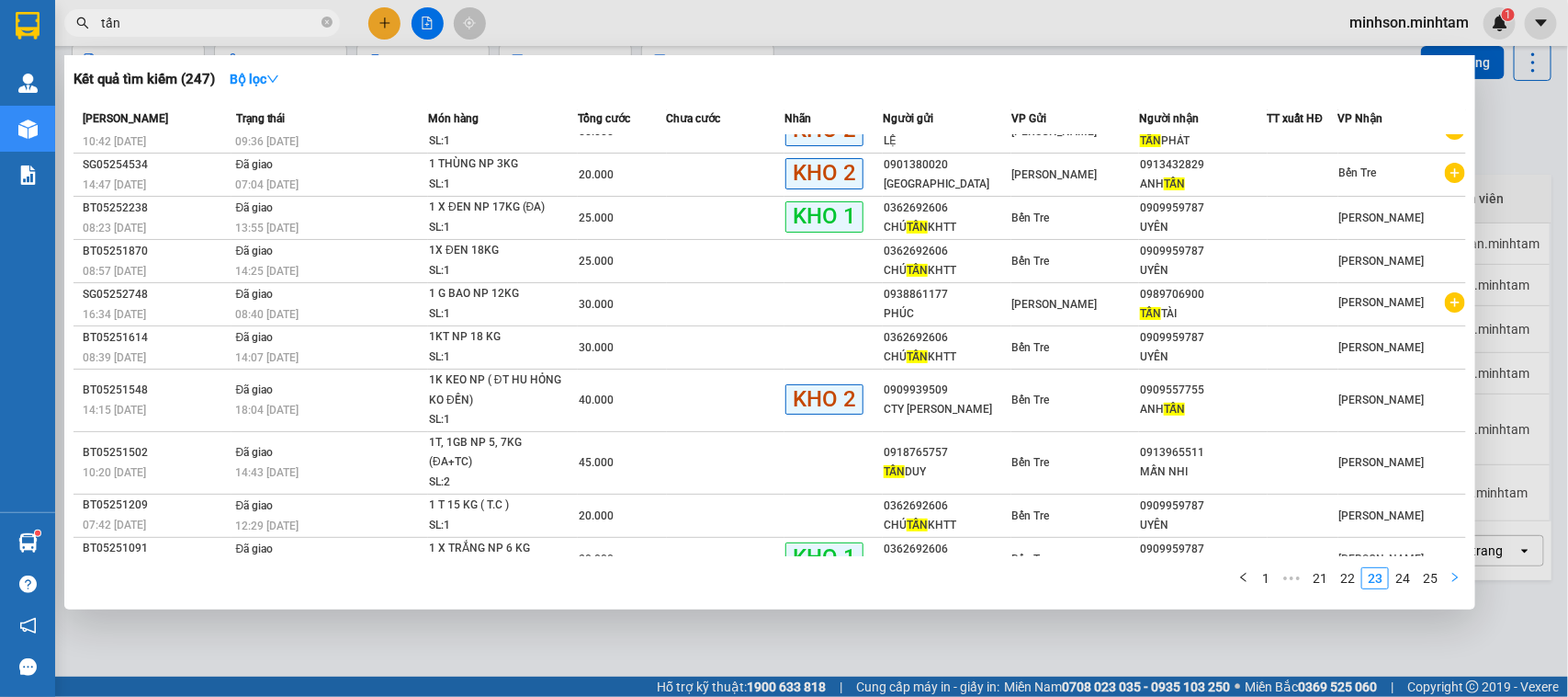
click at [1448, 579] on button "button" at bounding box center [1455, 578] width 22 height 22
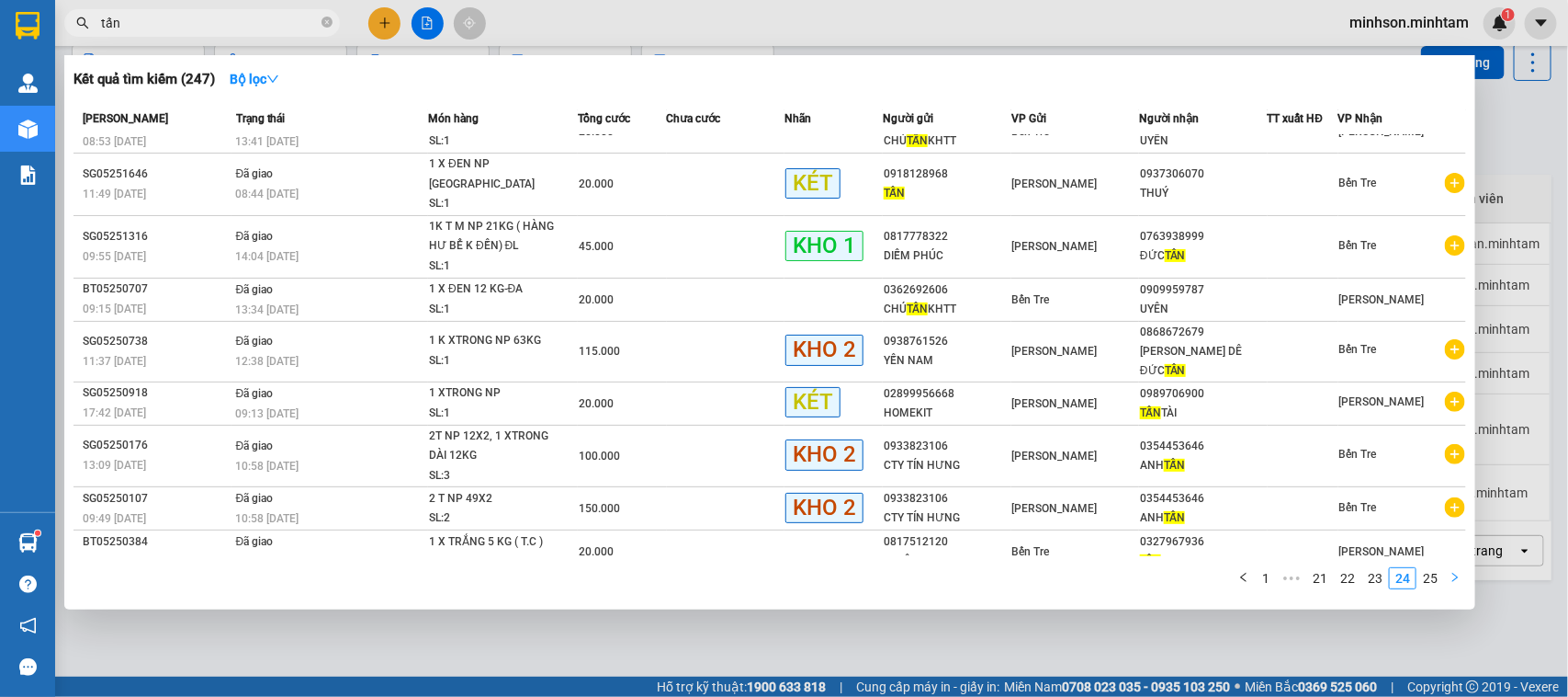
click at [1448, 579] on button "button" at bounding box center [1455, 578] width 22 height 22
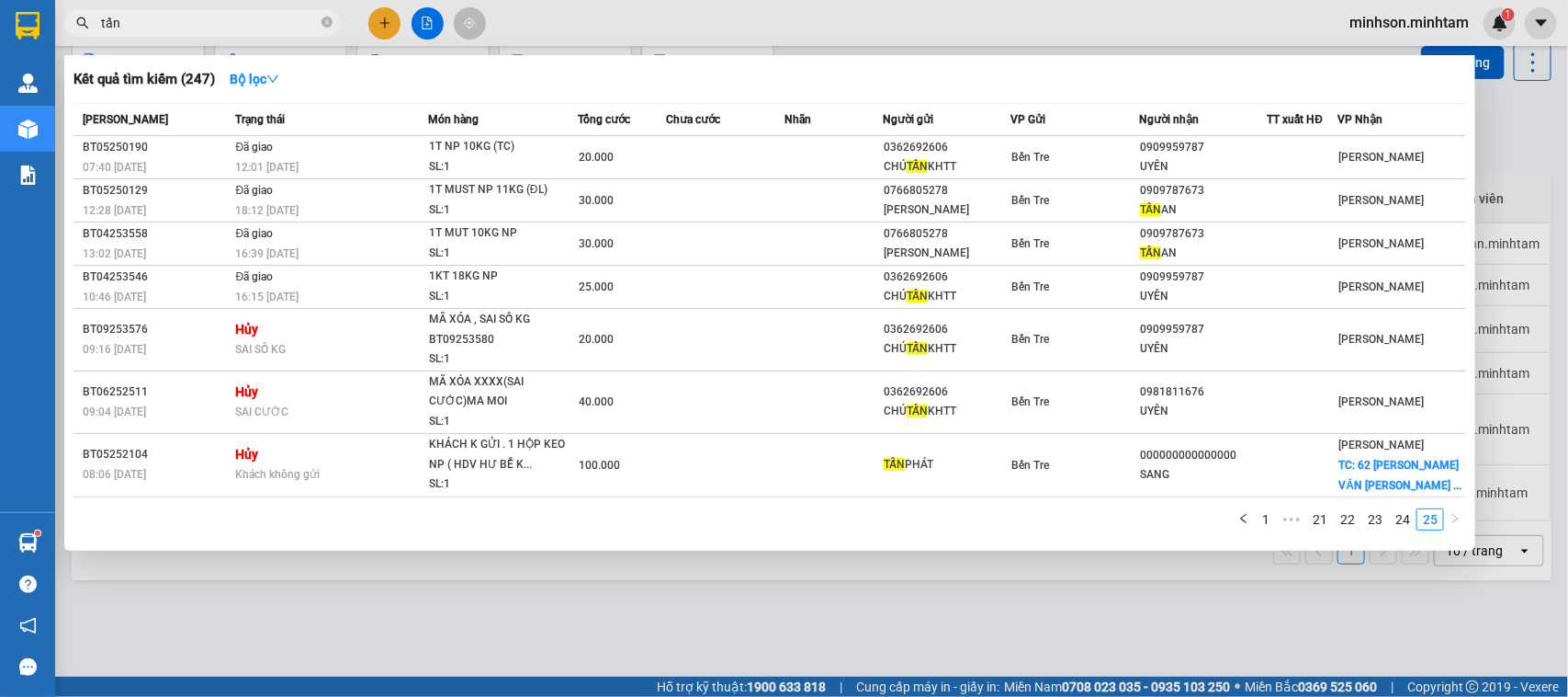
scroll to position [0, 0]
click at [1247, 516] on icon "left" at bounding box center [1243, 517] width 11 height 11
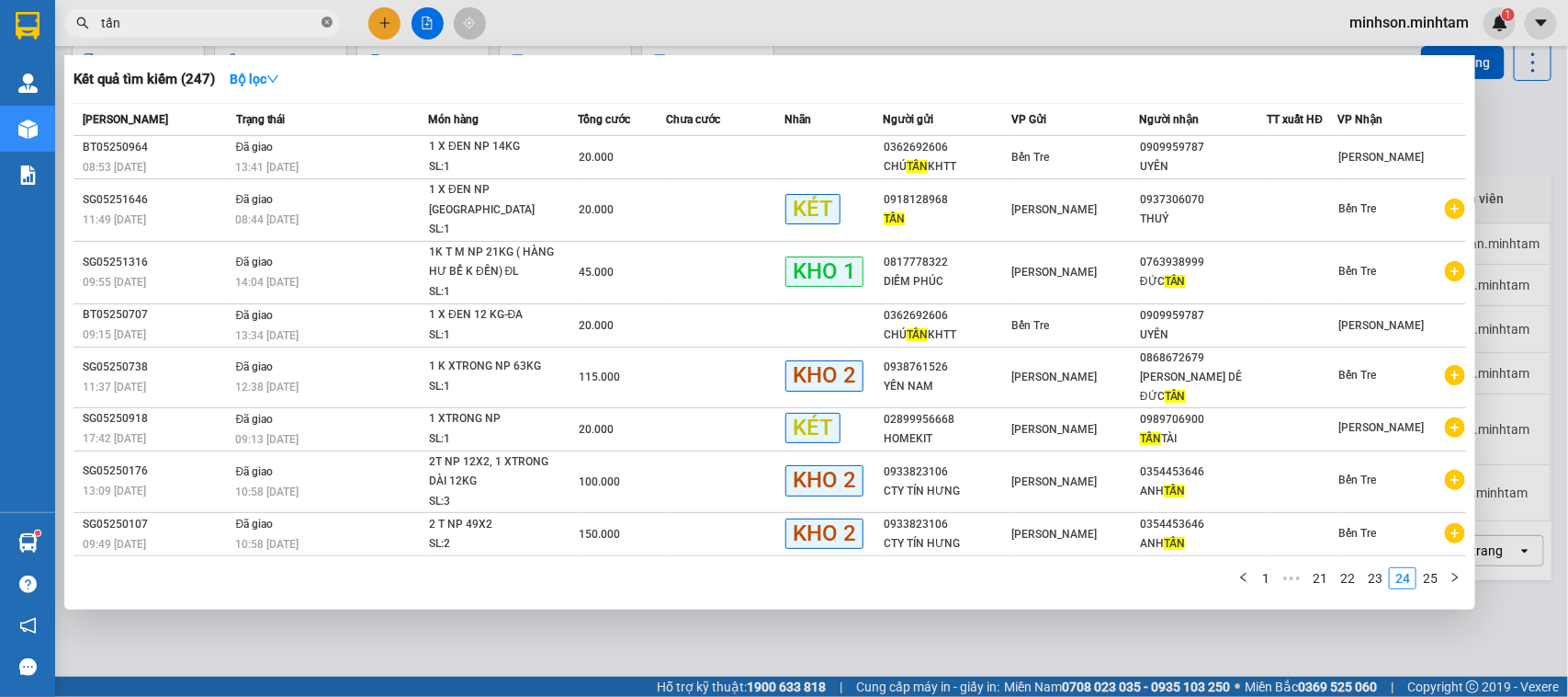
click at [331, 20] on icon "close-circle" at bounding box center [327, 22] width 11 height 11
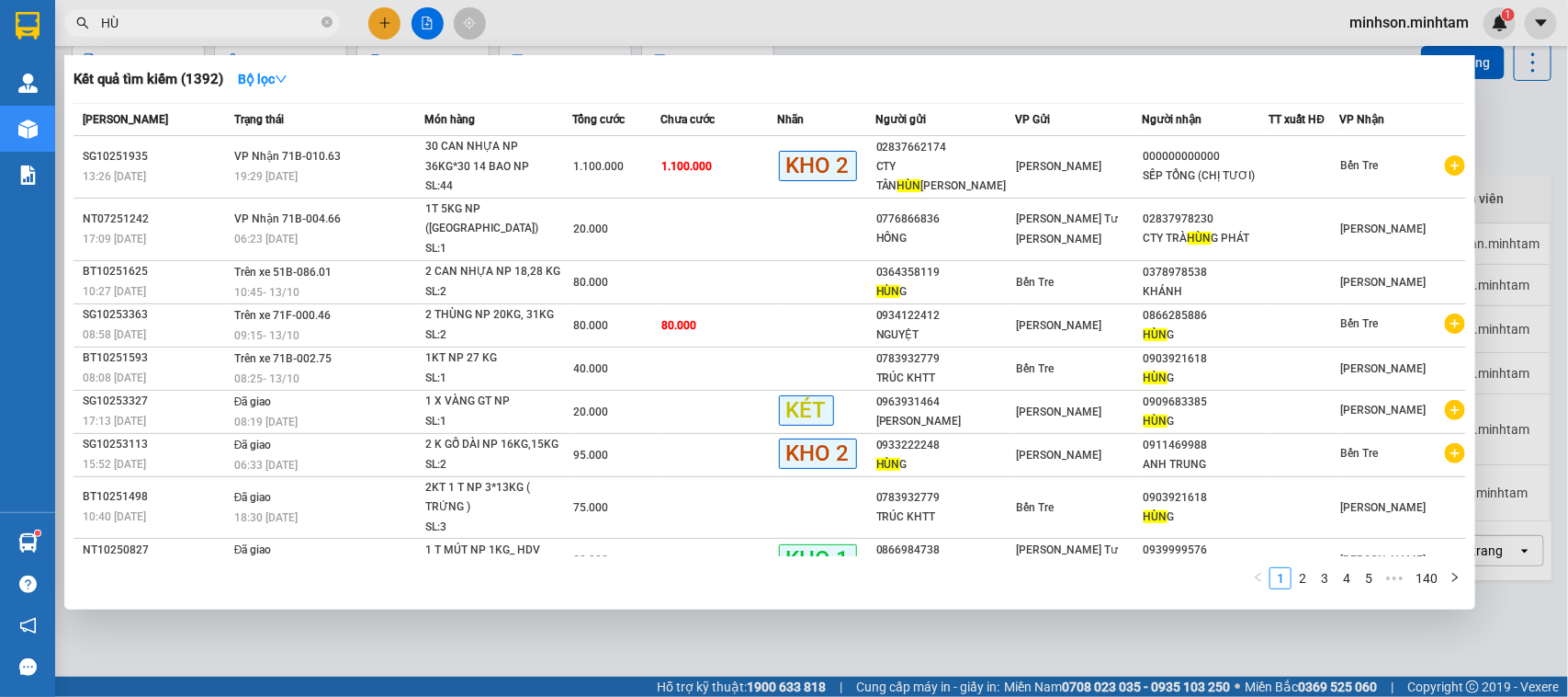
type input "H"
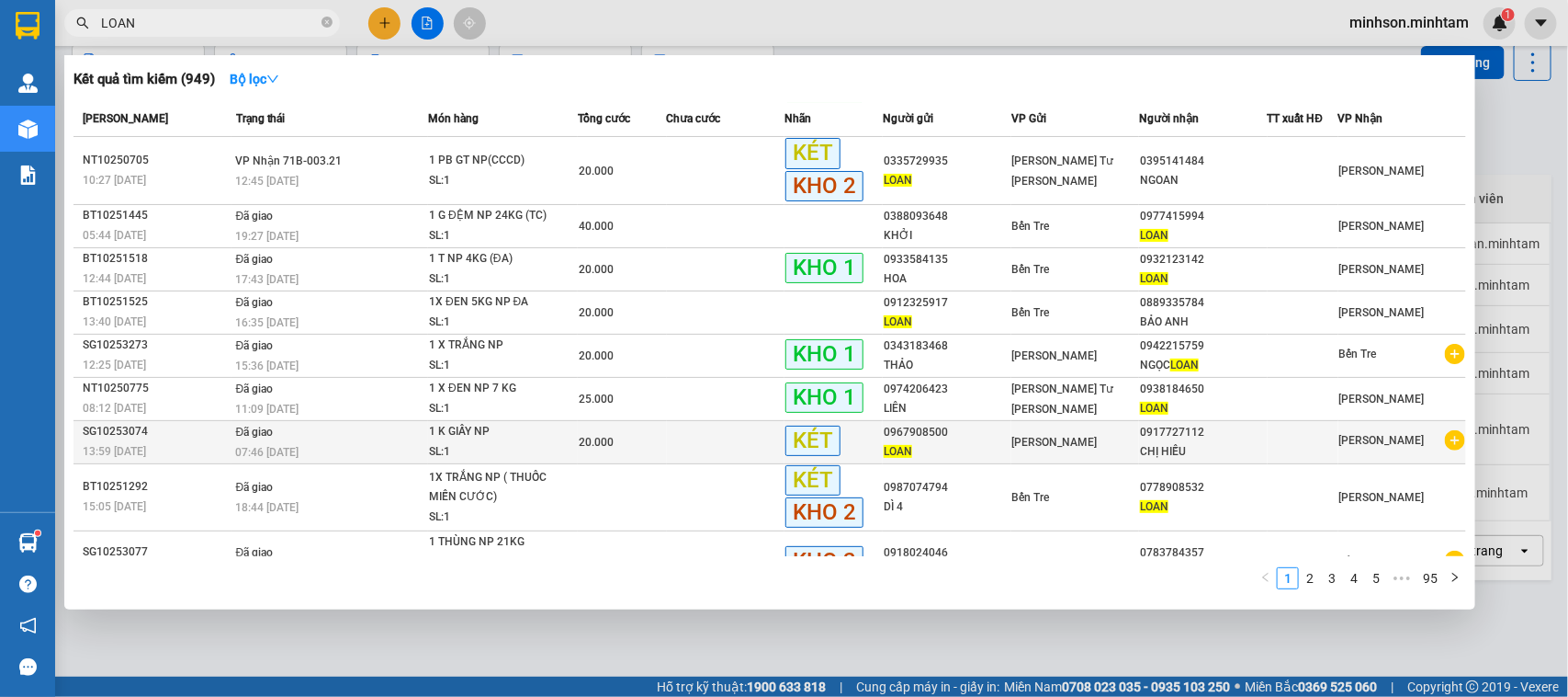
scroll to position [83, 0]
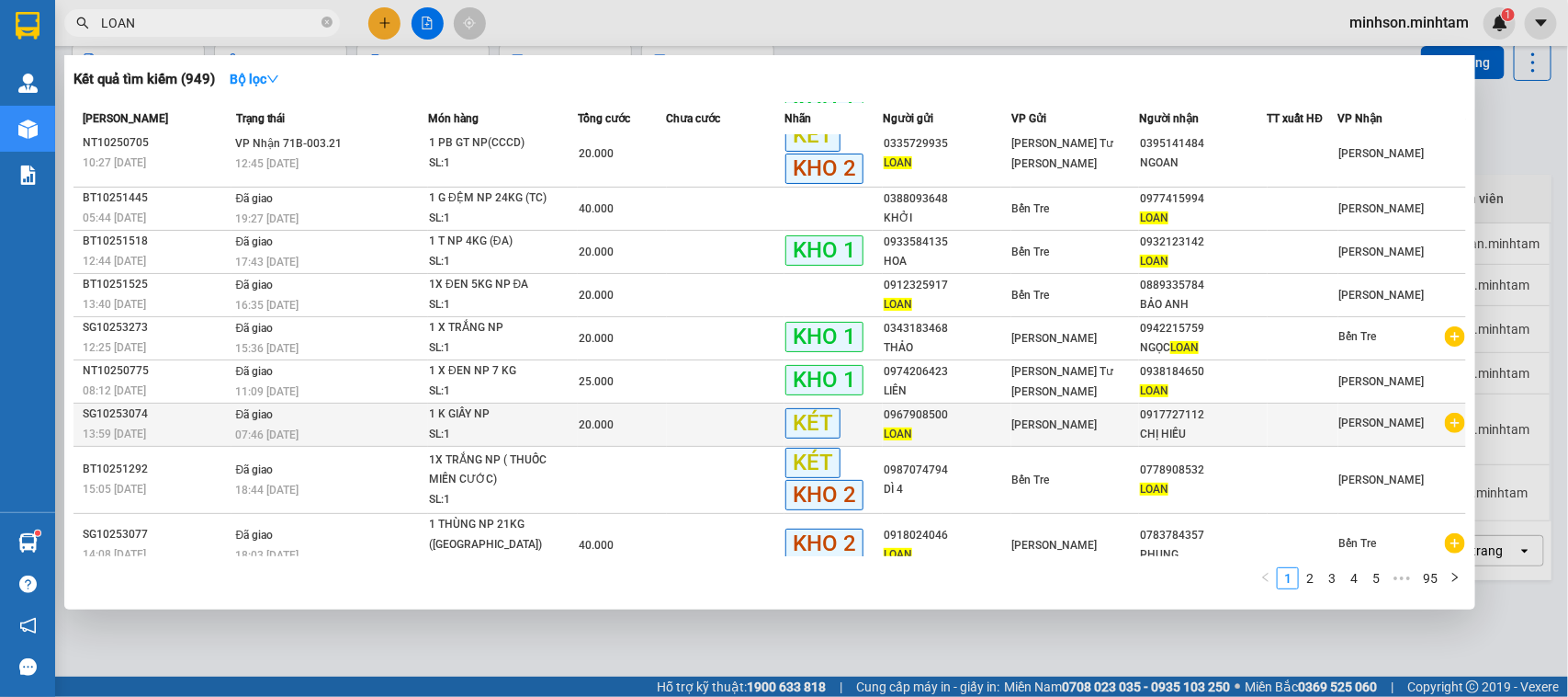
type input "LOAN"
click at [1076, 421] on div "[PERSON_NAME]" at bounding box center [1075, 424] width 126 height 20
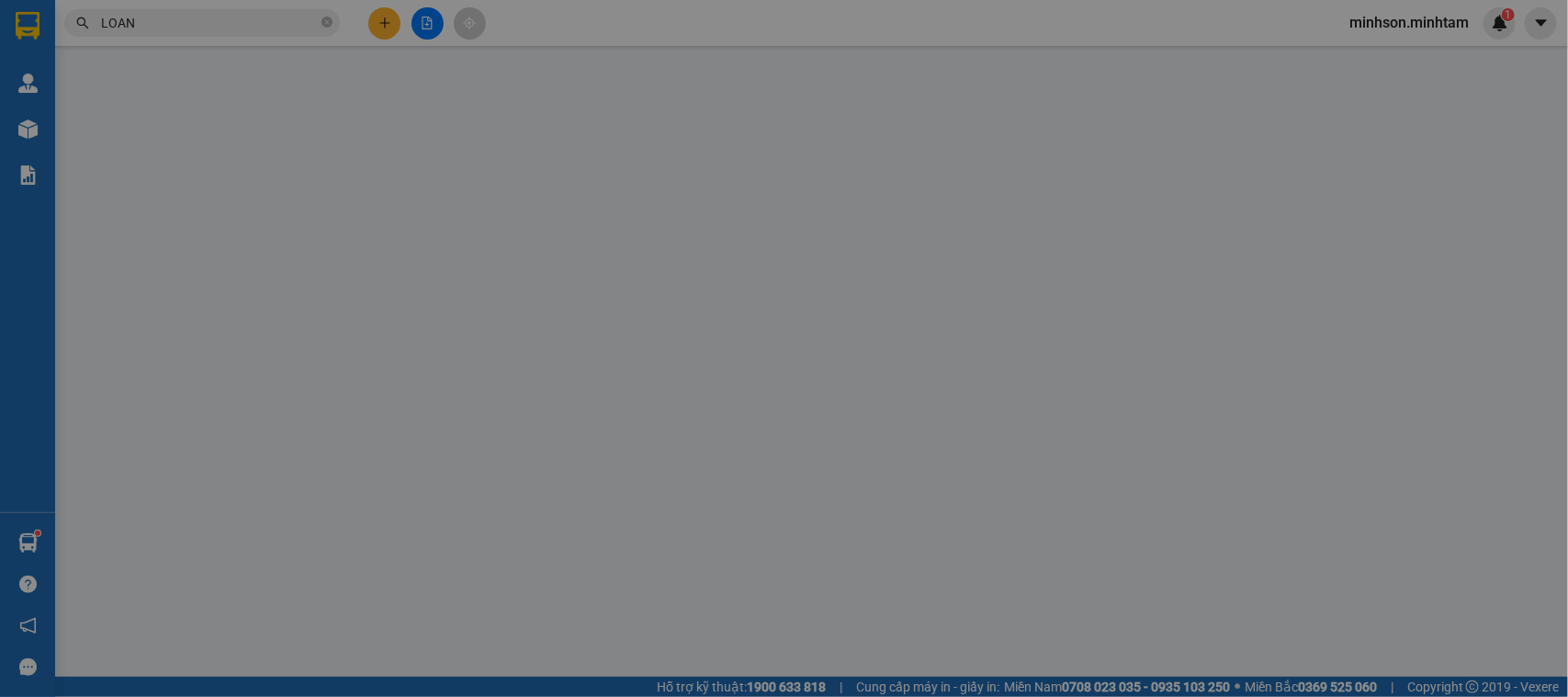
type input "0967908500"
type input "LOAN"
type input "0917727112"
type input "CHỊ HIẾU"
type input "20.000"
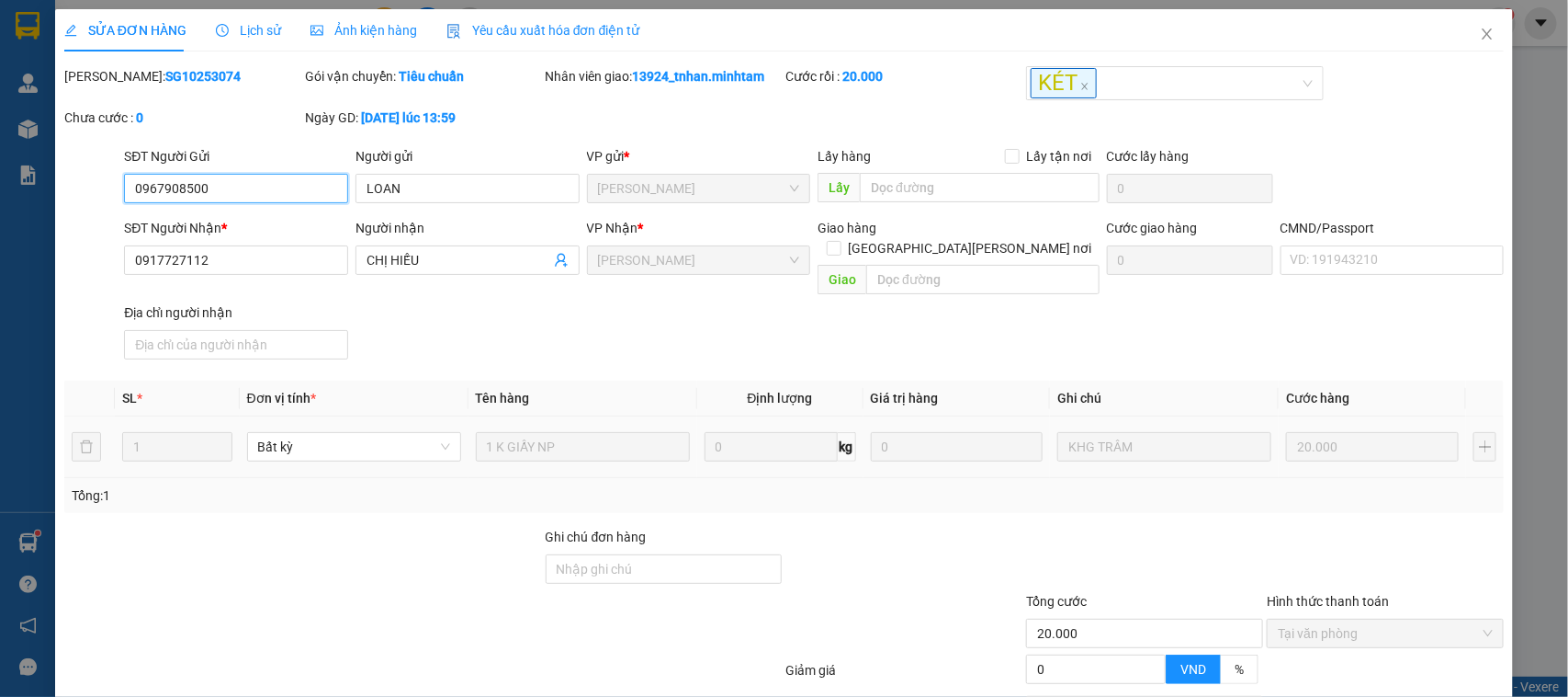
click at [166, 195] on input "0967908500" at bounding box center [236, 189] width 224 height 30
click at [1480, 28] on icon "close" at bounding box center [1487, 34] width 15 height 15
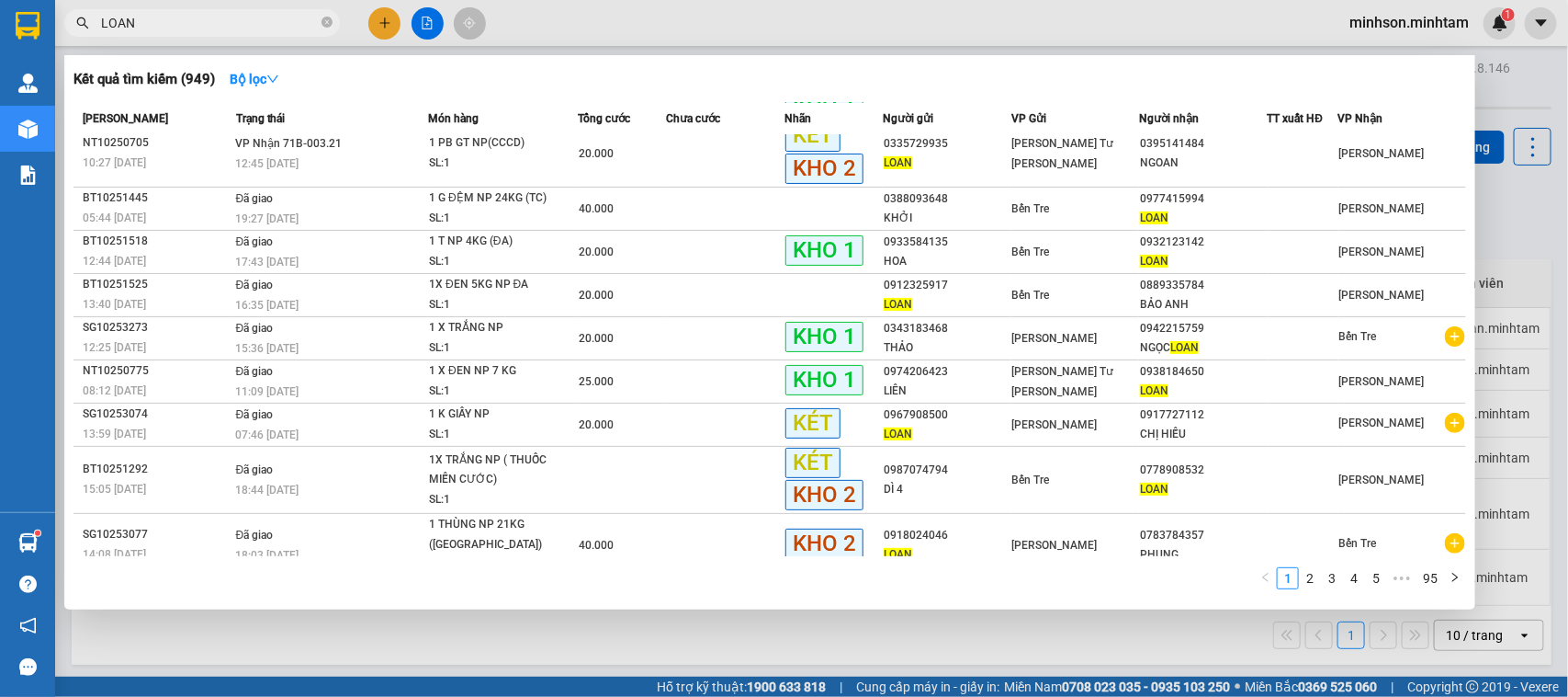
click at [176, 19] on input "LOAN" at bounding box center [209, 23] width 216 height 20
paste input "0967908500"
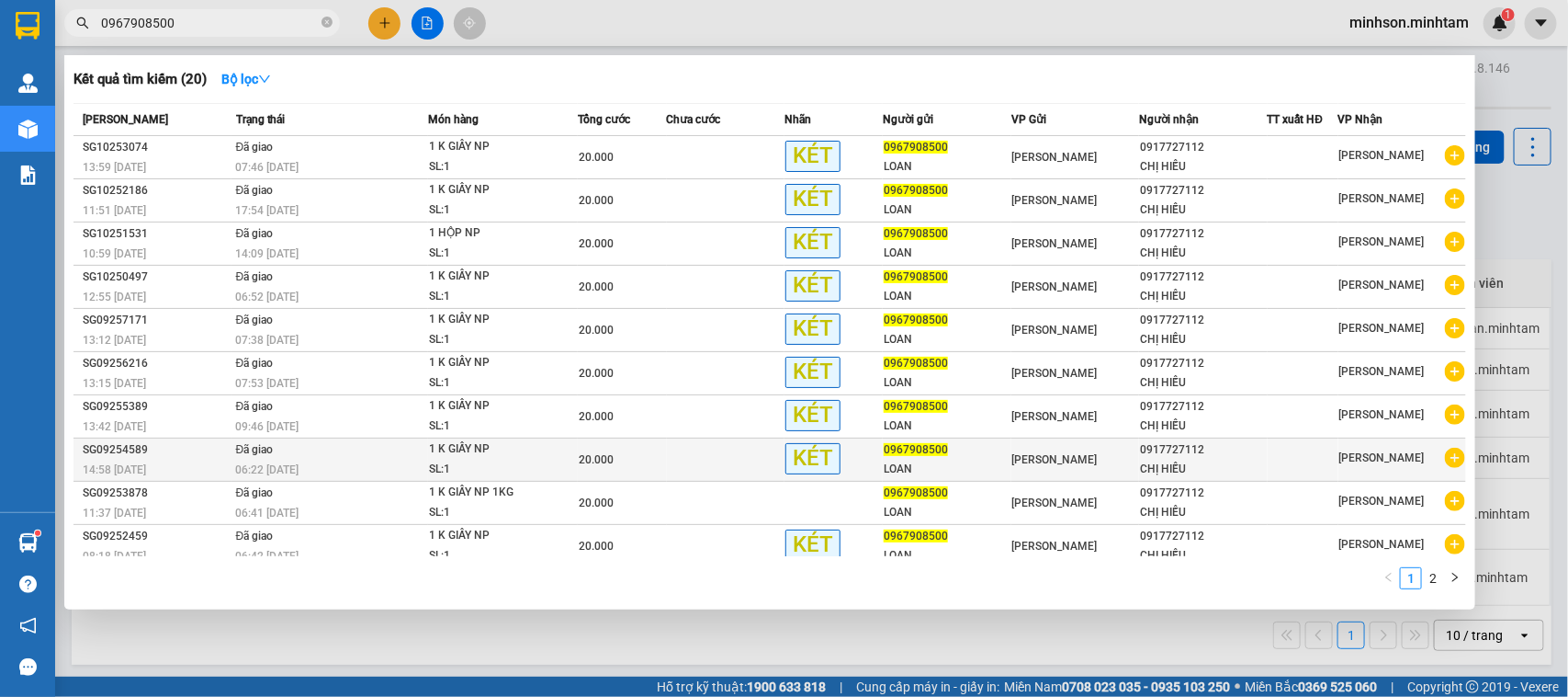
scroll to position [6, 0]
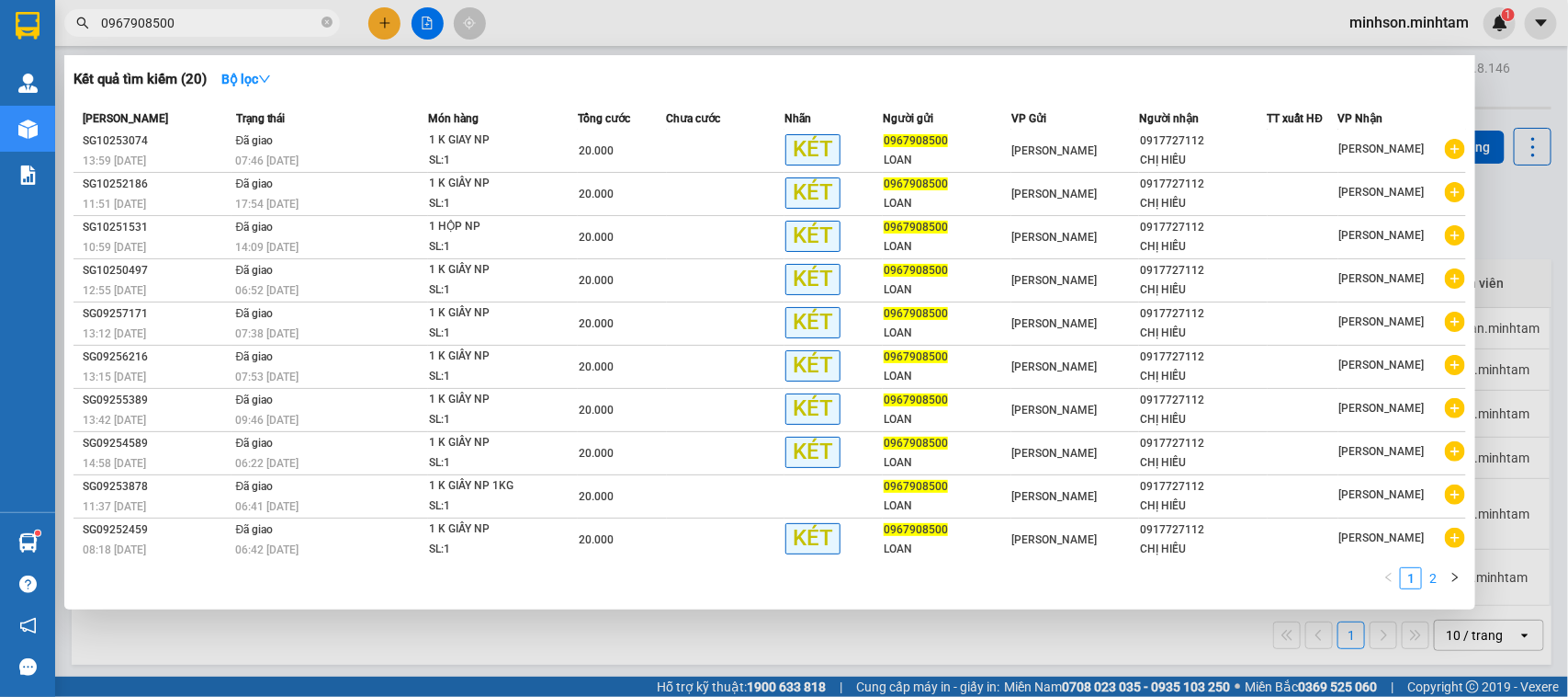
type input "0967908500"
click at [1423, 584] on link "2" at bounding box center [1433, 578] width 20 height 20
click at [327, 20] on icon "close-circle" at bounding box center [327, 22] width 11 height 11
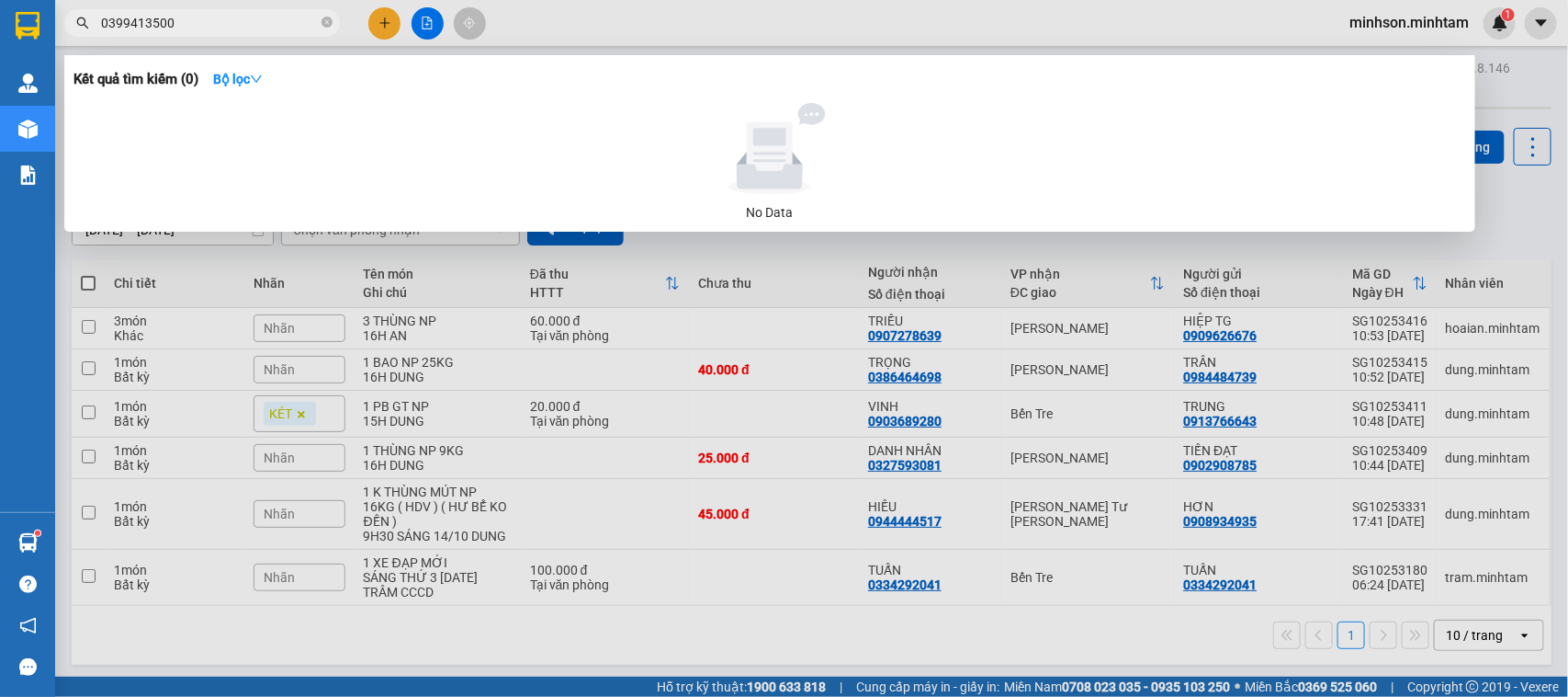
type input "0399413500"
click at [327, 26] on icon "close-circle" at bounding box center [327, 22] width 11 height 11
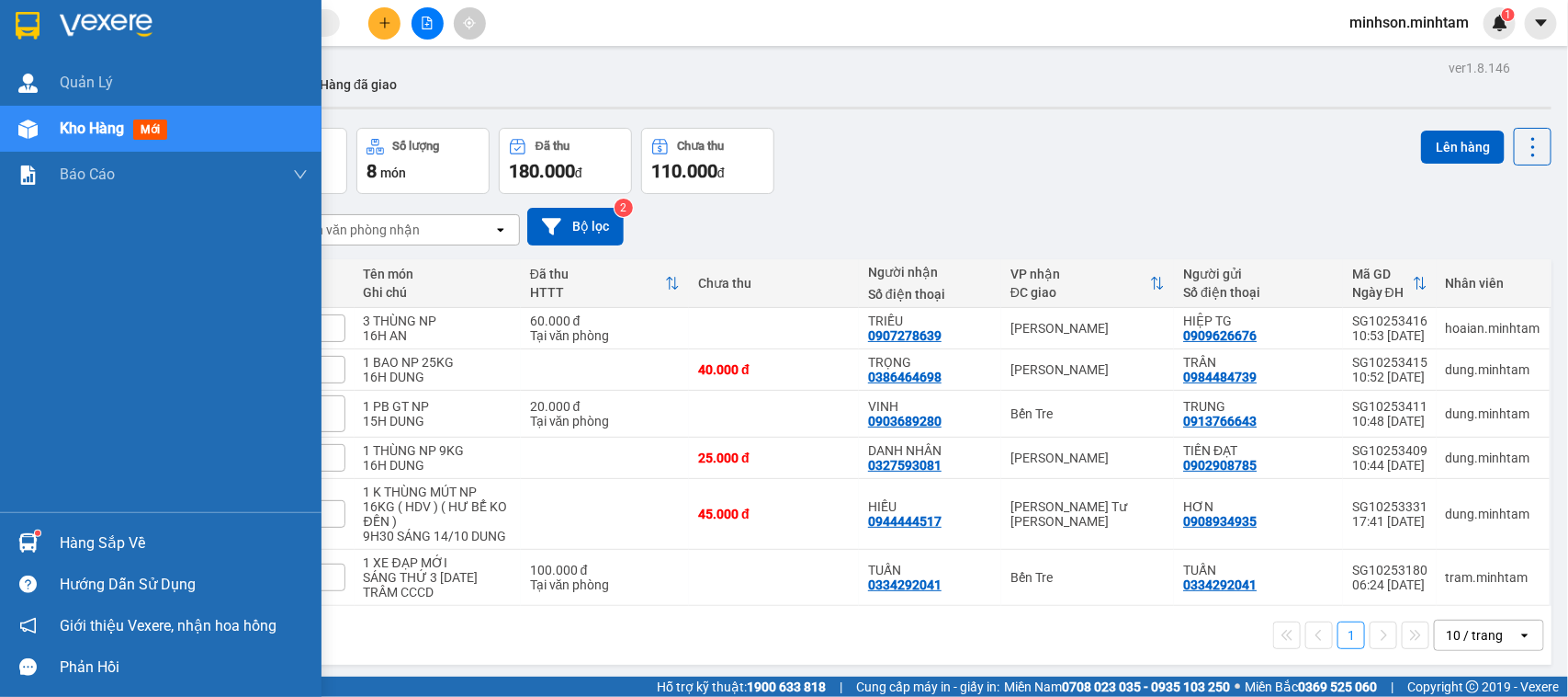
click at [52, 538] on div "Hàng sắp về" at bounding box center [161, 543] width 322 height 42
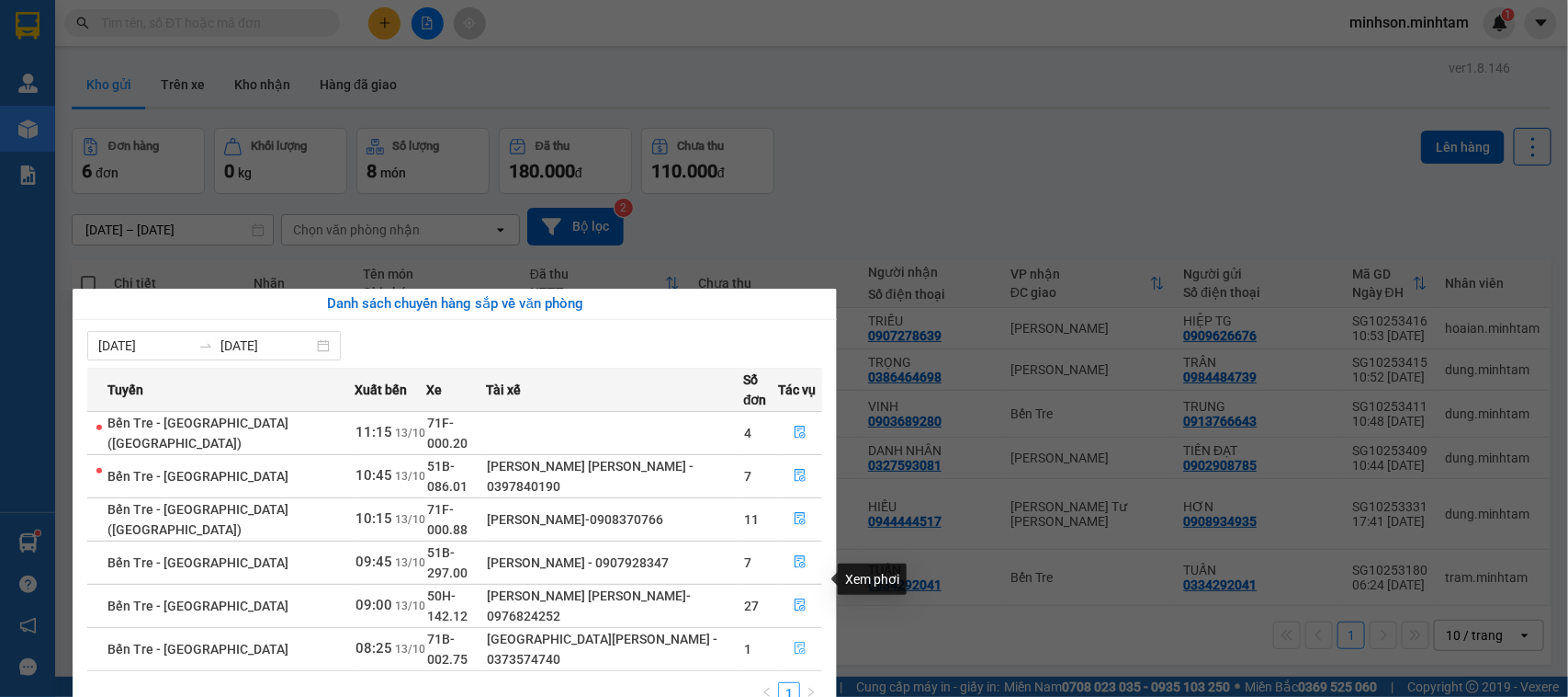
click at [794, 641] on icon "file-done" at bounding box center [800, 647] width 13 height 13
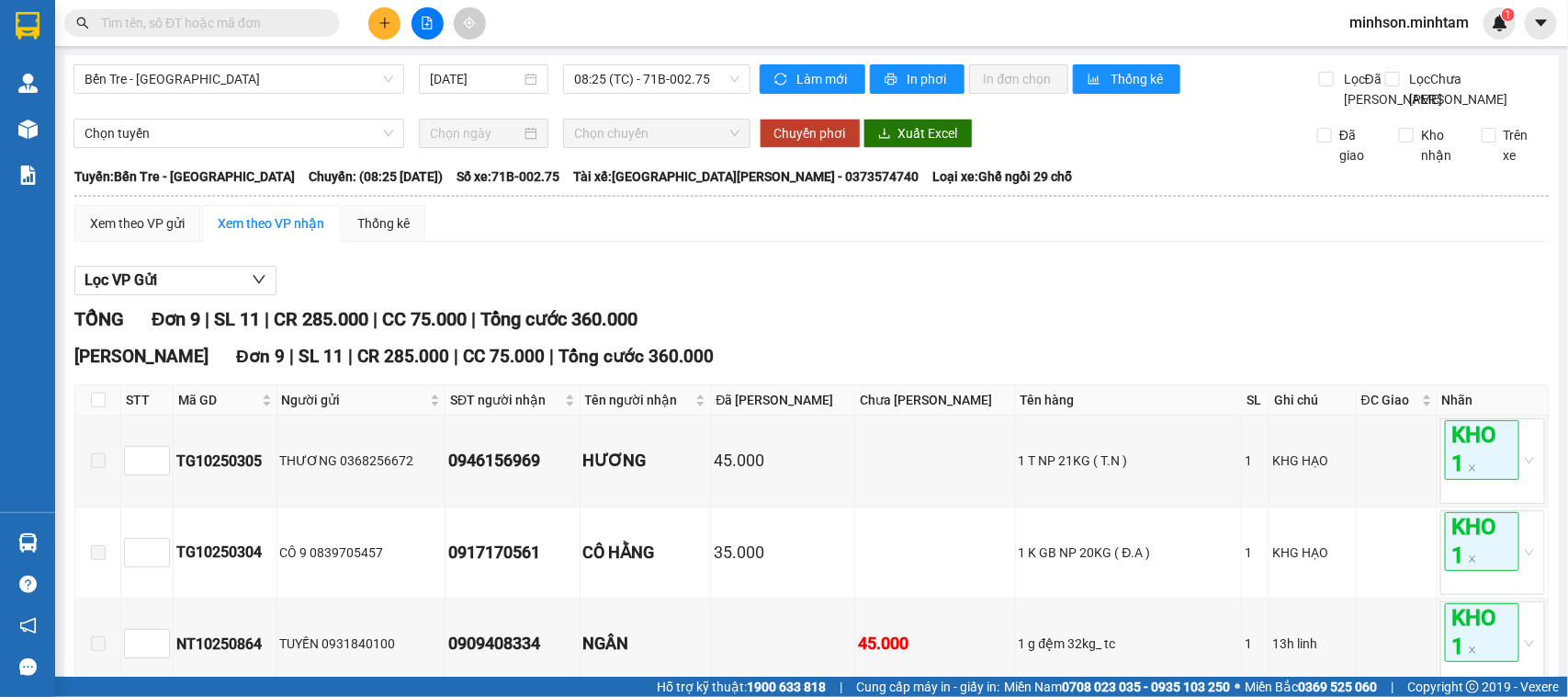
click at [106, 415] on th at bounding box center [98, 400] width 46 height 31
click at [105, 415] on th at bounding box center [98, 400] width 46 height 31
click at [103, 407] on input "checkbox" at bounding box center [98, 399] width 15 height 15
checkbox input "true"
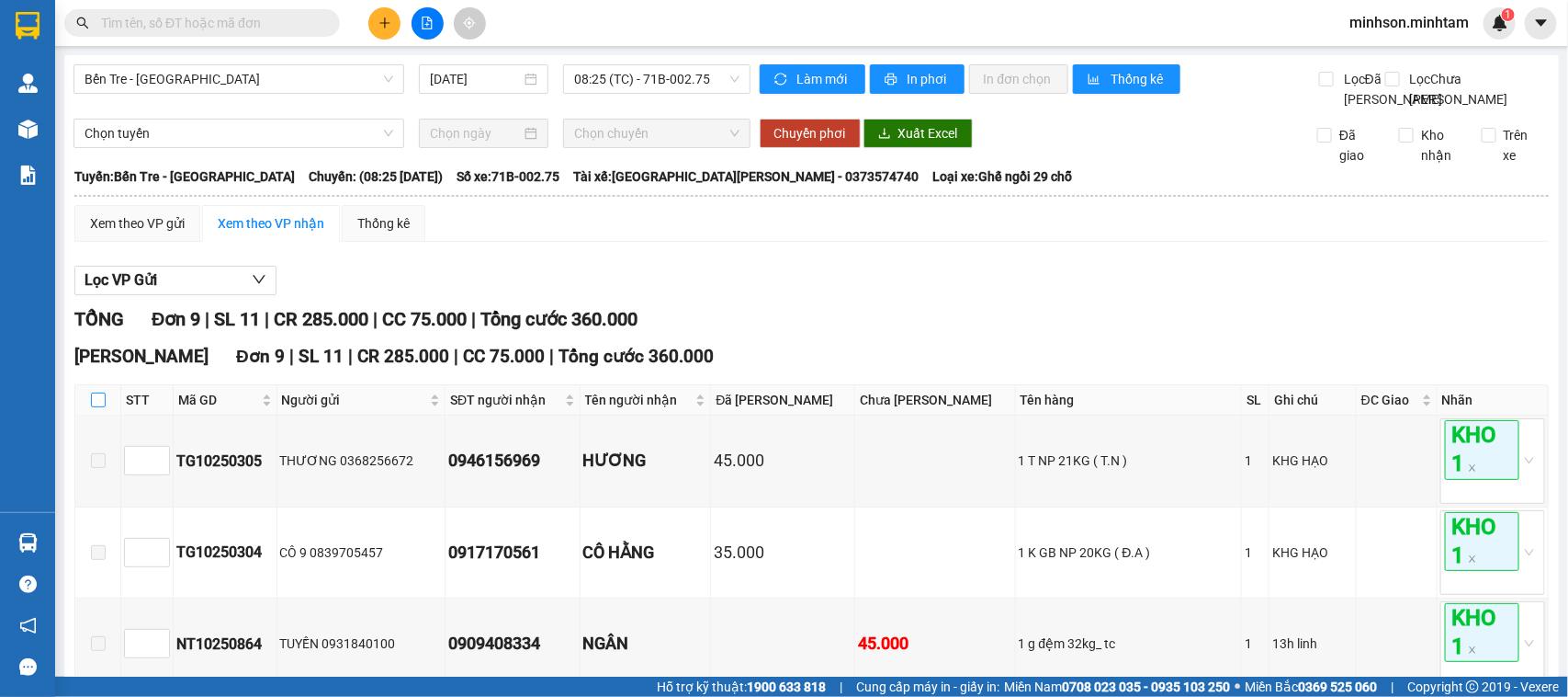
checkbox input "true"
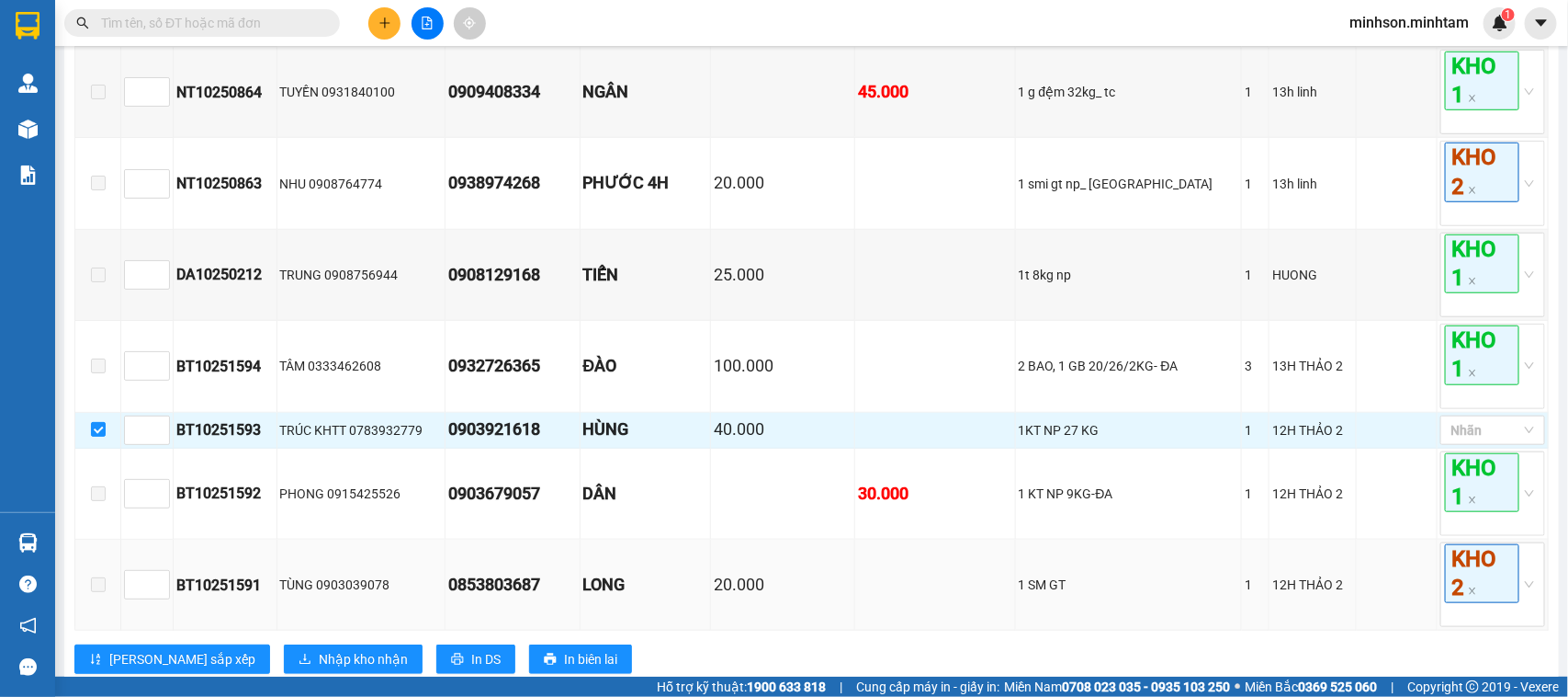
scroll to position [650, 0]
